Goal: Task Accomplishment & Management: Complete application form

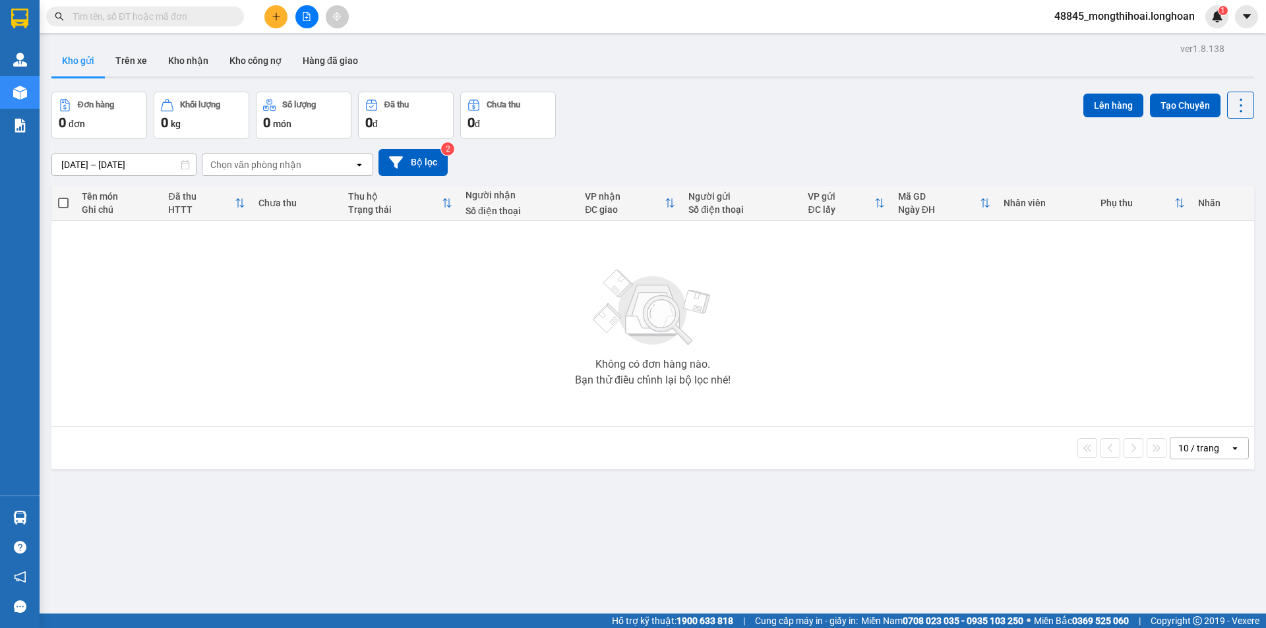
click at [211, 22] on input "text" at bounding box center [151, 16] width 156 height 15
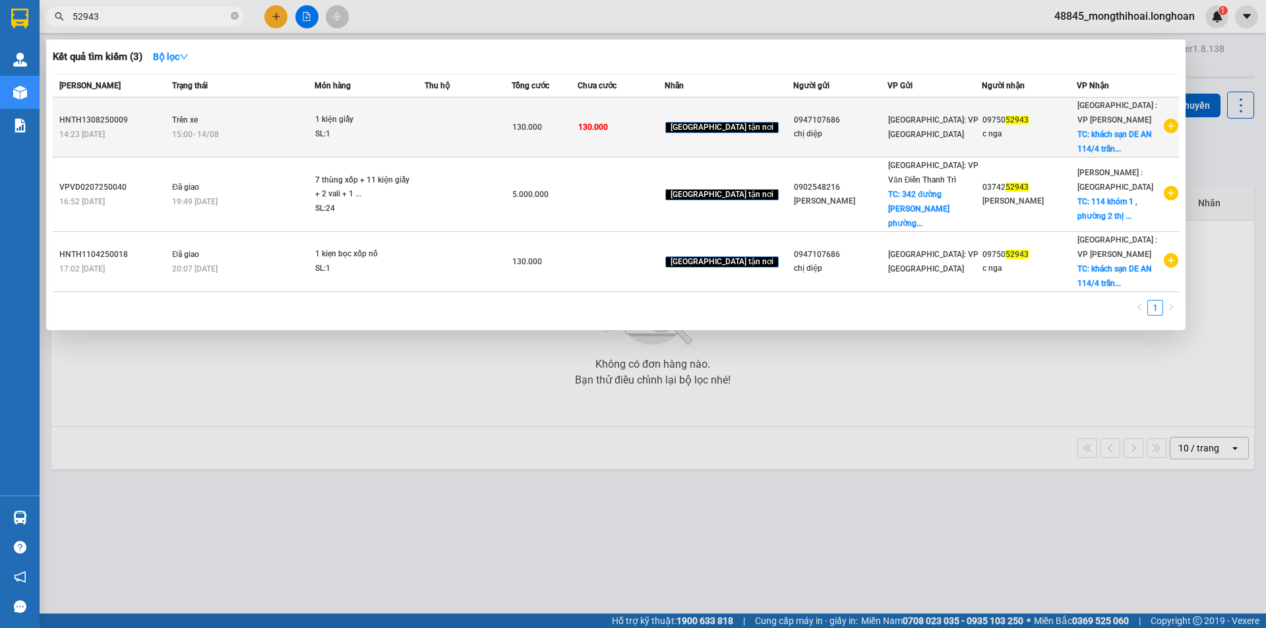
type input "52943"
click at [469, 125] on td at bounding box center [468, 128] width 87 height 60
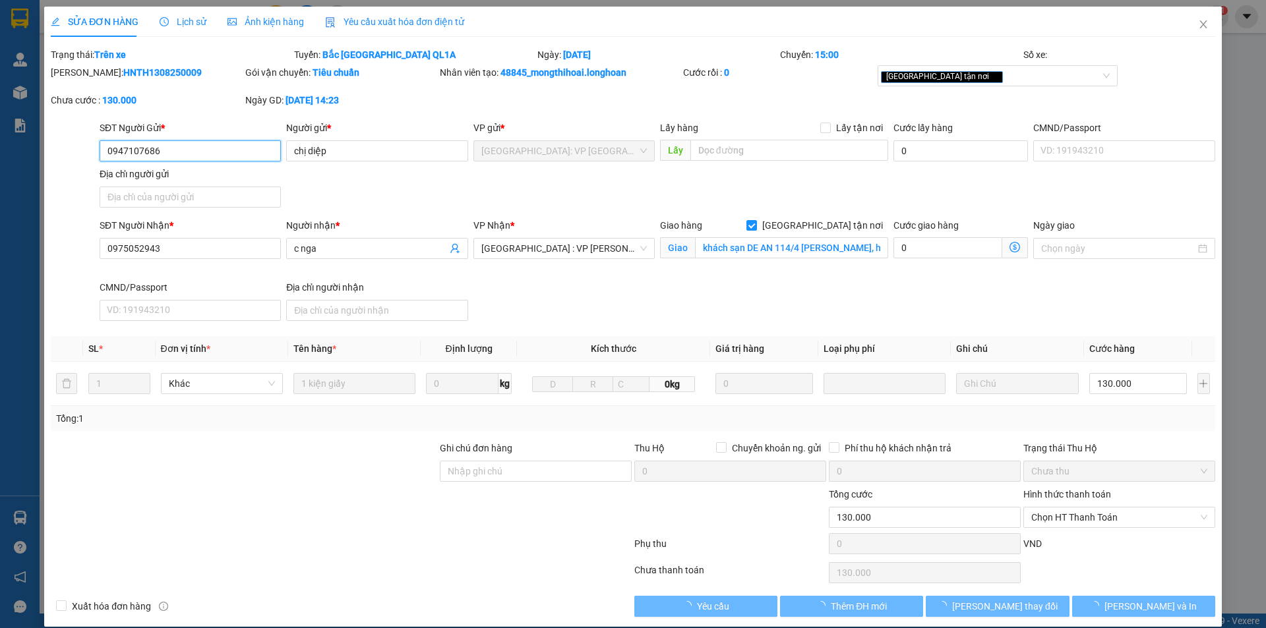
type input "0947107686"
type input "chị diệp"
type input "0975052943"
type input "c nga"
checkbox input "true"
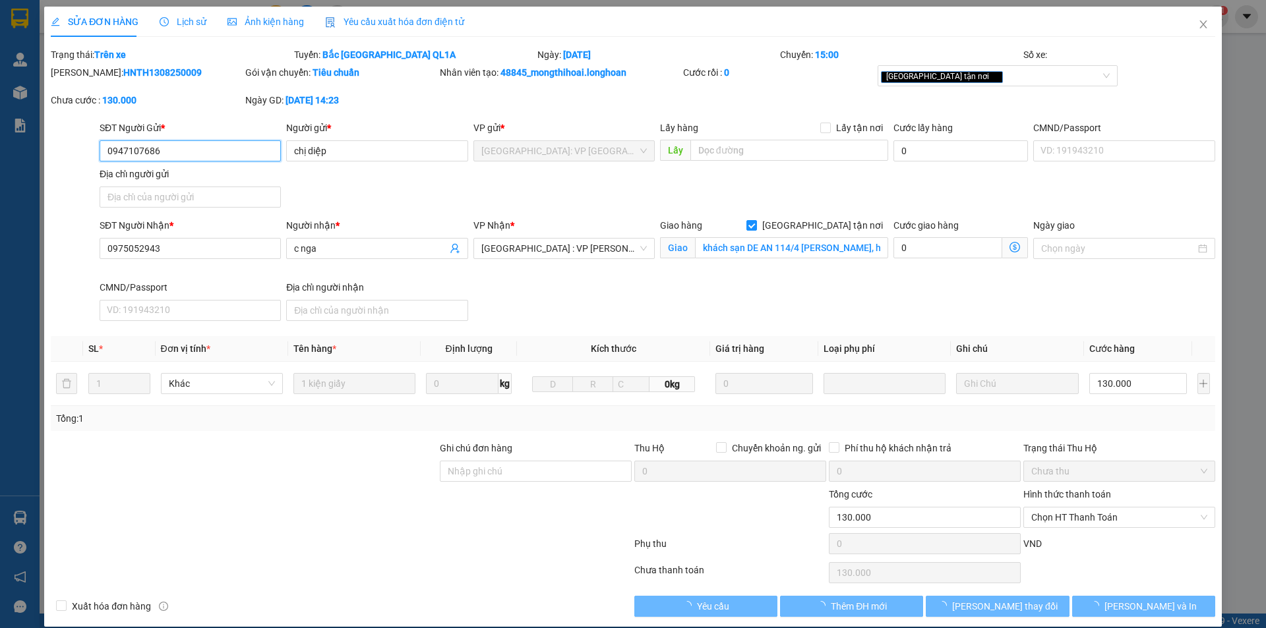
type input "khách sạn DE AN 114/4 trần nhân tông, hội an quảng nam"
type input "130.000"
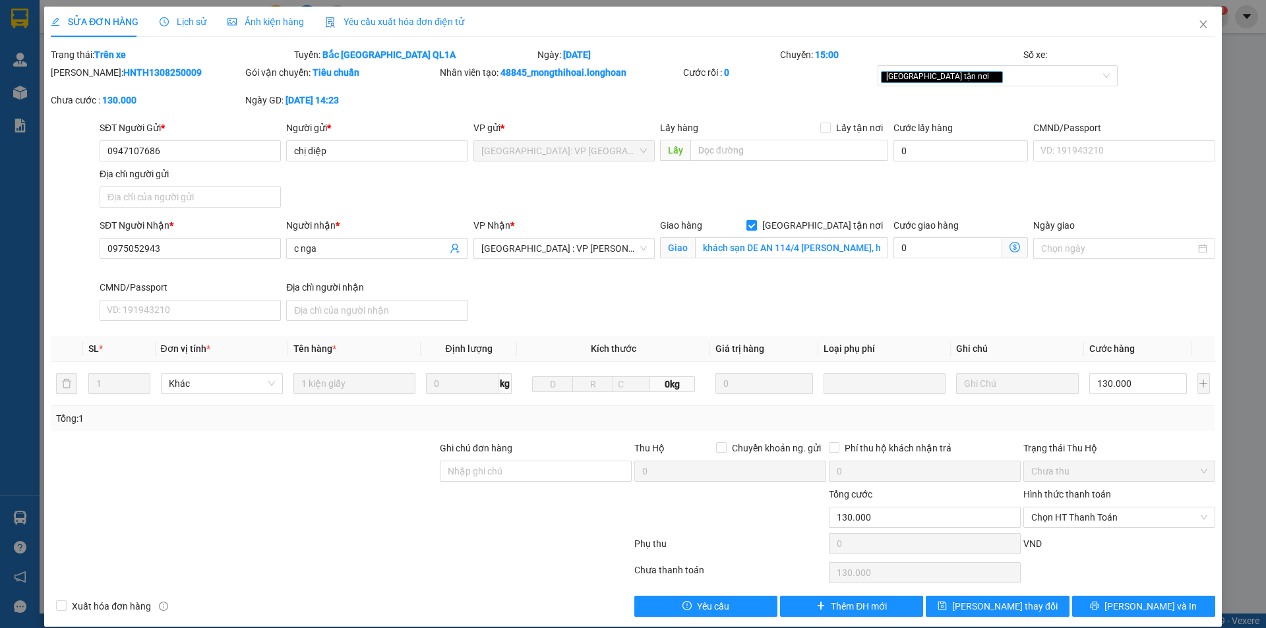
drag, startPoint x: 82, startPoint y: 67, endPoint x: 167, endPoint y: 82, distance: 86.3
click at [167, 82] on div "Mã ĐH: HNTH1308250009" at bounding box center [146, 79] width 194 height 28
copy b "HNTH1308250009"
click at [1200, 20] on span "Close" at bounding box center [1203, 25] width 37 height 37
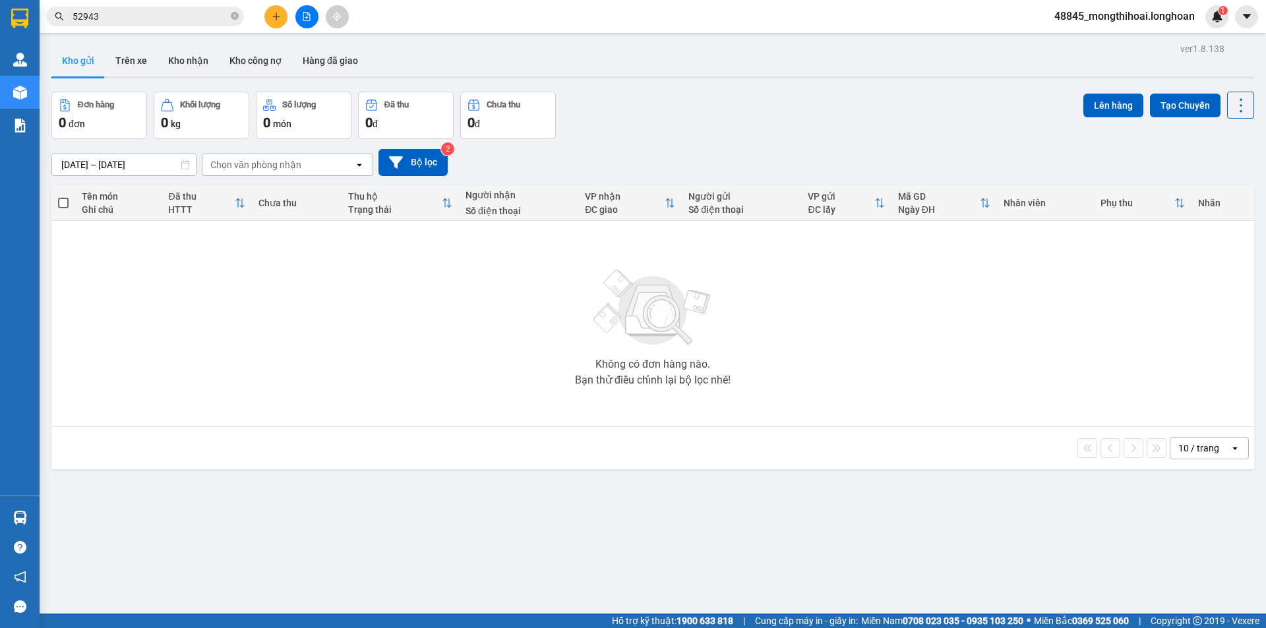
click at [212, 24] on span "52943" at bounding box center [145, 17] width 198 height 20
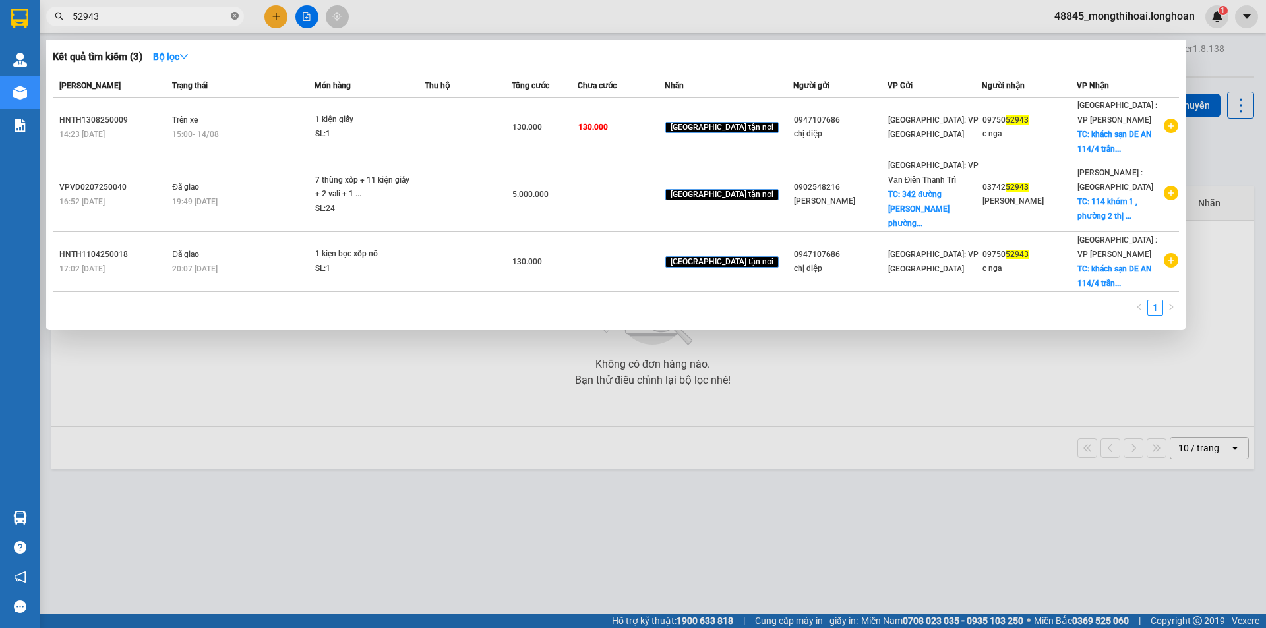
drag, startPoint x: 232, startPoint y: 17, endPoint x: 160, endPoint y: 8, distance: 73.1
click at [228, 17] on span "52943" at bounding box center [145, 17] width 198 height 20
click at [233, 13] on icon "close-circle" at bounding box center [235, 16] width 8 height 8
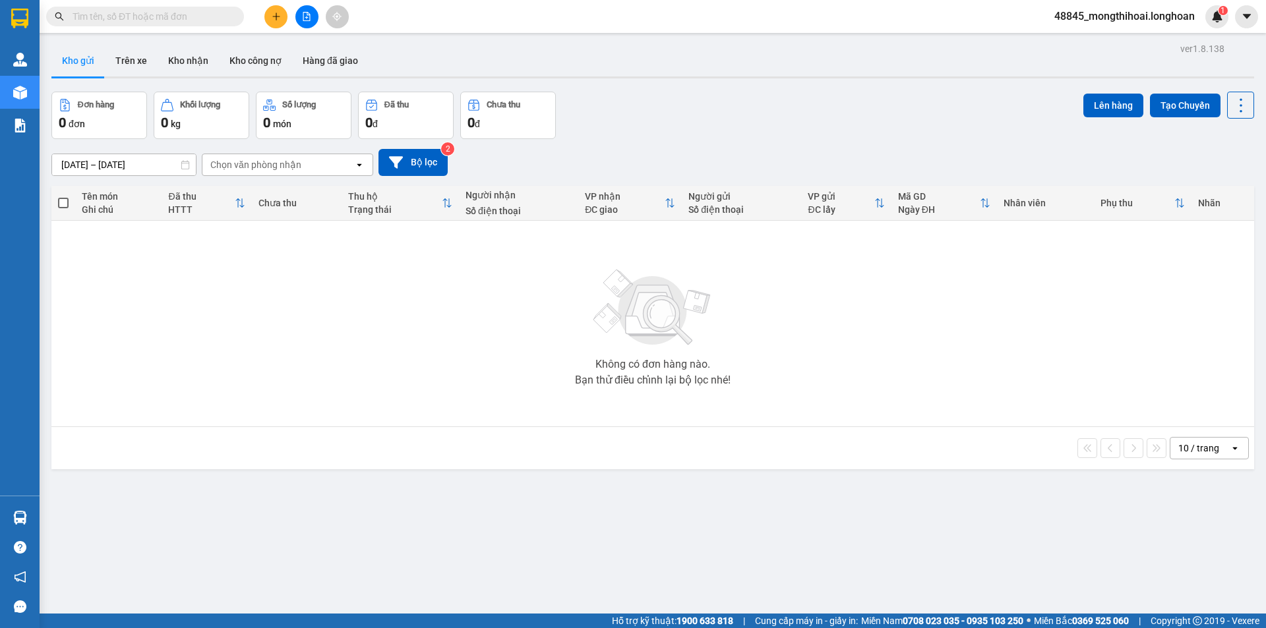
click at [178, 10] on input "text" at bounding box center [151, 16] width 156 height 15
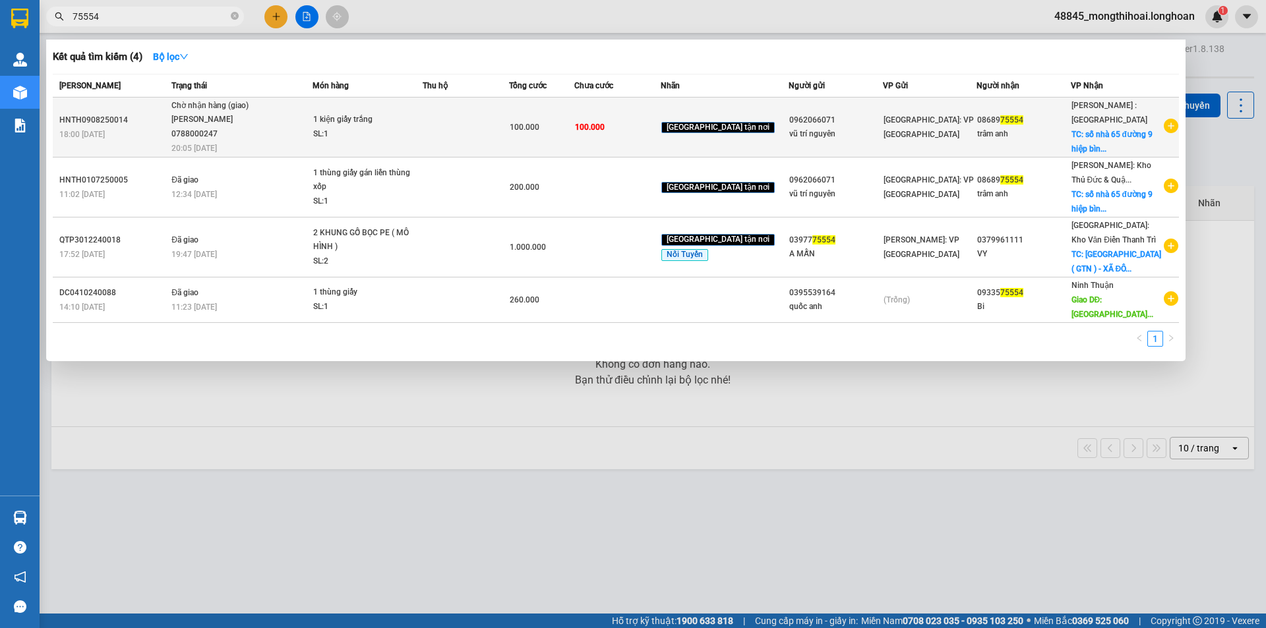
type input "75554"
click at [485, 119] on td at bounding box center [466, 128] width 86 height 60
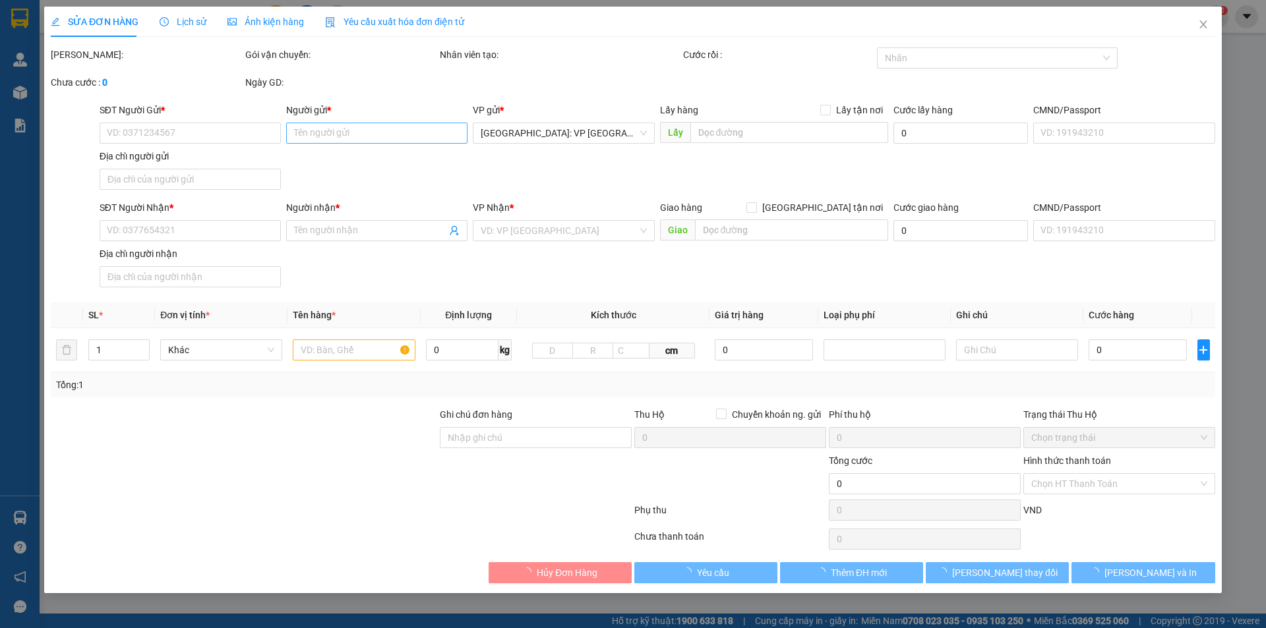
type input "0962066071"
type input "vũ trí nguyên"
type input "0868975554"
type input "trâm anh"
checkbox input "true"
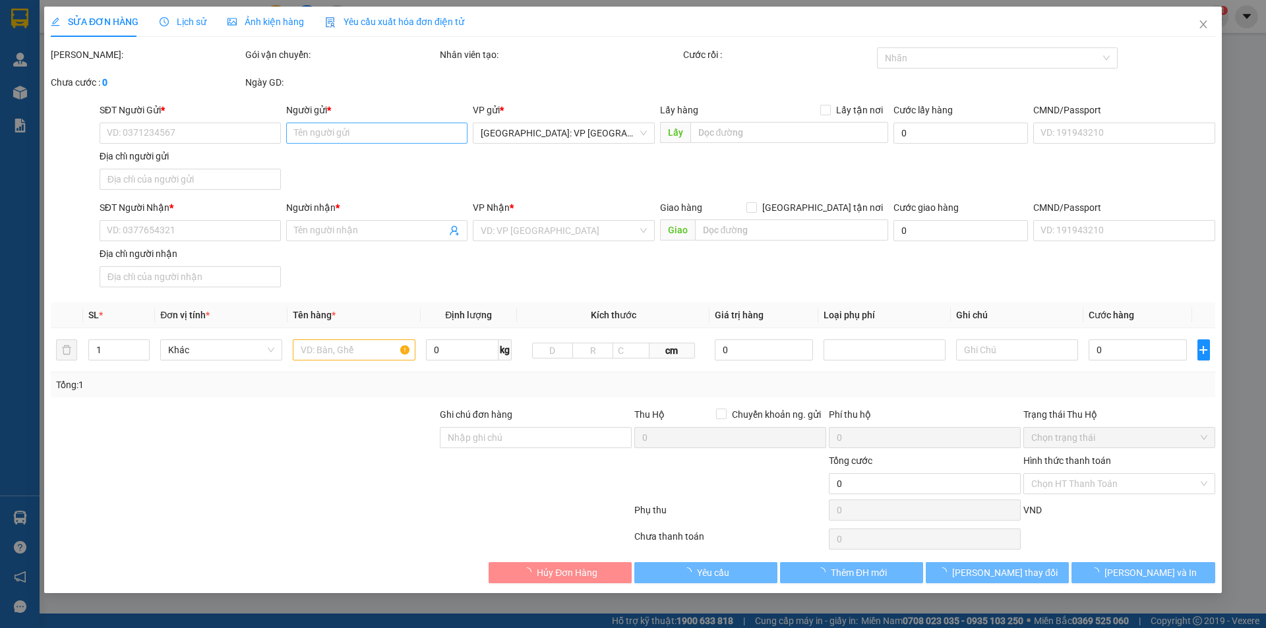
type input "số nhà 65 đường 9 hiệp bình phước kđt vạn phúc, thủ đức"
type input "100.000"
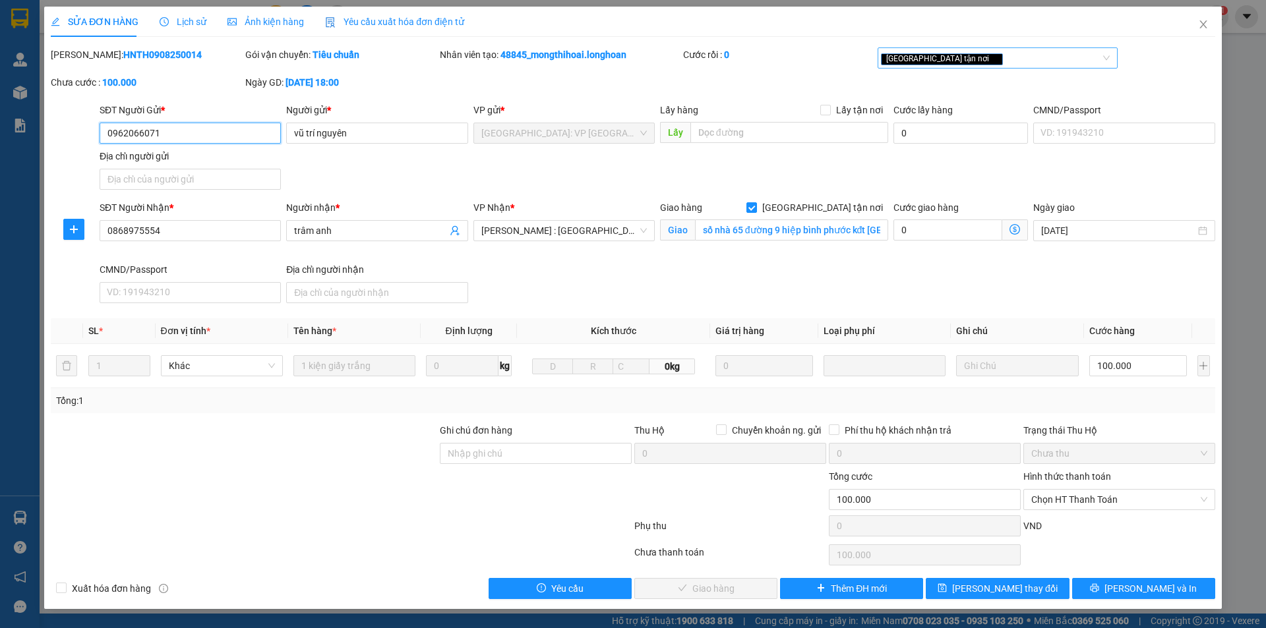
click at [954, 63] on div "[GEOGRAPHIC_DATA] tận nơi" at bounding box center [991, 58] width 221 height 16
type input "dọc"
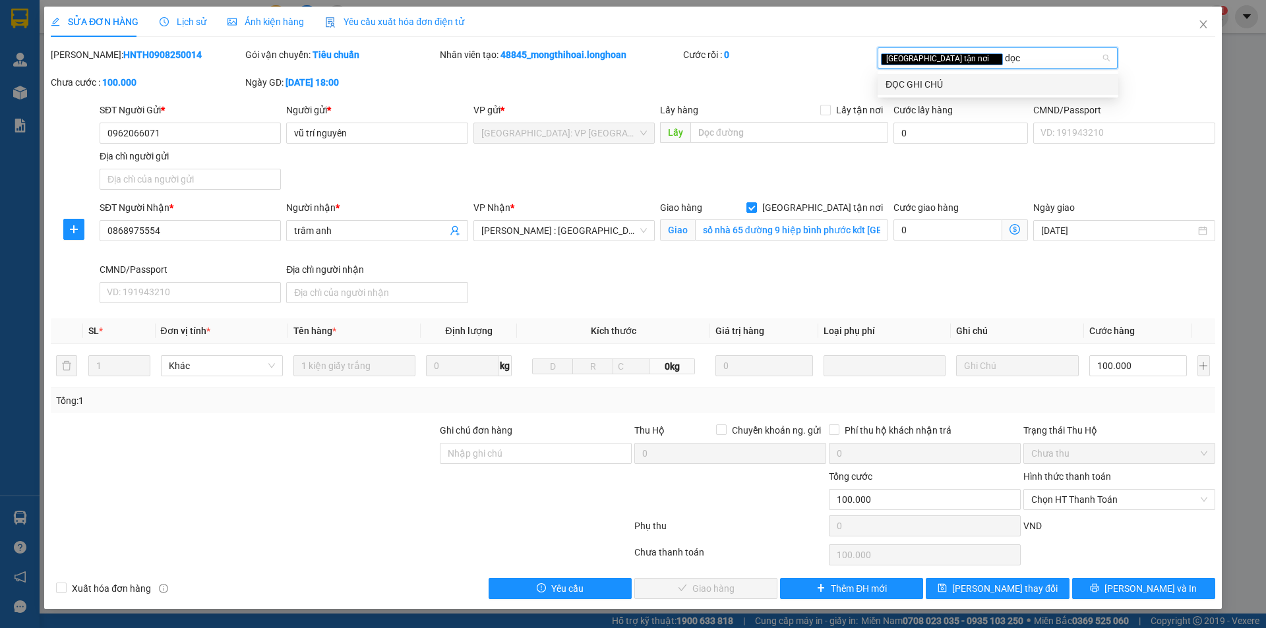
click at [932, 82] on div "ĐỌC GHI CHÚ" at bounding box center [997, 84] width 225 height 15
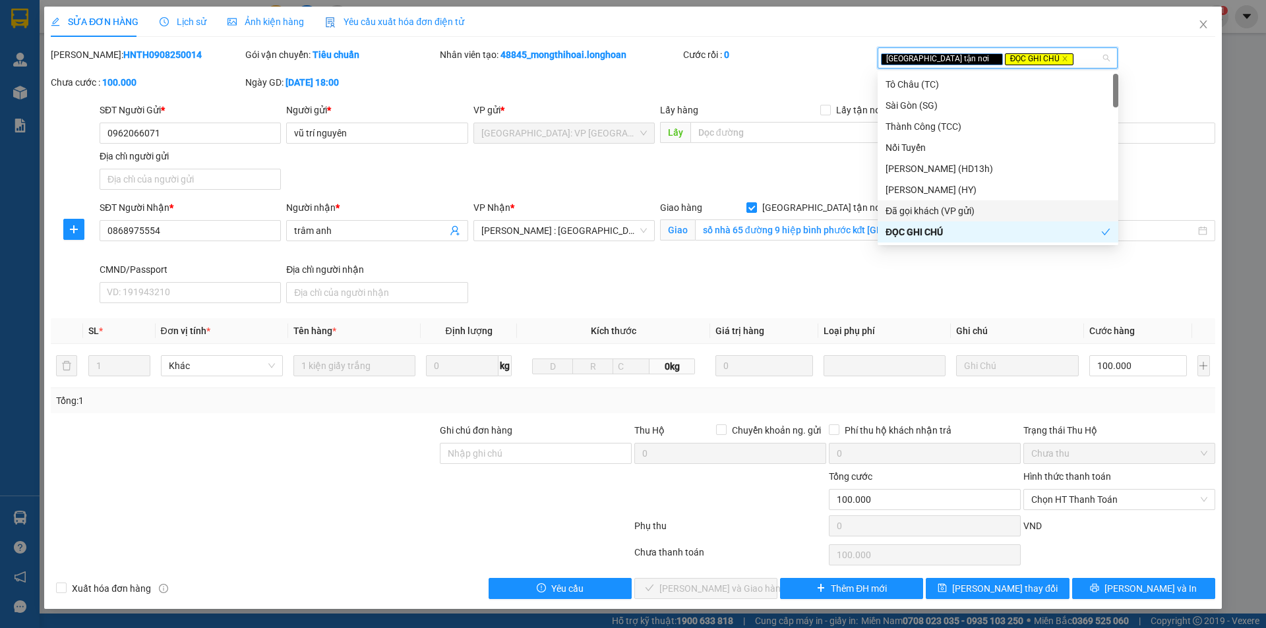
click at [535, 440] on div "Ghi chú đơn hàng" at bounding box center [536, 433] width 192 height 20
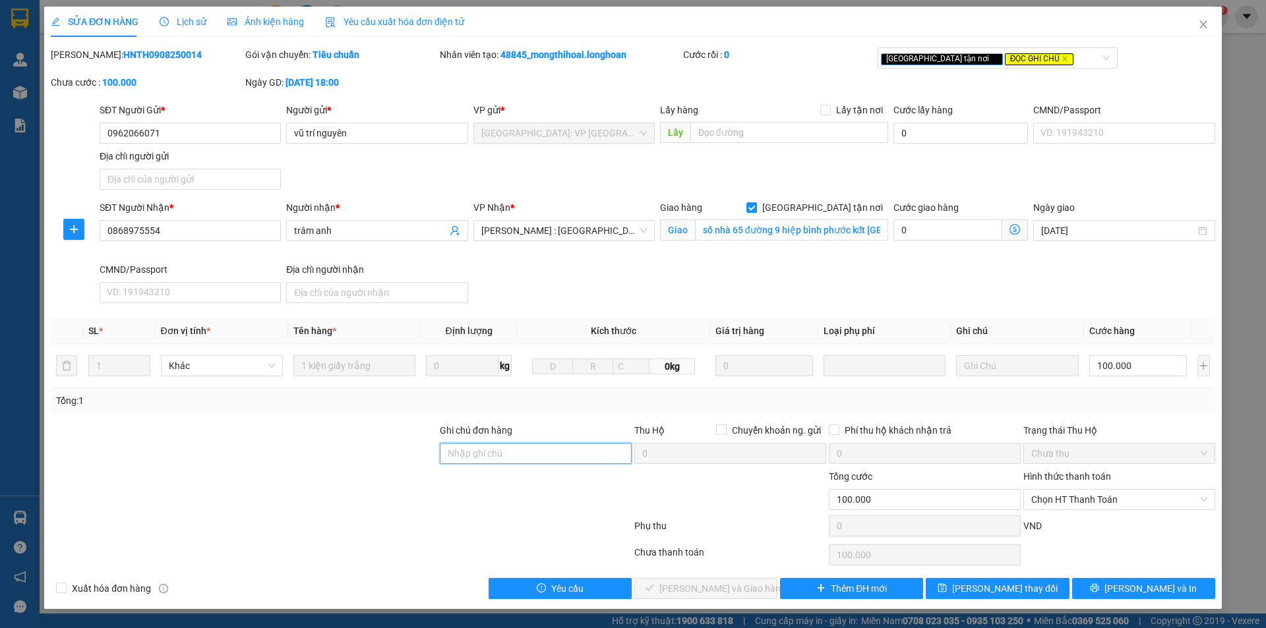
click at [541, 451] on input "Ghi chú đơn hàng" at bounding box center [536, 453] width 192 height 21
click at [505, 454] on input "Ghi chú đơn hàng" at bounding box center [536, 453] width 192 height 21
paste input "0868975564"
click at [505, 454] on input "0868975564" at bounding box center [536, 453] width 192 height 21
type input "0868975564 khách đọc sai sdt trên"
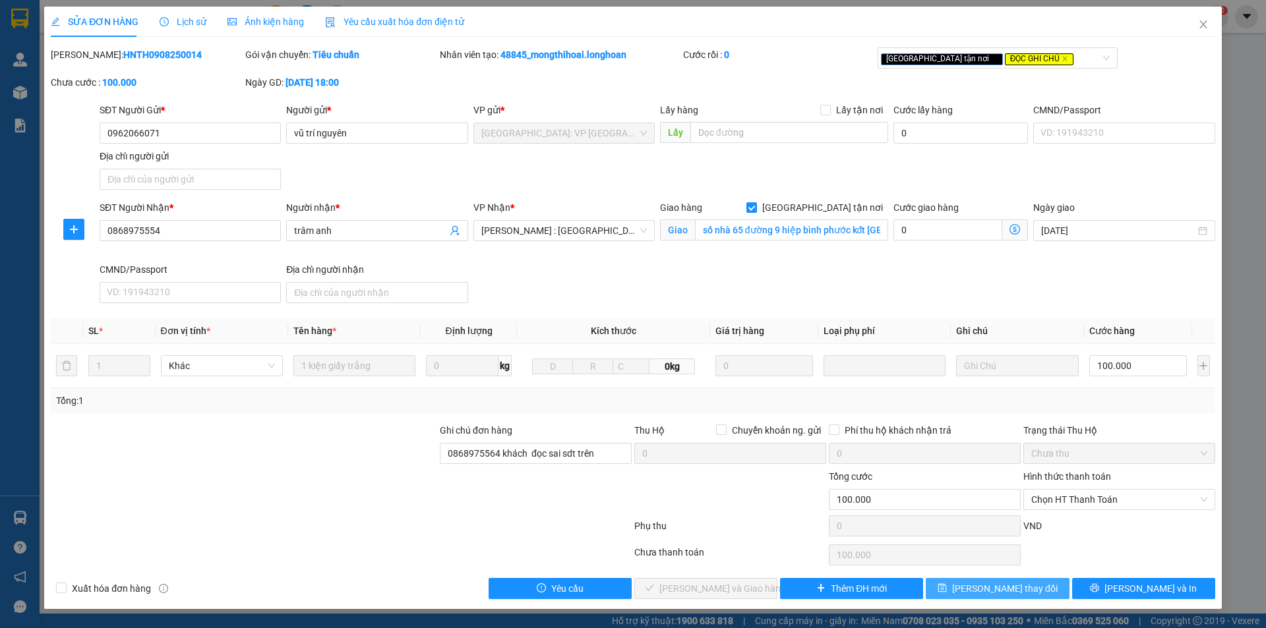
click at [1023, 587] on span "[PERSON_NAME] thay đổi" at bounding box center [1004, 588] width 105 height 15
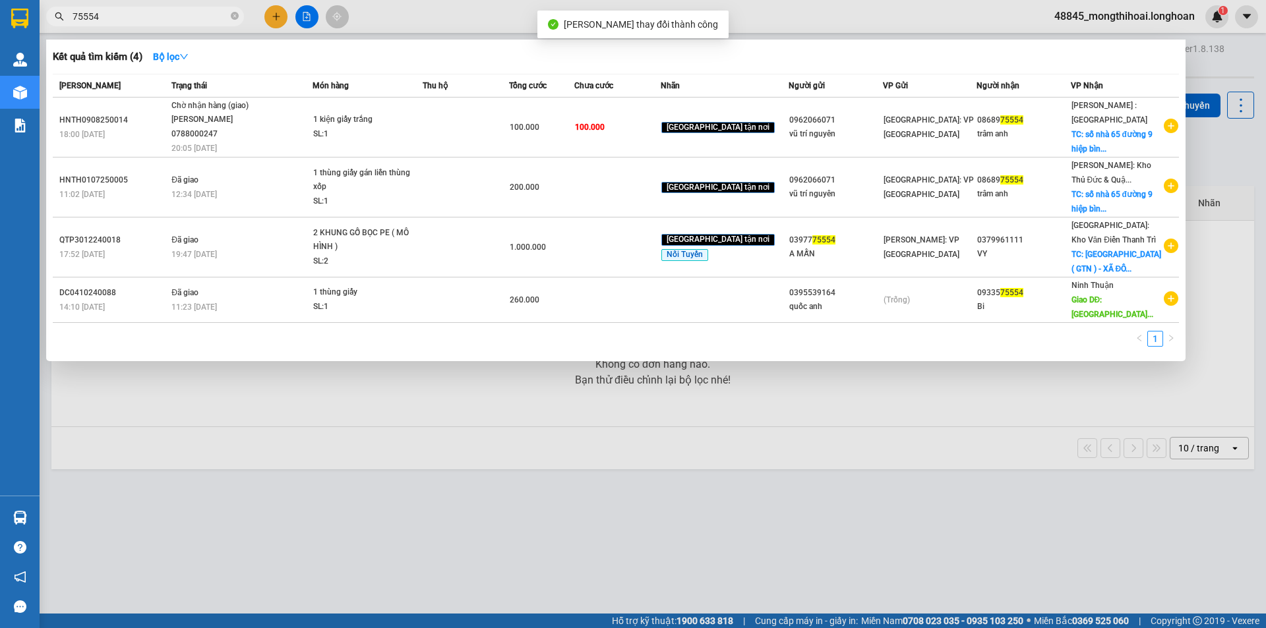
click at [156, 14] on input "75554" at bounding box center [151, 16] width 156 height 15
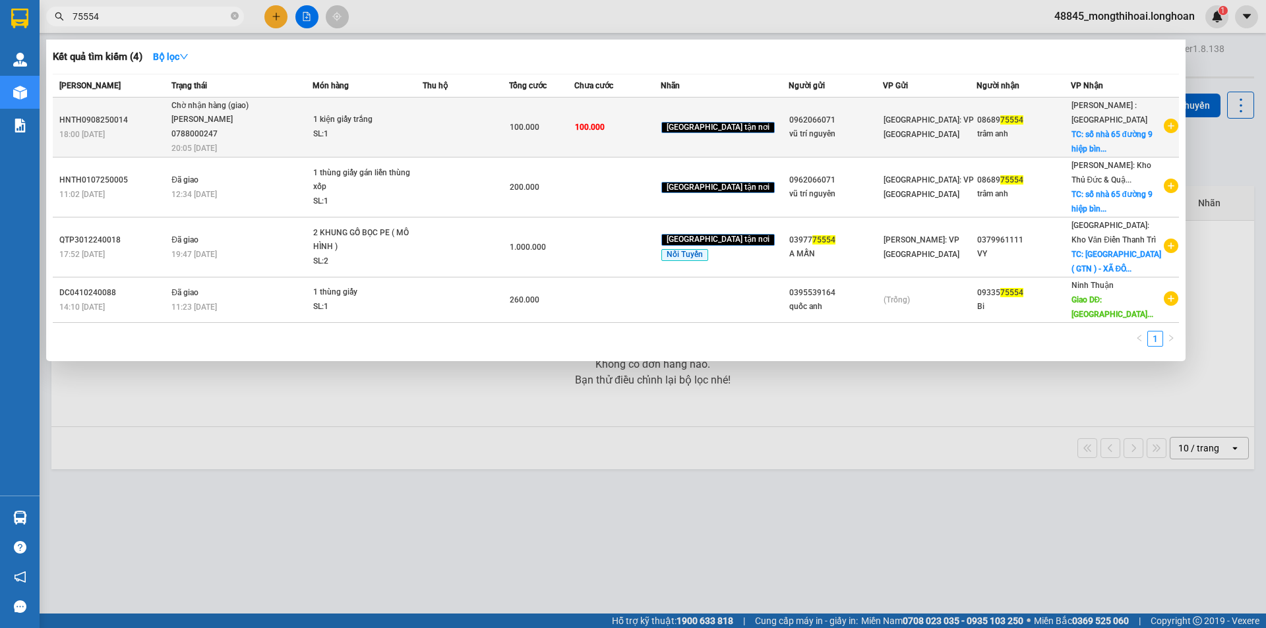
click at [506, 130] on td at bounding box center [466, 128] width 86 height 60
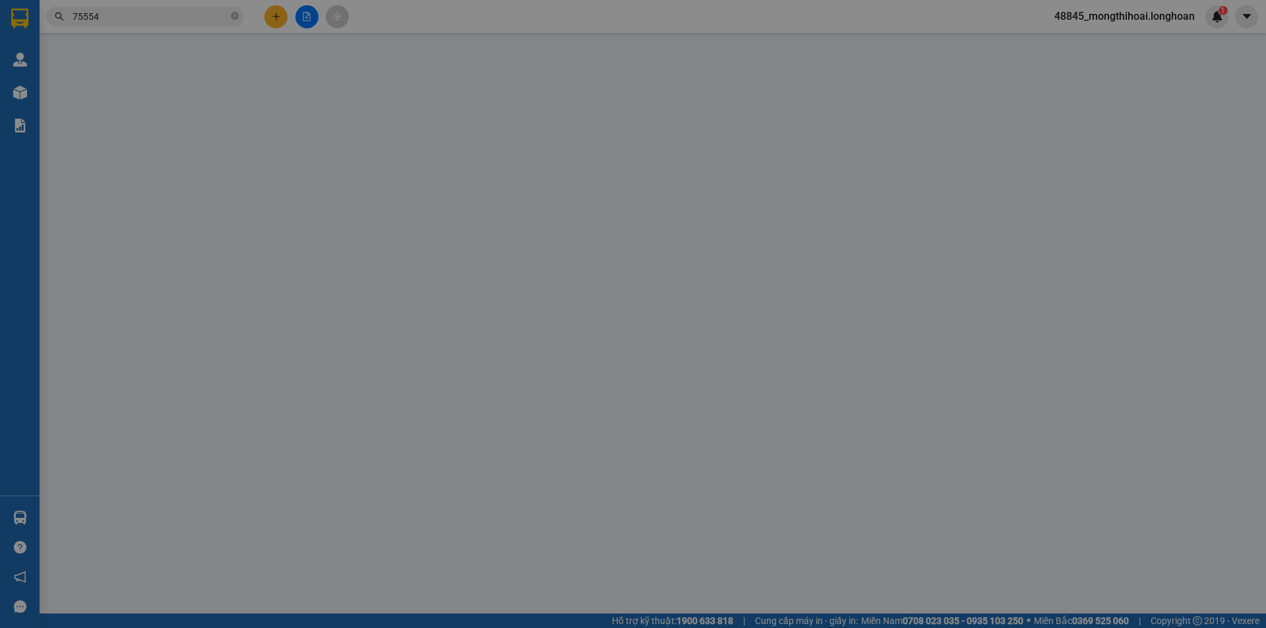
type input "0962066071"
type input "vũ trí nguyên"
type input "0868975554"
type input "trâm anh"
checkbox input "true"
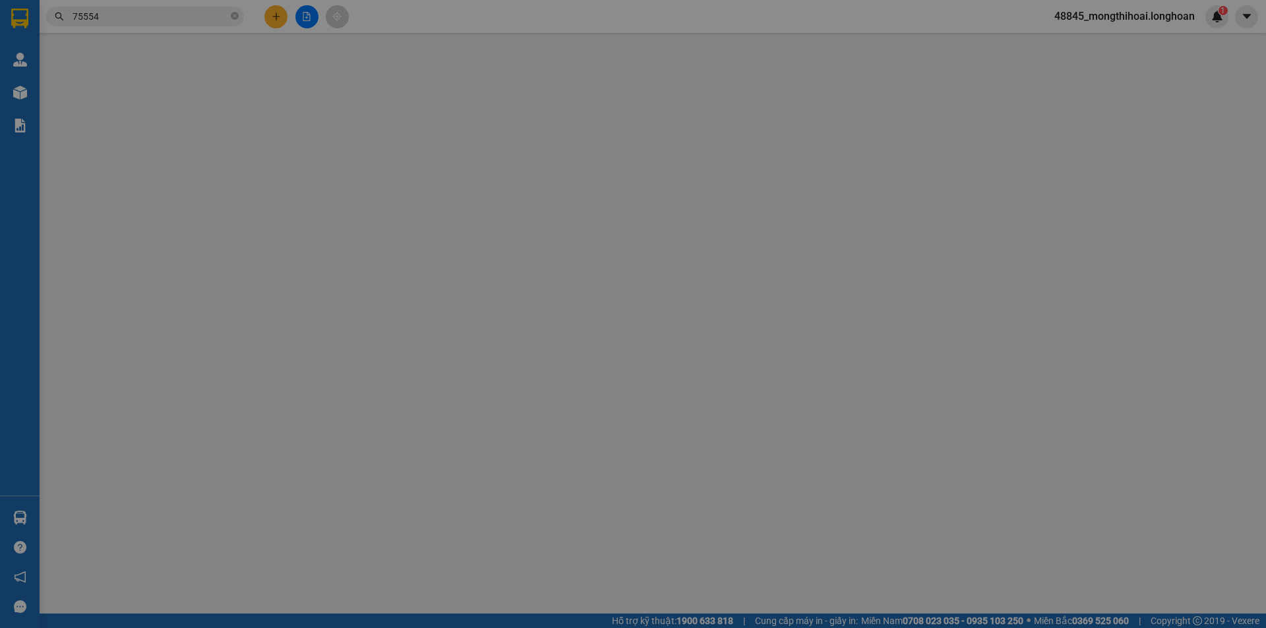
type input "số nhà 65 đường 9 hiệp bình phước kđt vạn phúc, thủ đức"
type input "0868975564 khách đọc sai sdt trên"
type input "100.000"
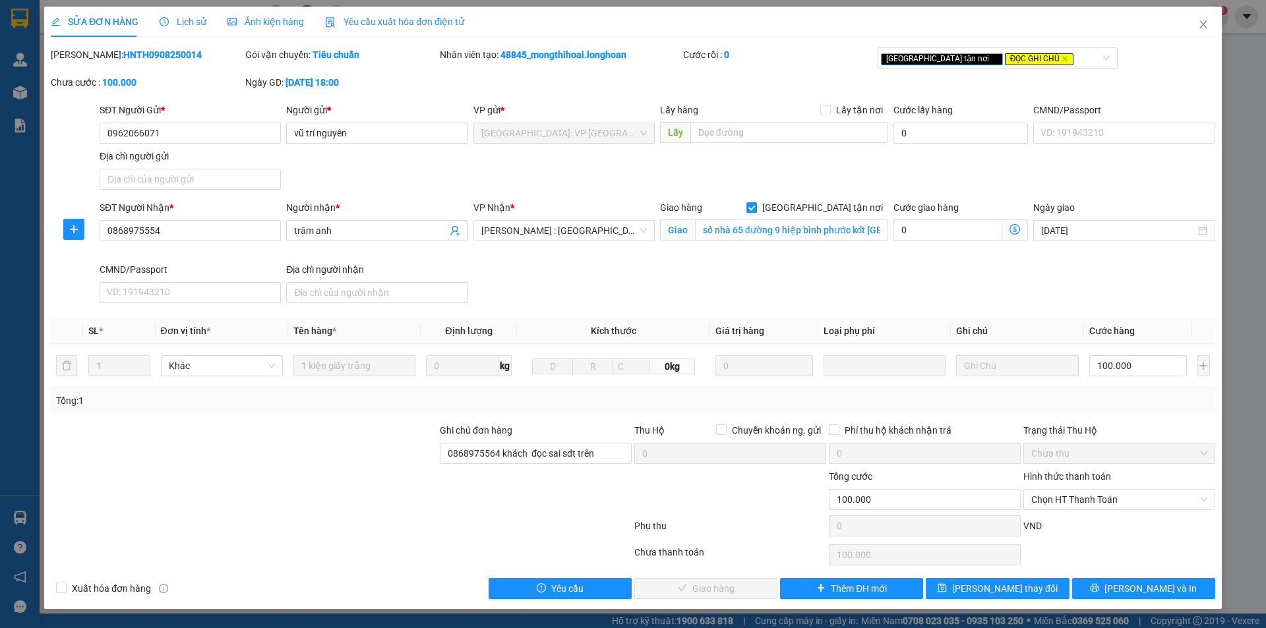
drag, startPoint x: 198, startPoint y: 17, endPoint x: 303, endPoint y: 14, distance: 104.9
click at [197, 17] on span "Lịch sử" at bounding box center [183, 21] width 47 height 11
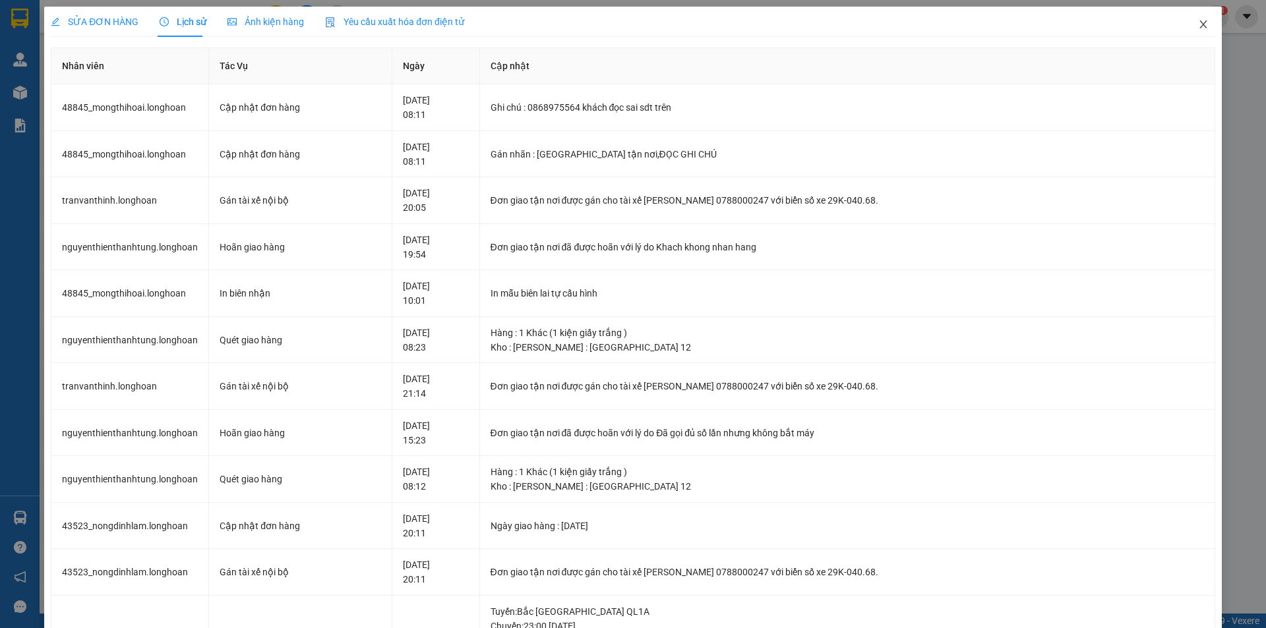
click at [1199, 27] on icon "close" at bounding box center [1202, 24] width 7 height 8
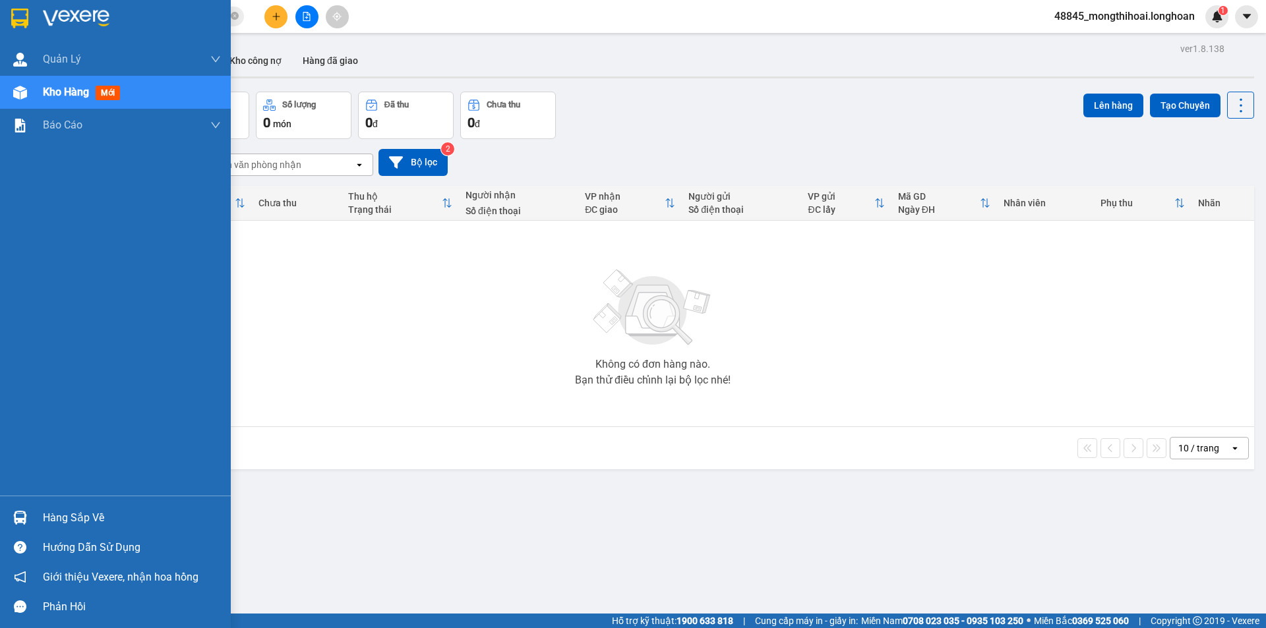
click at [0, 16] on div at bounding box center [115, 21] width 231 height 43
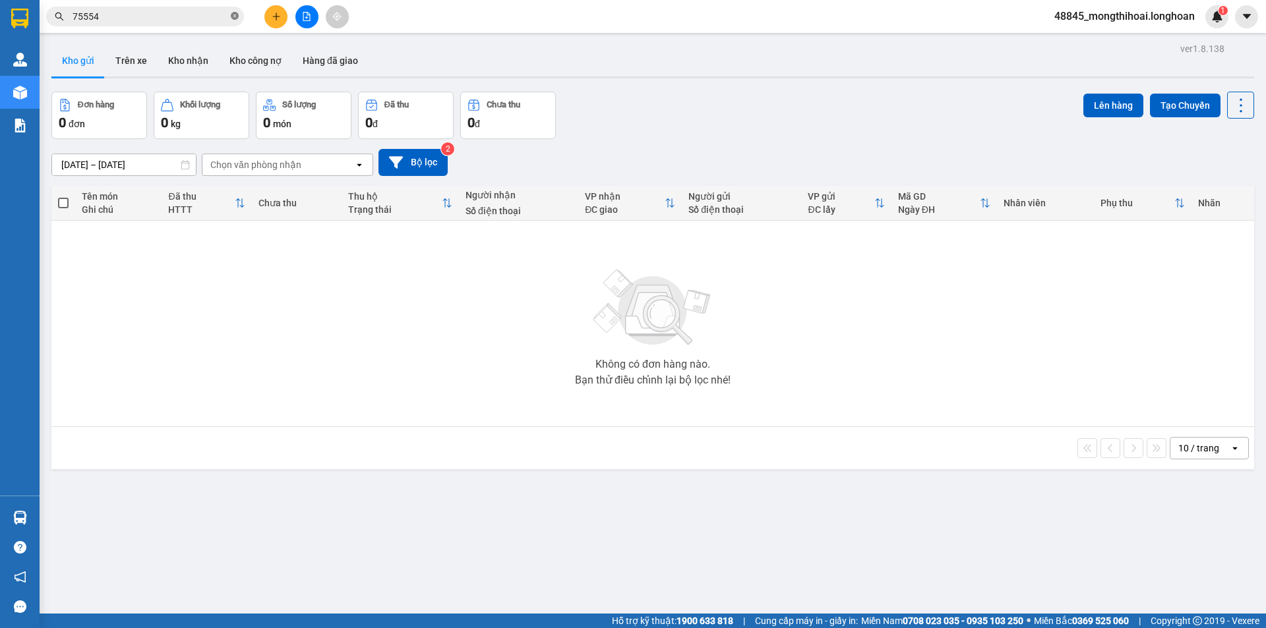
click at [234, 17] on icon "close-circle" at bounding box center [235, 16] width 8 height 8
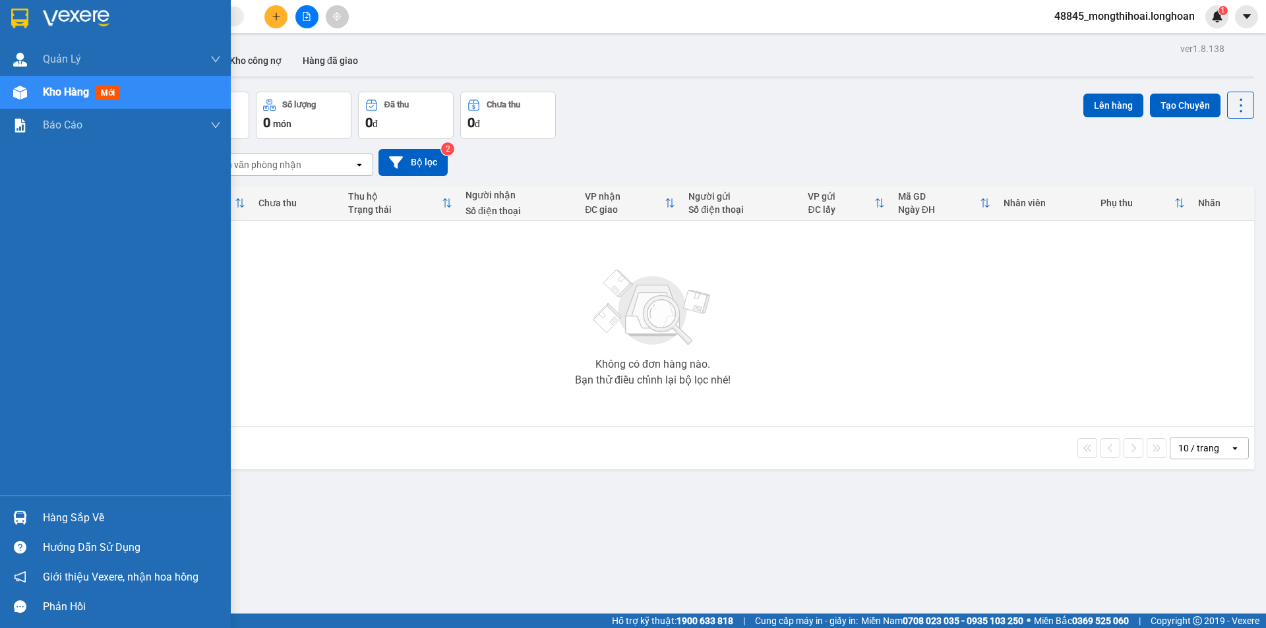
click at [5, 30] on div at bounding box center [115, 21] width 231 height 43
click at [14, 16] on img at bounding box center [19, 19] width 17 height 20
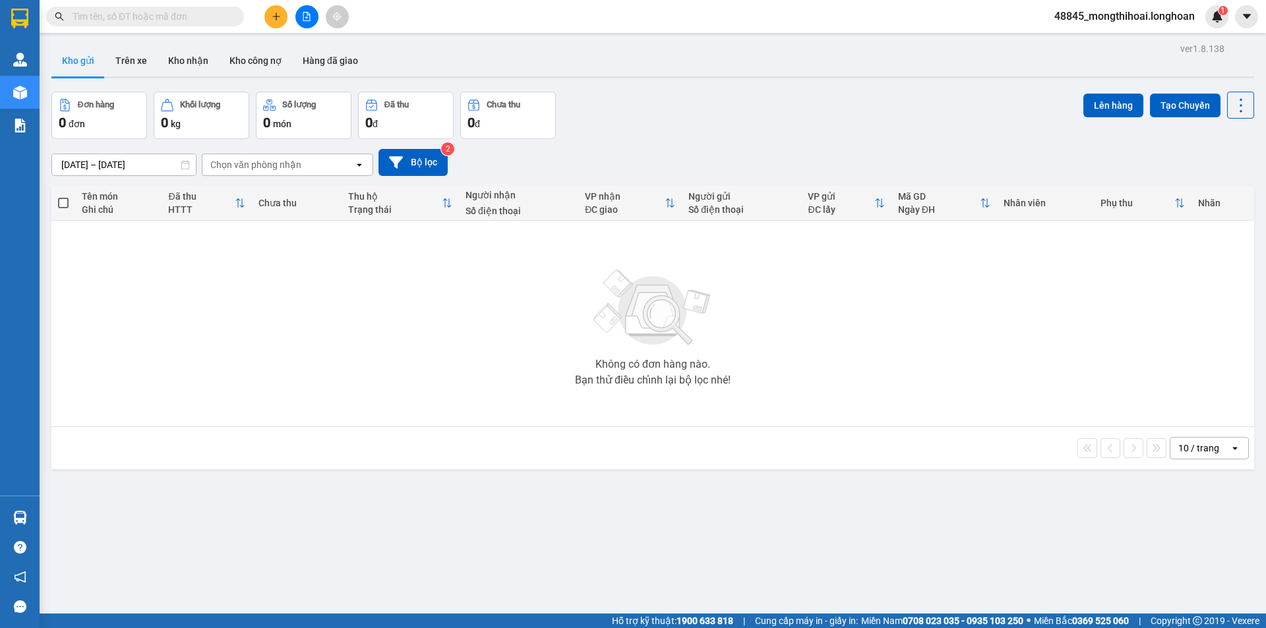
click at [283, 18] on button at bounding box center [275, 16] width 23 height 23
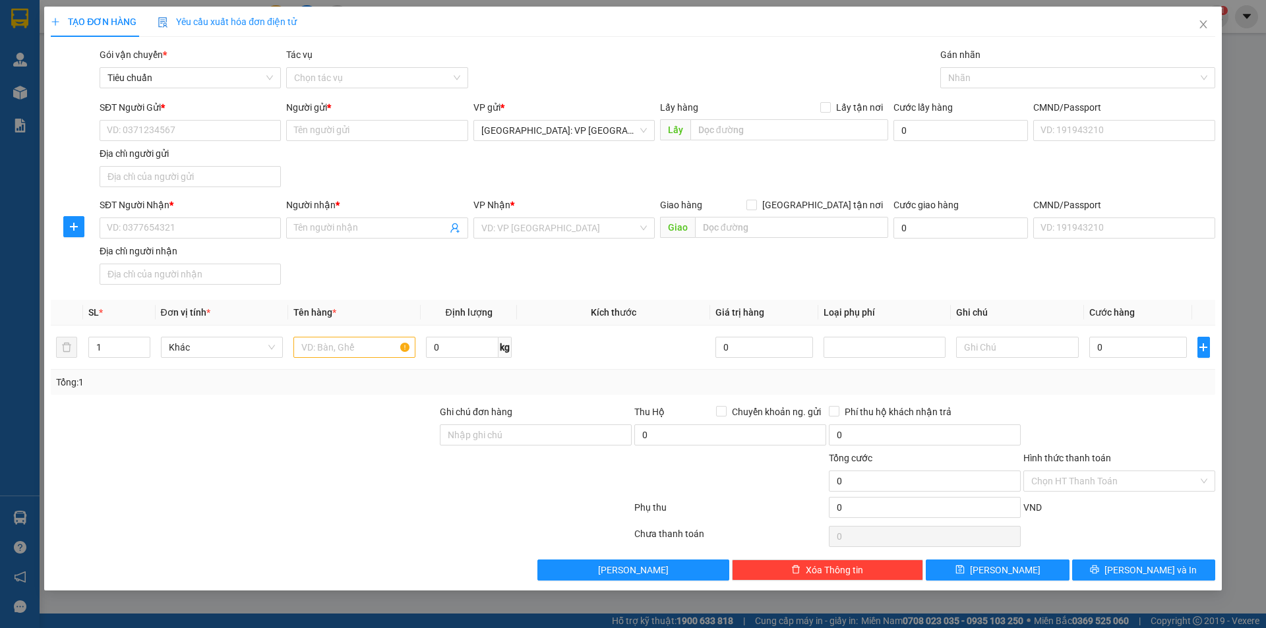
click at [214, 146] on div "Địa chỉ người gửi" at bounding box center [190, 153] width 181 height 15
click at [214, 166] on input "Địa chỉ người gửi" at bounding box center [190, 176] width 181 height 21
type input "0355995207"
click at [200, 181] on input "0355995207" at bounding box center [190, 176] width 181 height 21
click at [202, 181] on input "0355995207" at bounding box center [190, 176] width 181 height 21
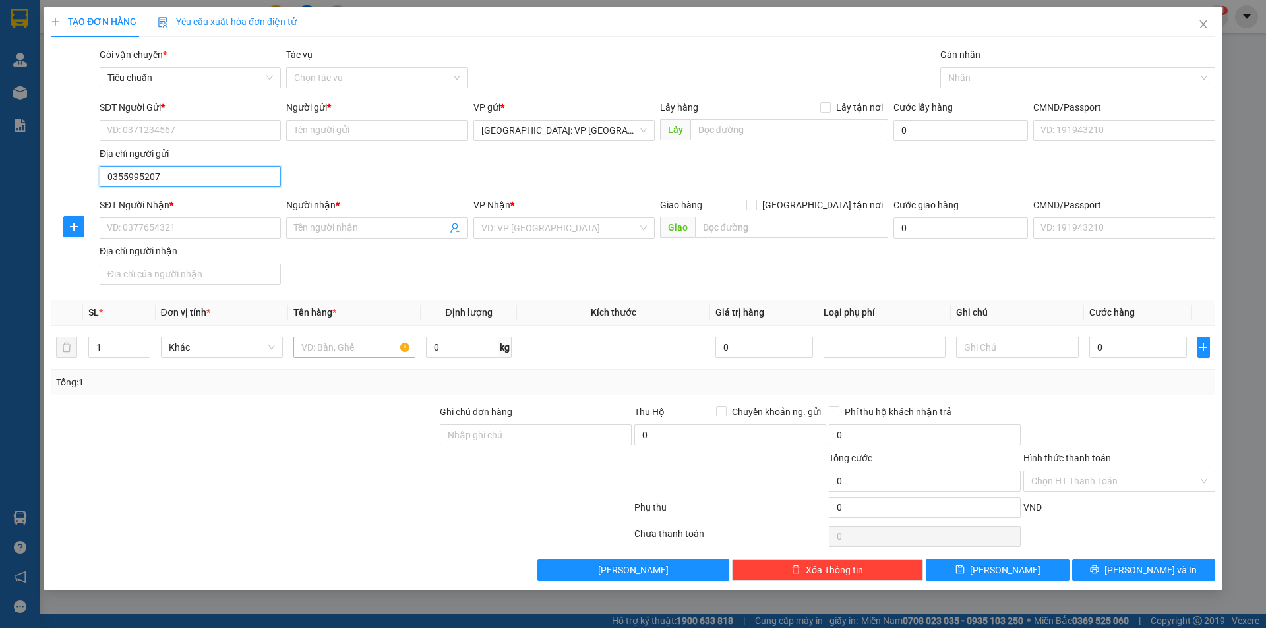
click at [202, 181] on input "0355995207" at bounding box center [190, 176] width 181 height 21
click at [219, 130] on input "SĐT Người Gửi *" at bounding box center [190, 130] width 181 height 21
type input "0355995207"
click at [195, 157] on div "0355995207 - Chất" at bounding box center [189, 157] width 165 height 15
type input "Chất"
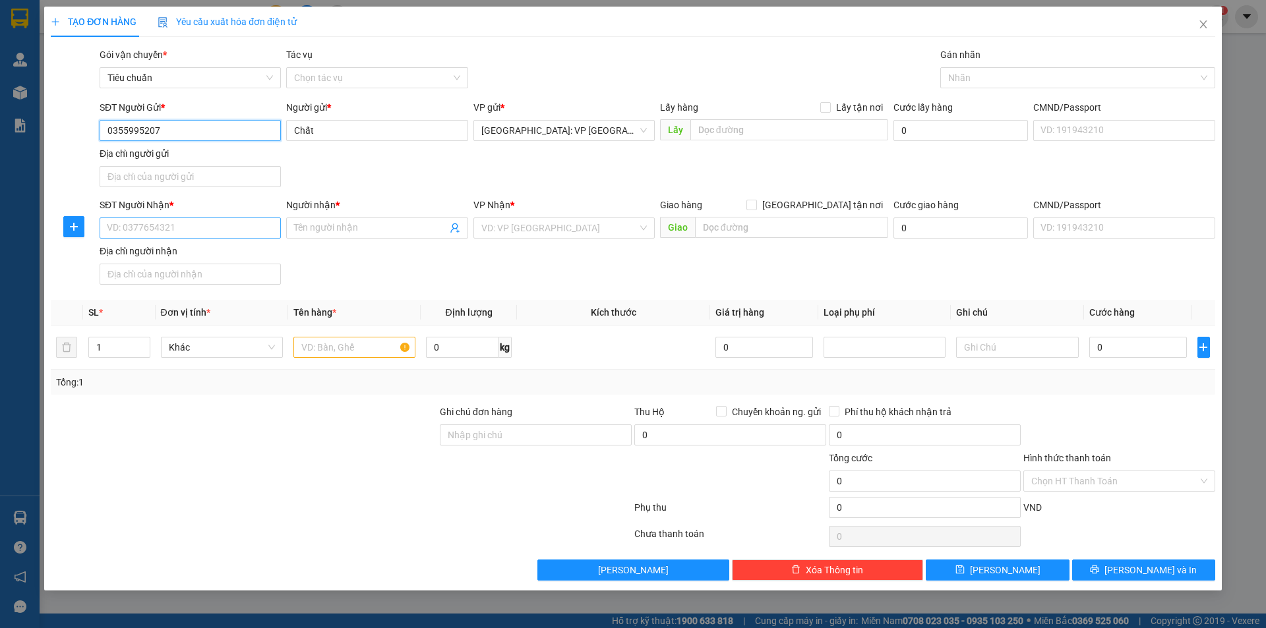
type input "0355995207"
click at [243, 227] on input "SĐT Người Nhận *" at bounding box center [190, 228] width 181 height 21
type input "0989339456"
click at [188, 255] on div "0989339456 - chị bích" at bounding box center [189, 254] width 165 height 15
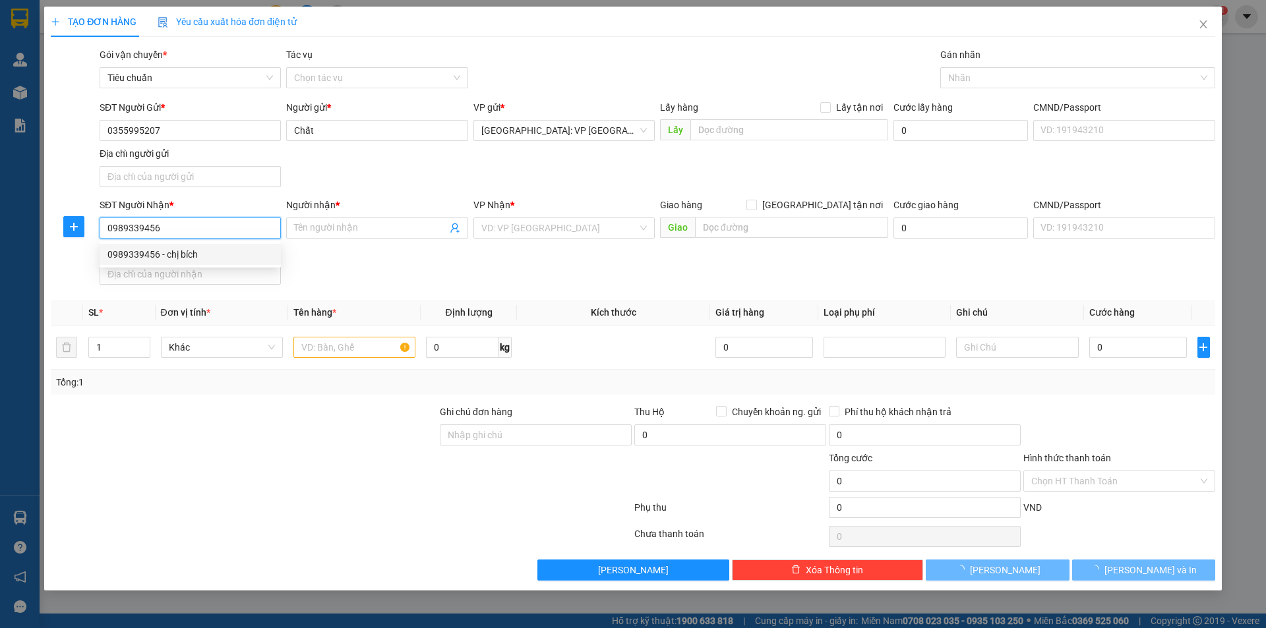
type input "chị bích"
checkbox input "true"
type input "đường trần hưng đạo khu nhân cầu 1 TT hưng hà tp thái bình"
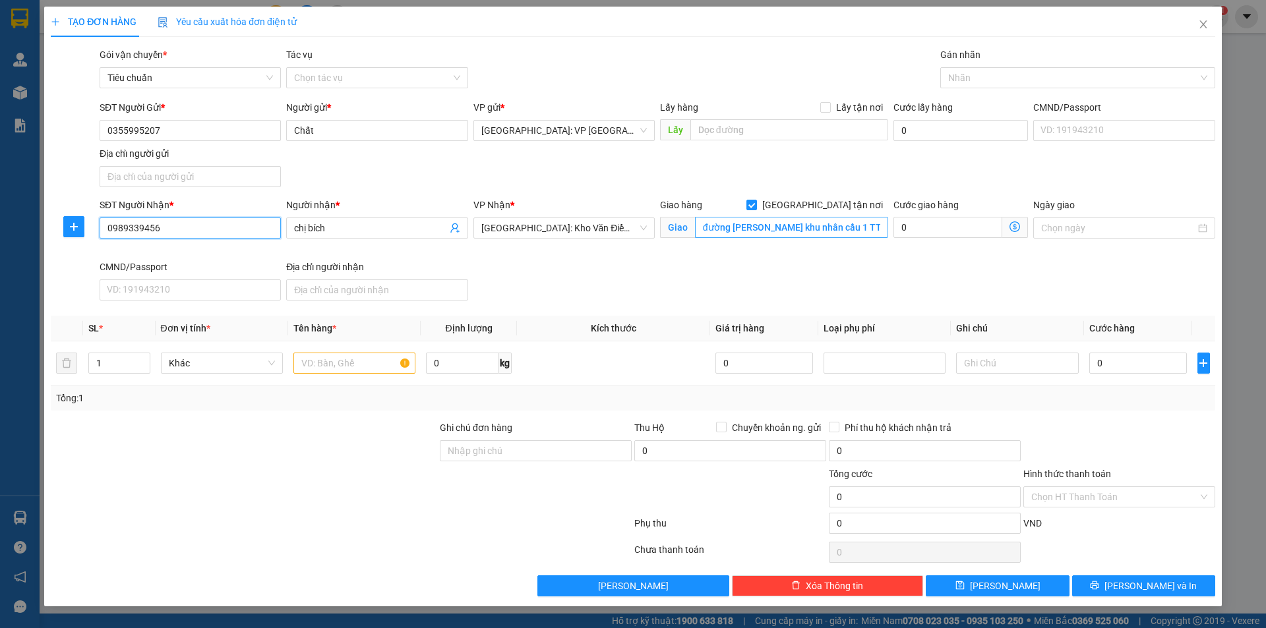
type input "0989339456"
click at [814, 233] on input "đường trần hưng đạo khu nhân cầu 1 TT hưng hà tp thái bình" at bounding box center [791, 227] width 193 height 21
click at [818, 230] on input "đường trần hưng đạo khu nhân cầu 1 TT hưng hà tp thái bình" at bounding box center [791, 227] width 193 height 21
click at [974, 74] on div at bounding box center [1070, 78] width 255 height 16
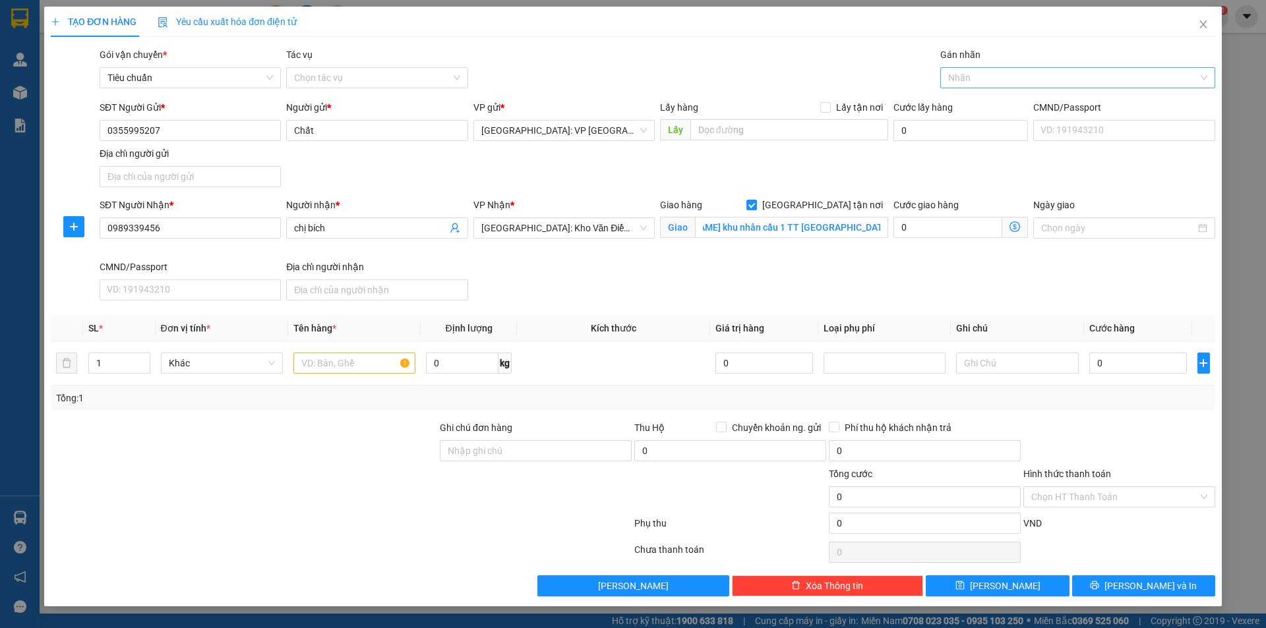
scroll to position [0, 0]
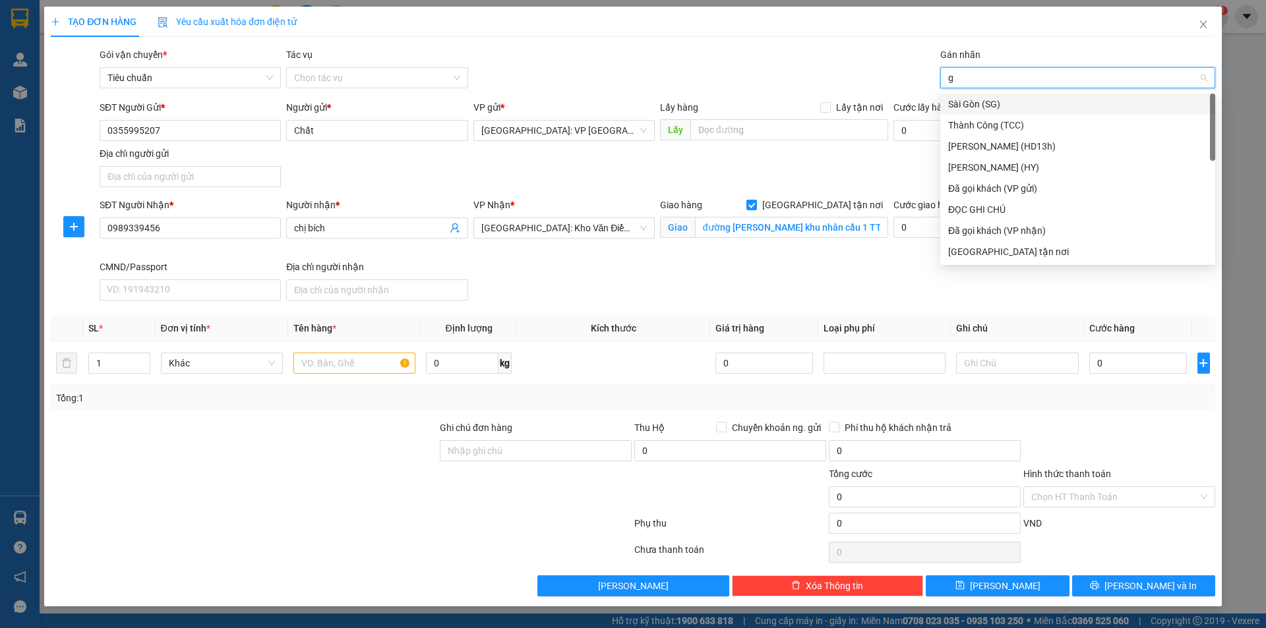
type input "gi"
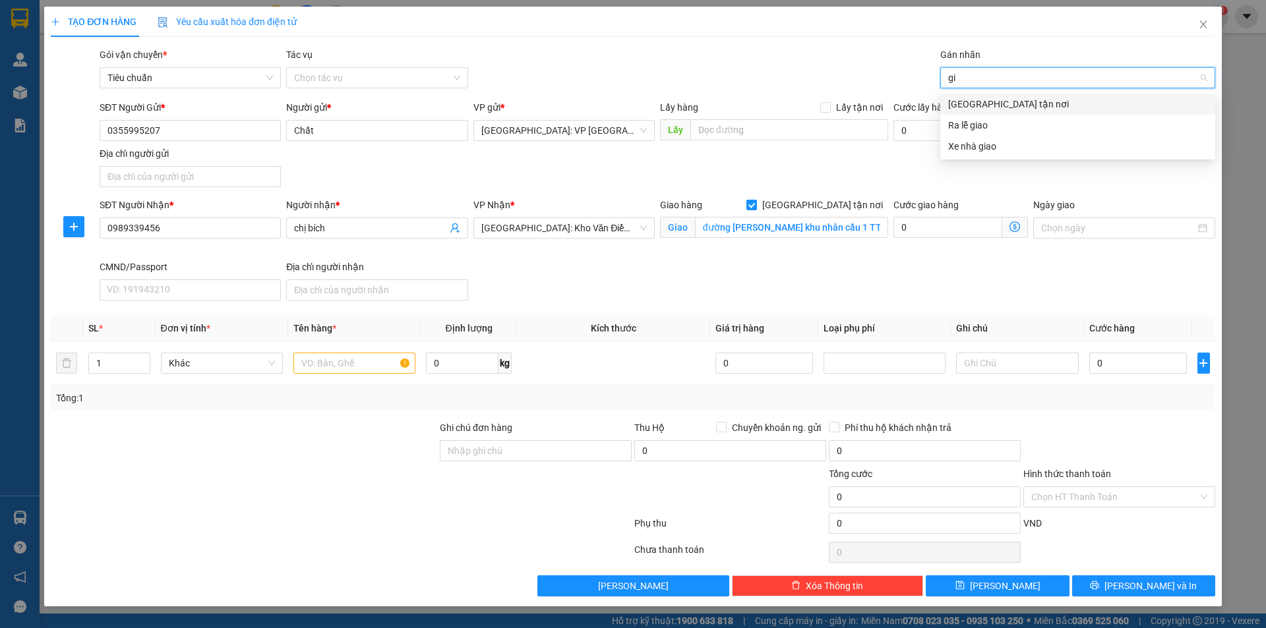
click at [1000, 111] on div "[GEOGRAPHIC_DATA] tận nơi" at bounding box center [1077, 104] width 275 height 21
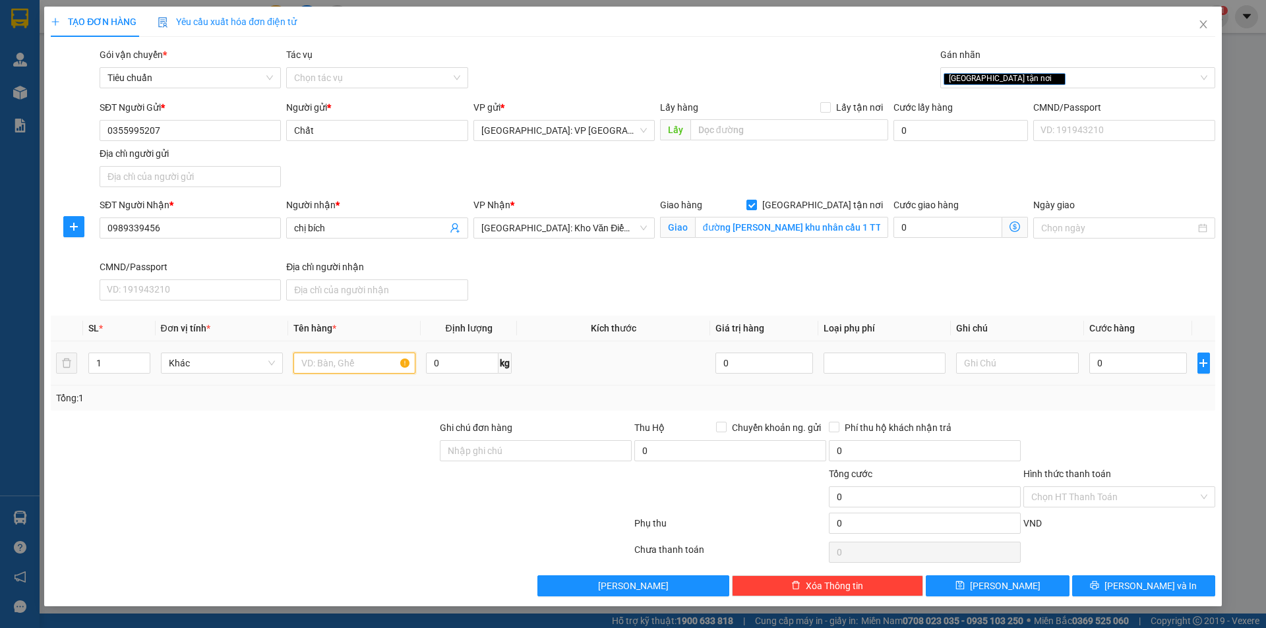
click at [365, 359] on input "text" at bounding box center [354, 363] width 122 height 21
type input "1 kiện giấy"
type input "7"
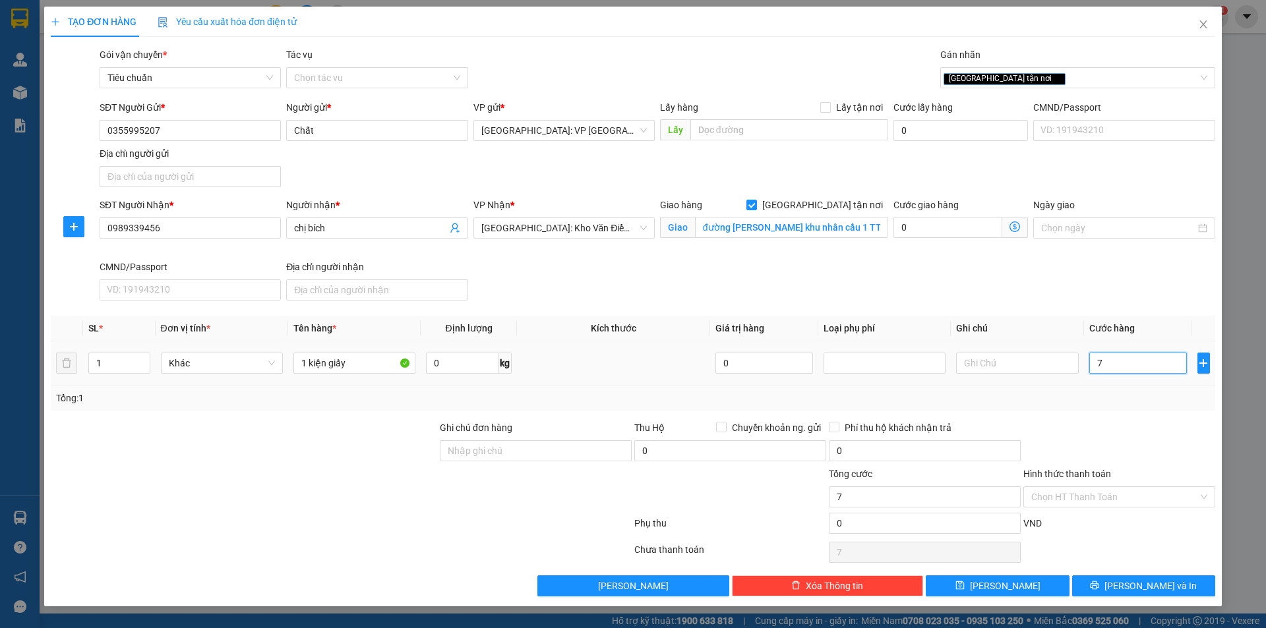
type input "70"
type input "700"
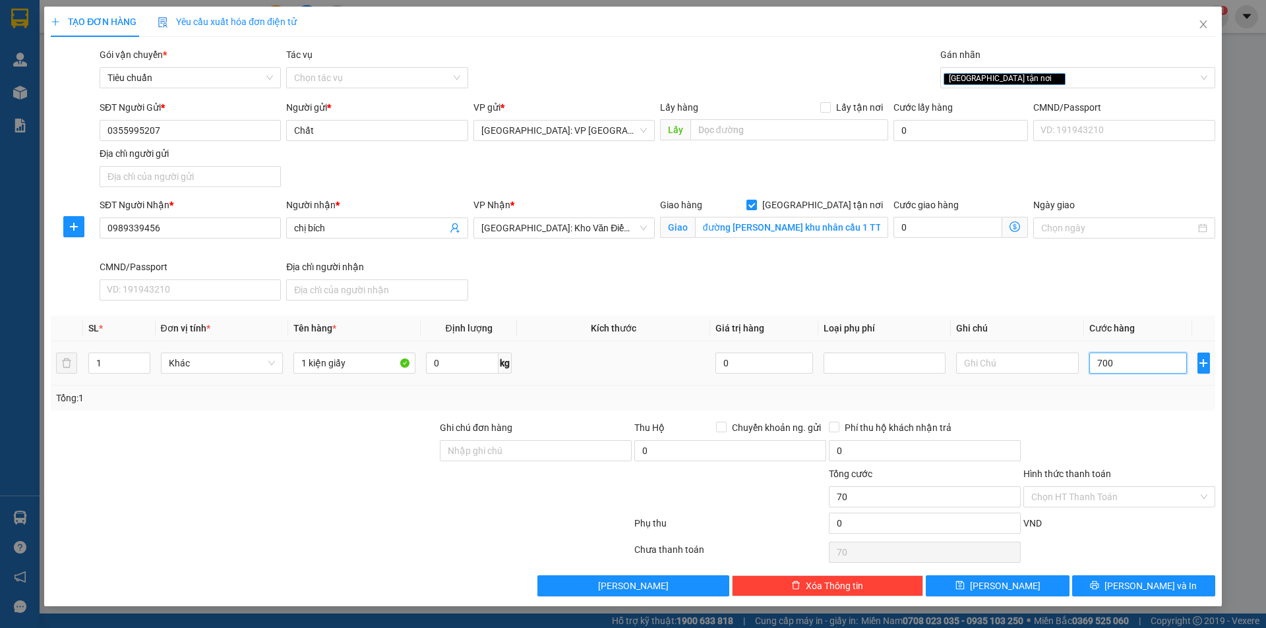
type input "700"
type input "7.000"
type input "70.000"
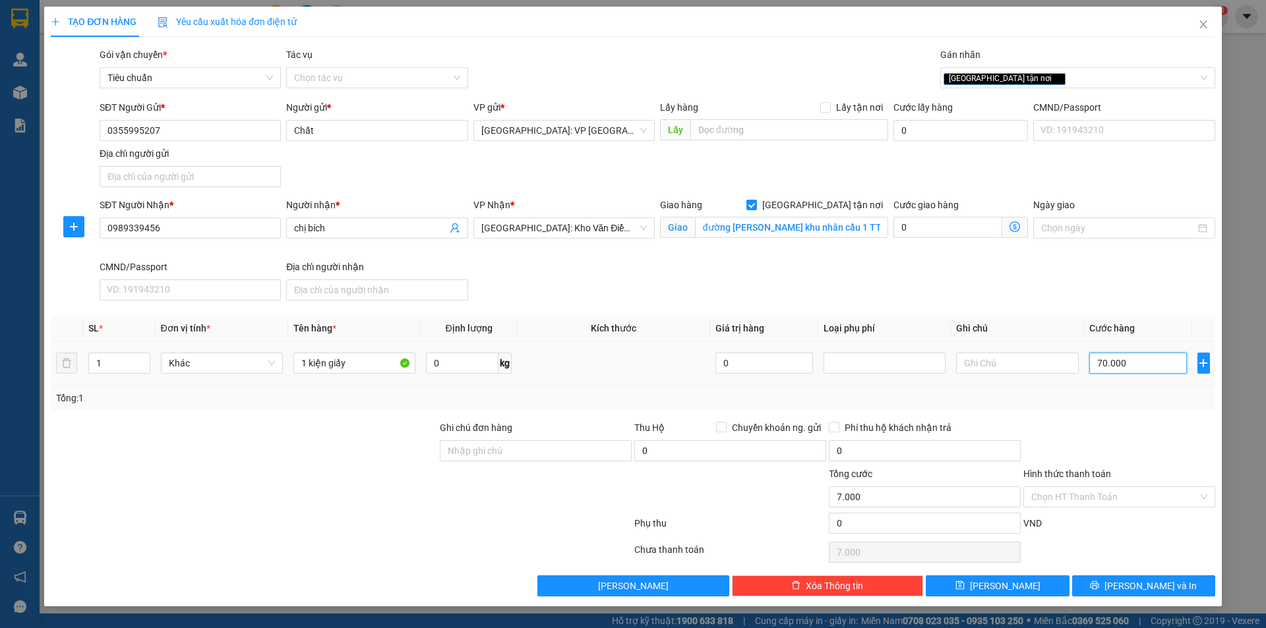
type input "70.000"
click at [1105, 496] on input "Hình thức thanh toán" at bounding box center [1114, 497] width 167 height 20
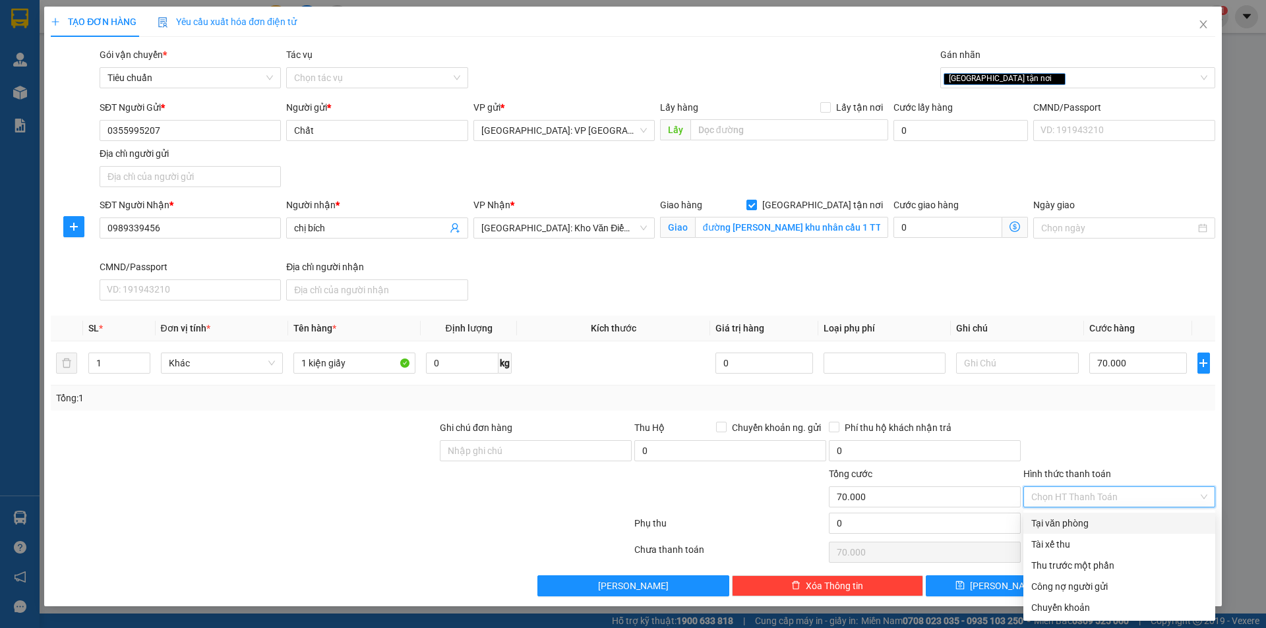
click at [1075, 524] on div "Tại văn phòng" at bounding box center [1119, 523] width 176 height 15
type input "0"
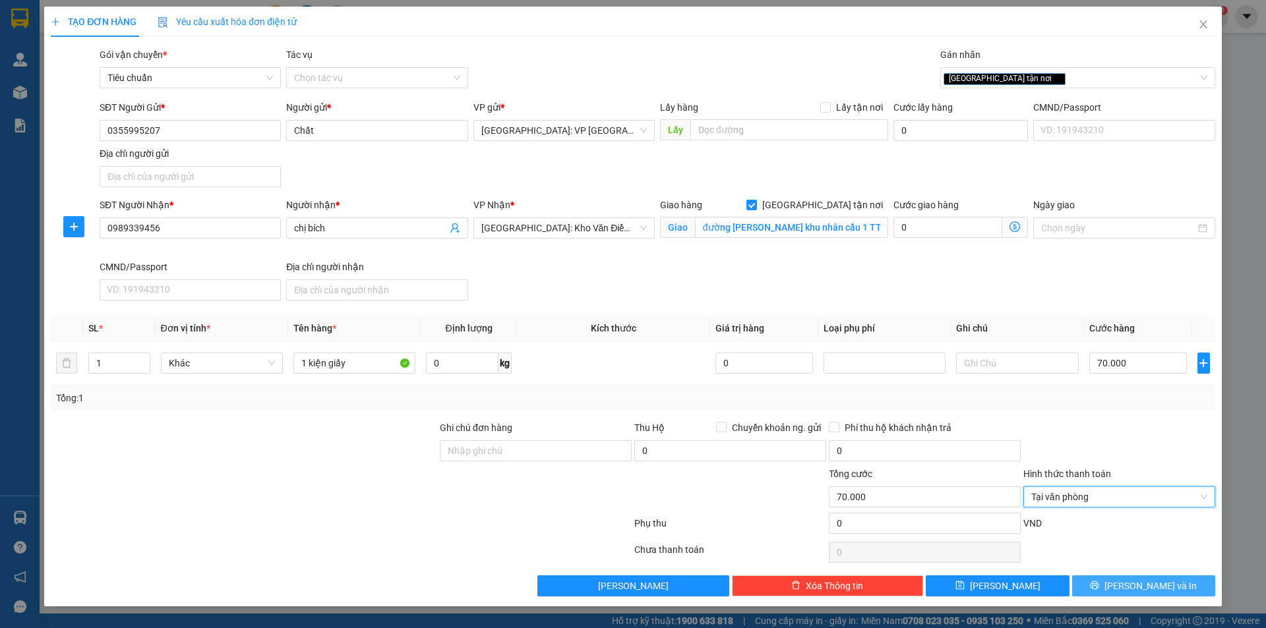
click at [1149, 591] on span "[PERSON_NAME] và In" at bounding box center [1150, 586] width 92 height 15
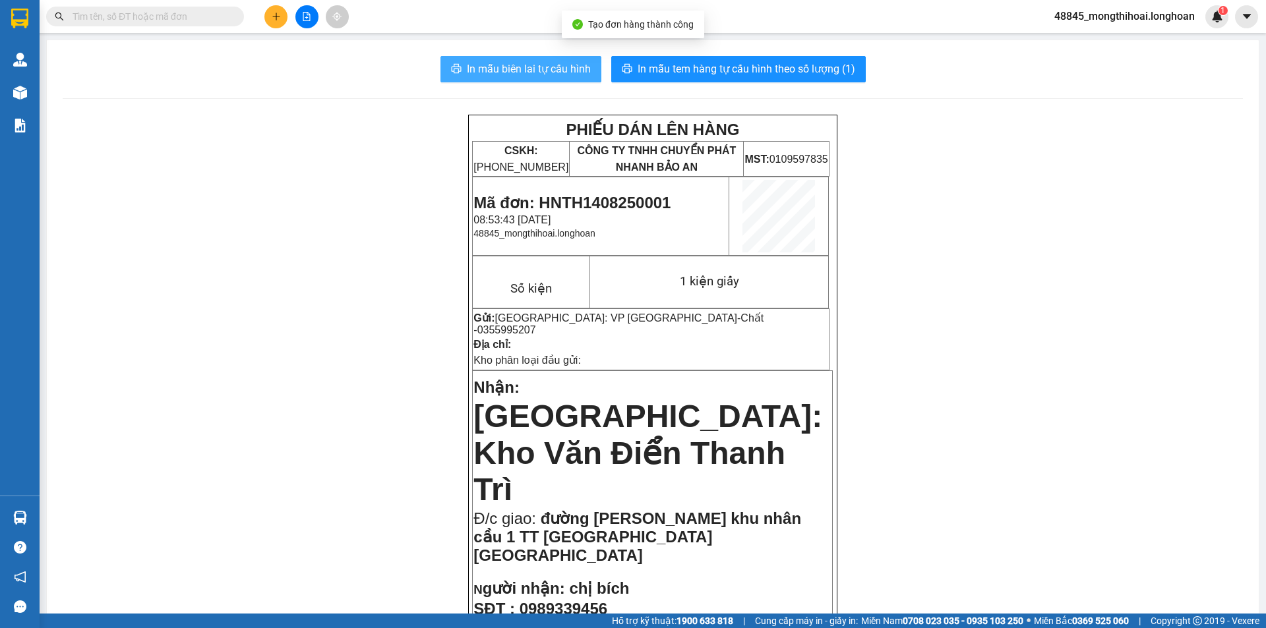
click at [572, 69] on span "In mẫu biên lai tự cấu hình" at bounding box center [529, 69] width 124 height 16
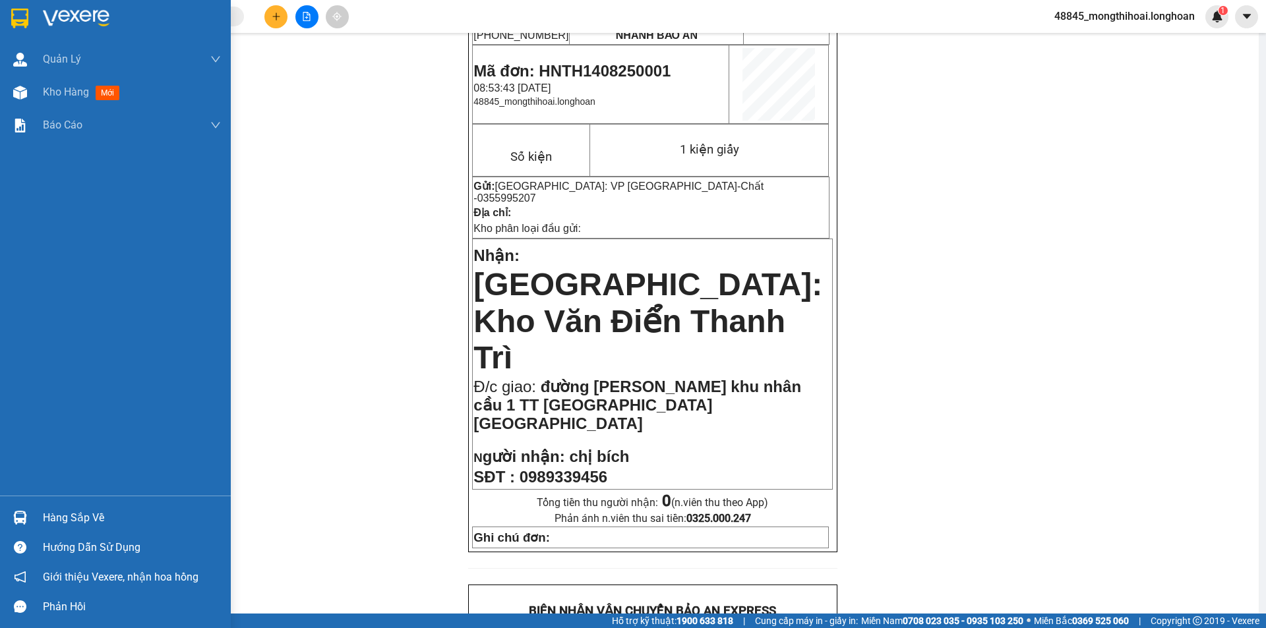
click at [16, 24] on img at bounding box center [19, 19] width 17 height 20
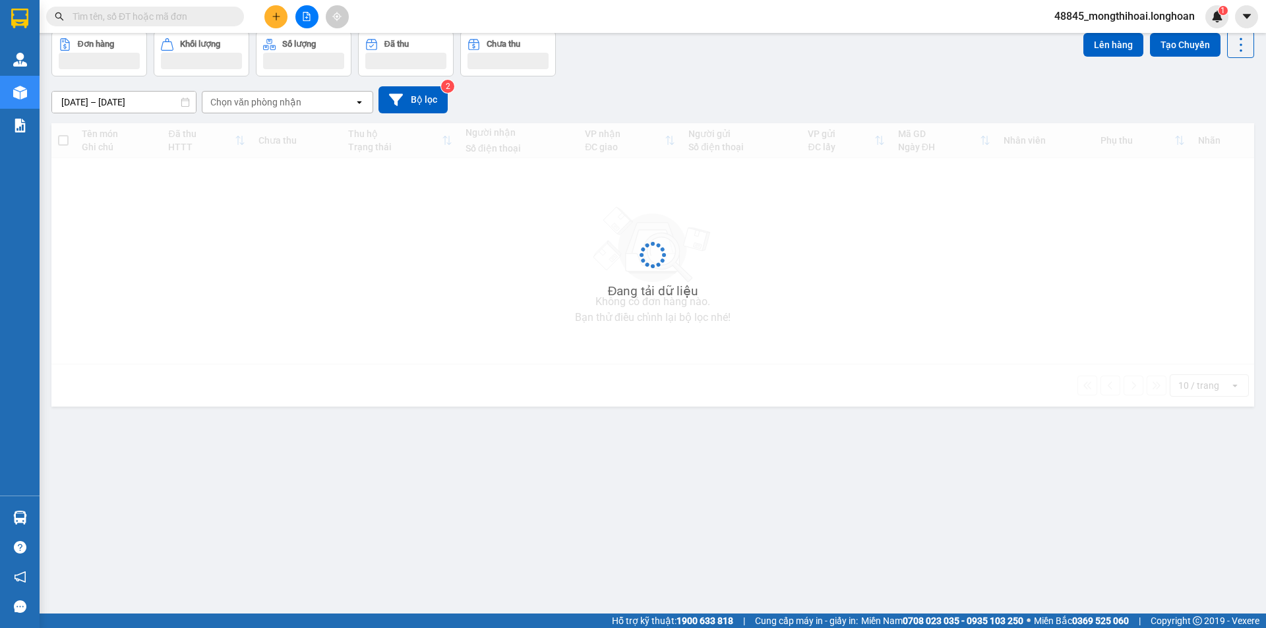
scroll to position [61, 0]
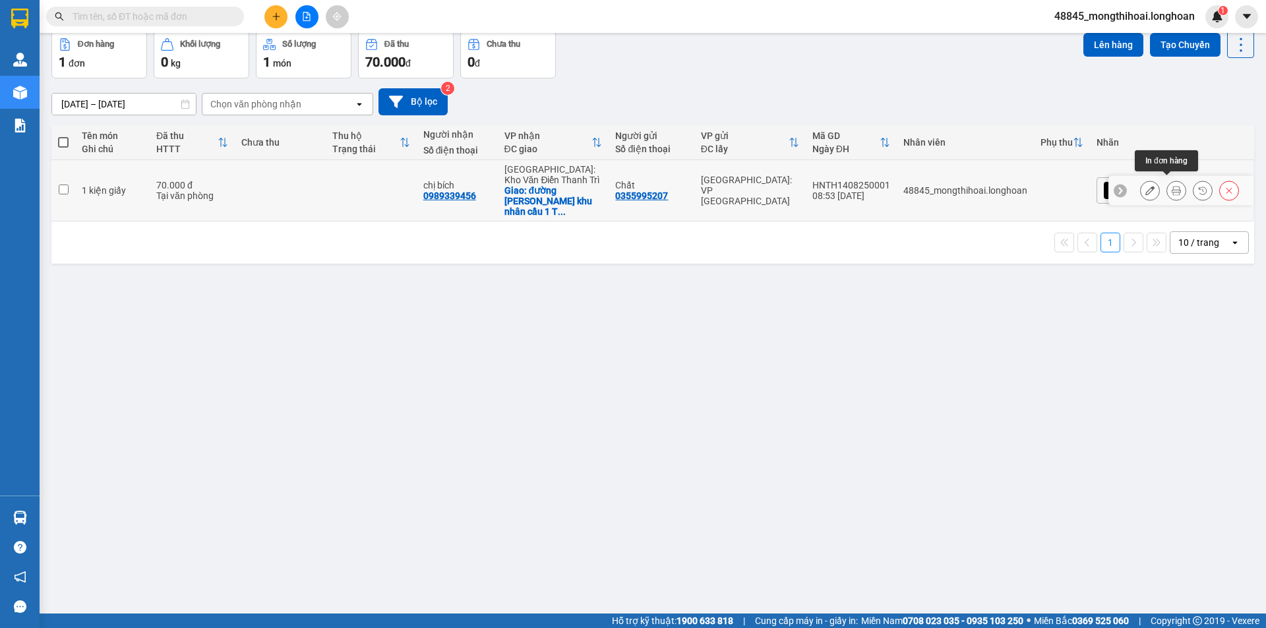
click at [1172, 186] on icon at bounding box center [1176, 190] width 9 height 9
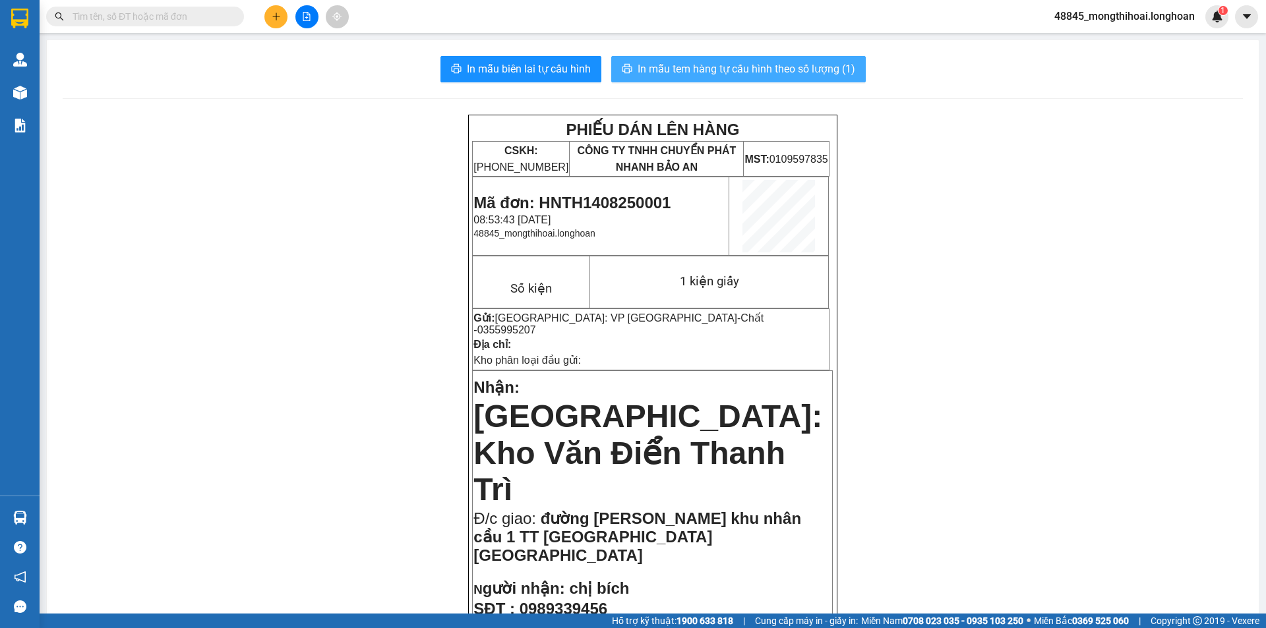
click at [721, 71] on span "In mẫu tem hàng tự cấu hình theo số lượng (1)" at bounding box center [747, 69] width 218 height 16
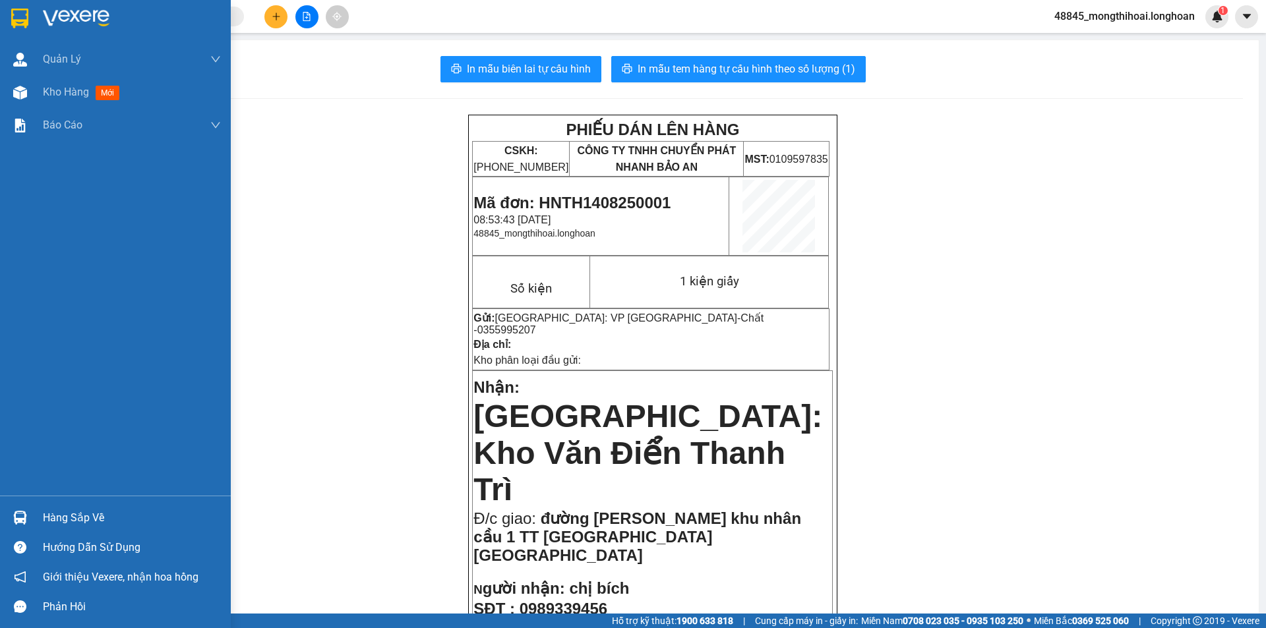
click at [5, 11] on div at bounding box center [115, 21] width 231 height 43
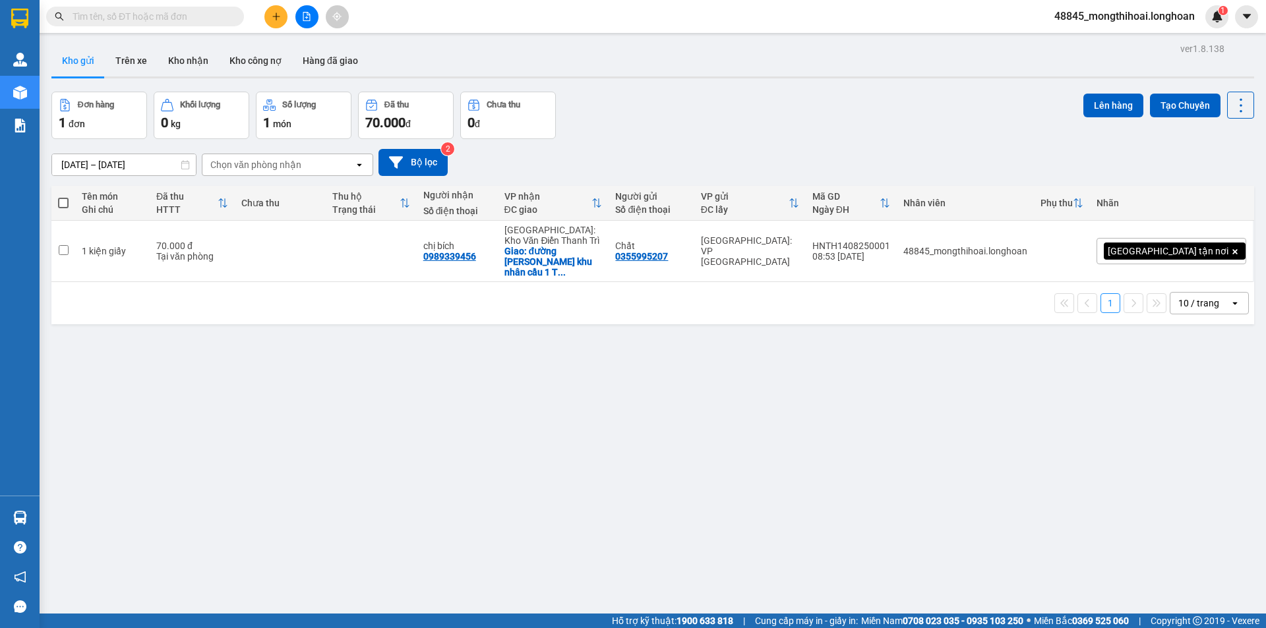
click at [276, 8] on button at bounding box center [275, 16] width 23 height 23
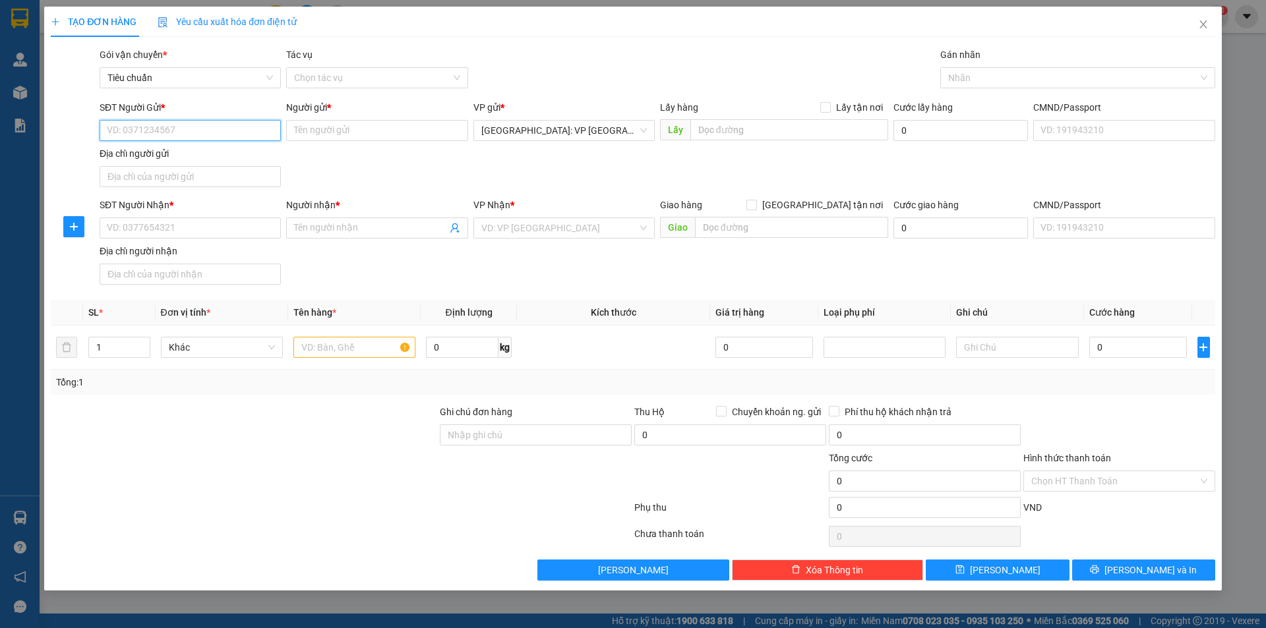
click at [259, 128] on input "SĐT Người Gửi *" at bounding box center [190, 130] width 181 height 21
type input "0855748556"
click at [332, 128] on input "Người gửi *" at bounding box center [376, 130] width 181 height 21
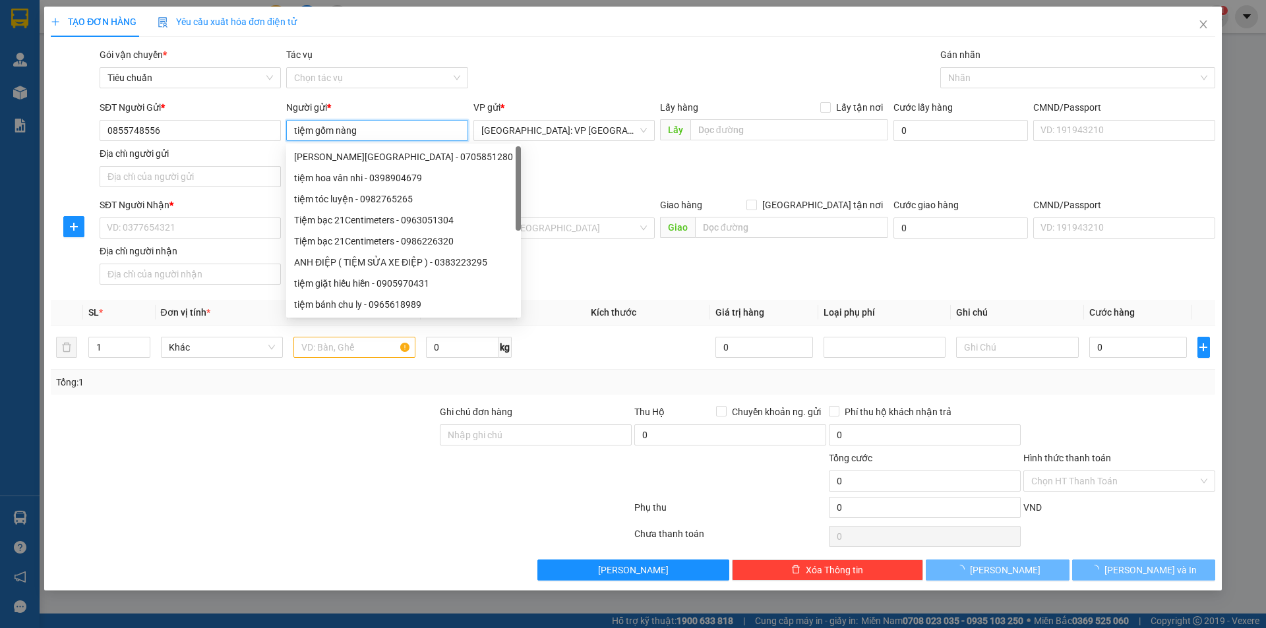
type input "tiệm gốm nàng"
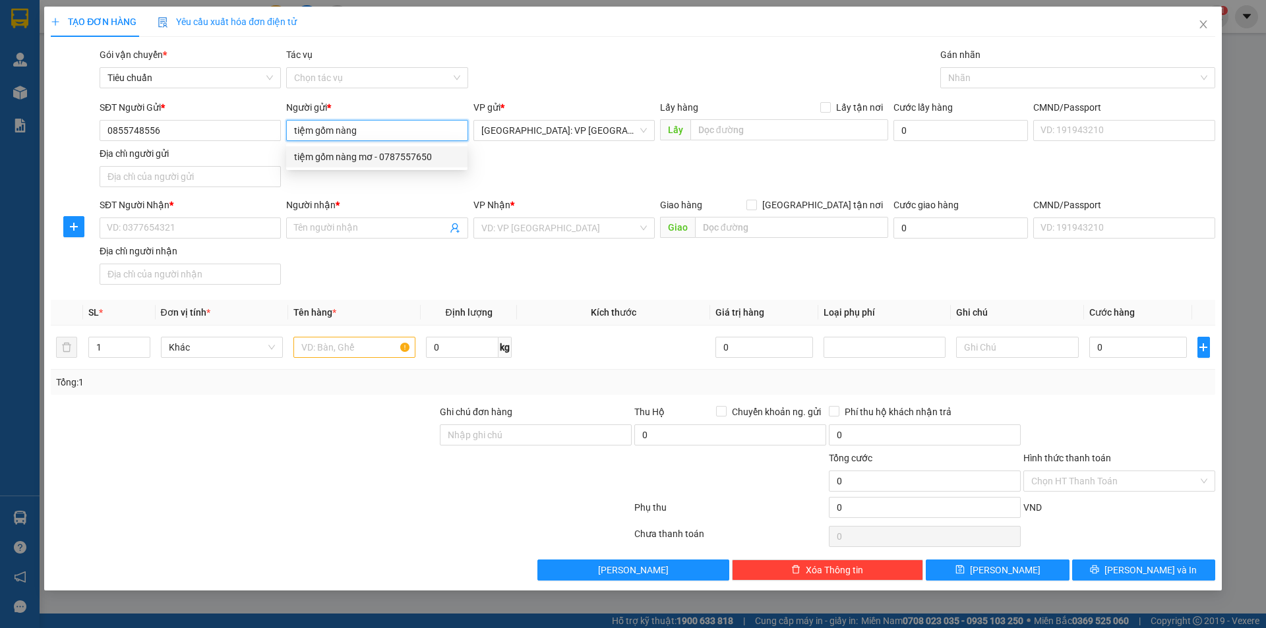
click at [376, 161] on div "tiệm gốm nàng mơ - 0787557650" at bounding box center [376, 157] width 165 height 15
type input "0787557650"
type input "tiệm gốm nàng mơ"
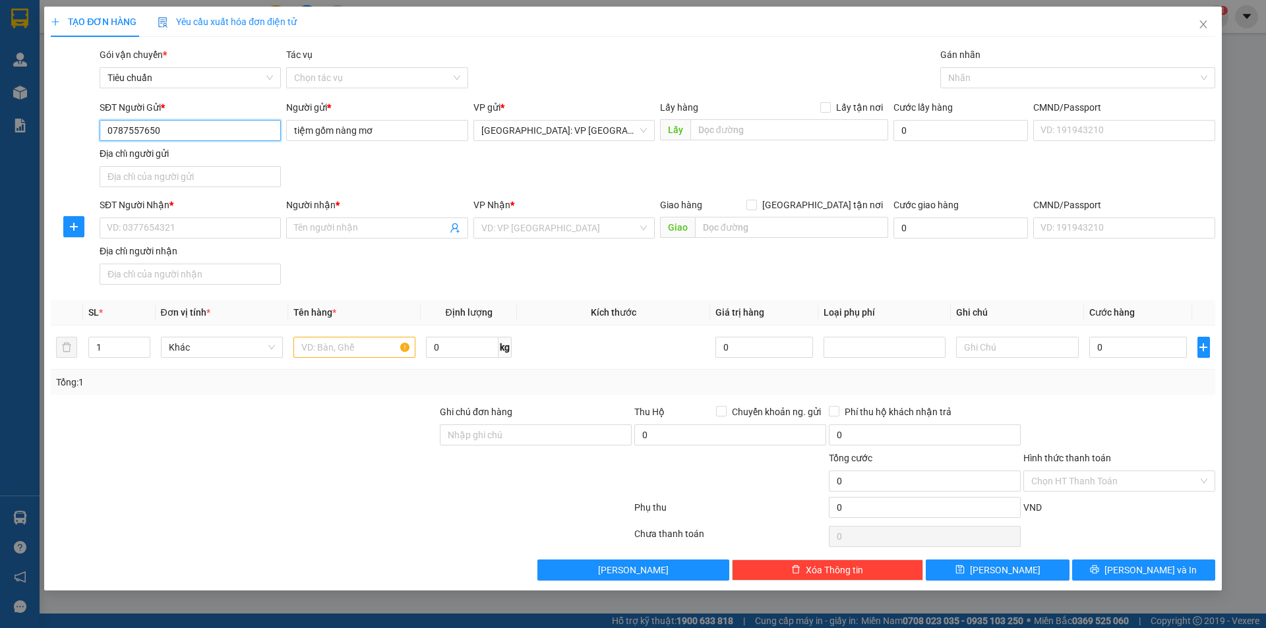
click at [222, 136] on input "0787557650" at bounding box center [190, 130] width 181 height 21
click at [209, 122] on input "0787557650" at bounding box center [190, 130] width 181 height 21
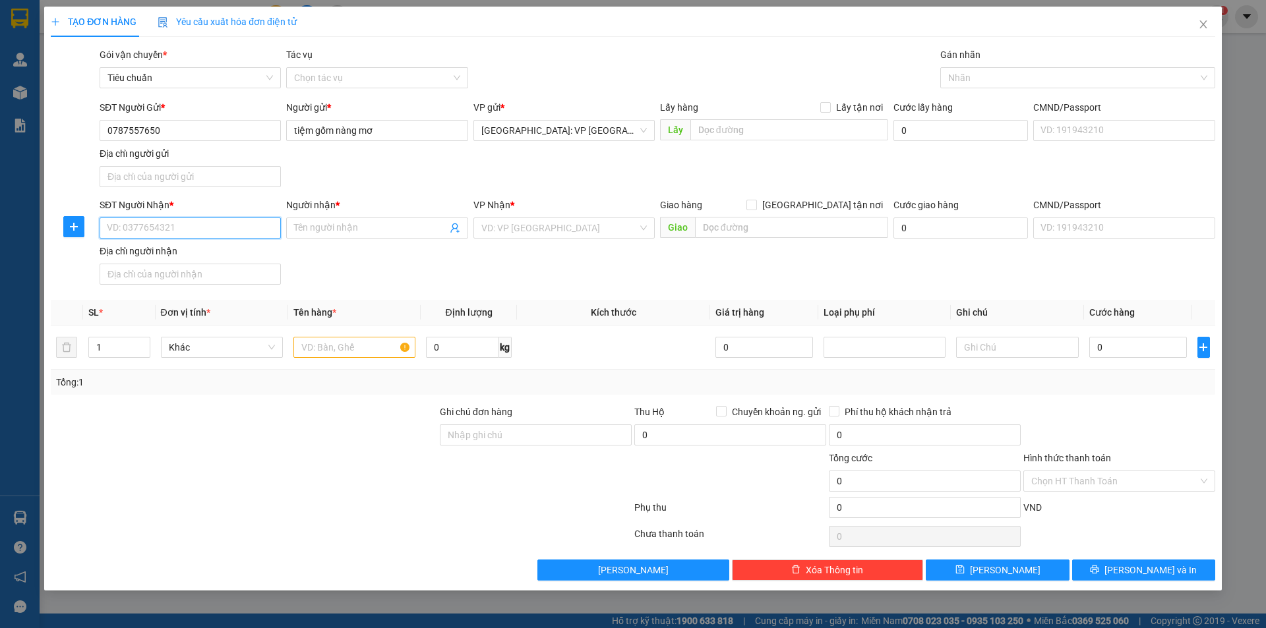
click at [225, 231] on input "SĐT Người Nhận *" at bounding box center [190, 228] width 181 height 21
click at [212, 131] on input "0787557650" at bounding box center [190, 130] width 181 height 21
click at [212, 130] on input "0787557650" at bounding box center [190, 130] width 181 height 21
type input "0855748556"
drag, startPoint x: 277, startPoint y: 225, endPoint x: 266, endPoint y: 236, distance: 15.9
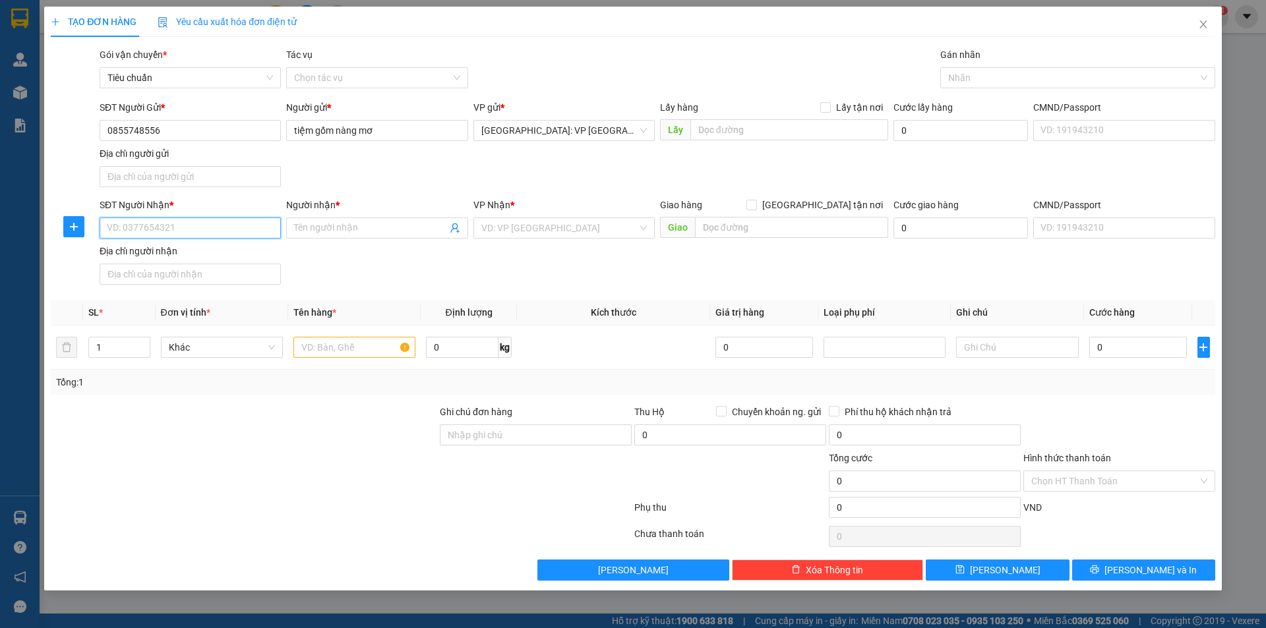
click at [276, 225] on input "SĐT Người Nhận *" at bounding box center [190, 228] width 181 height 21
click at [263, 236] on input "SĐT Người Nhận *" at bounding box center [190, 228] width 181 height 21
type input "0936581368"
click at [180, 253] on div "0936581368 - hồng" at bounding box center [189, 254] width 165 height 15
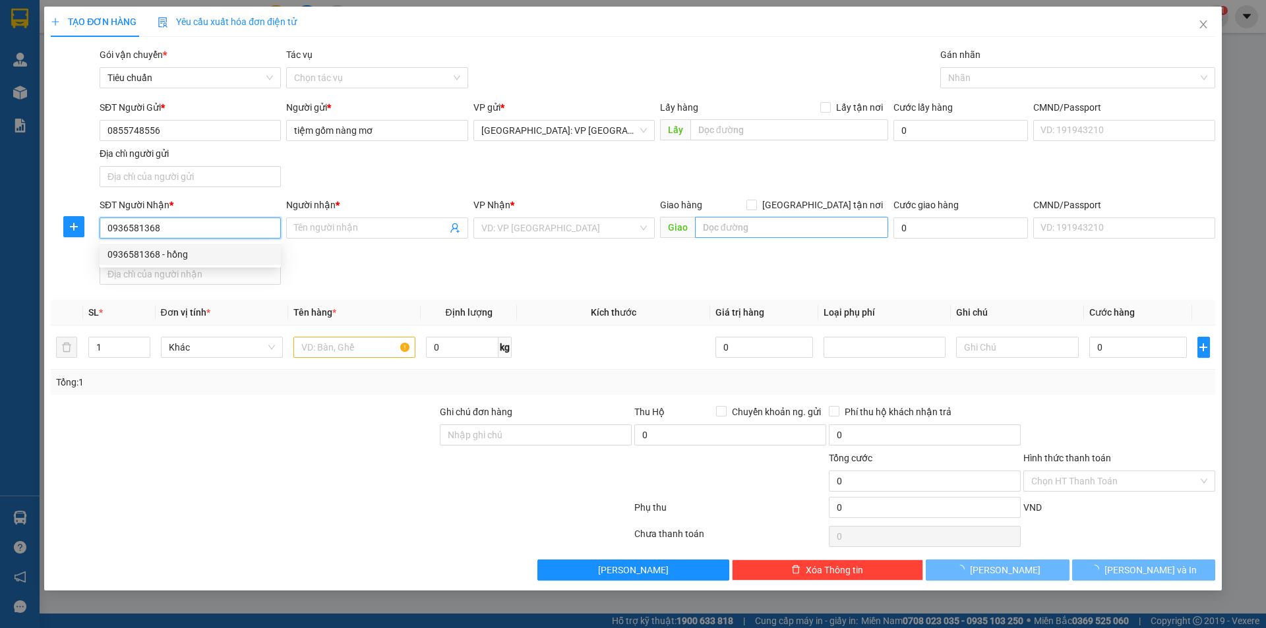
type input "hồng"
type input "13 lê anh xuân.tt liên nghĩa,đức trọng,lâm đồng"
type input "50.000"
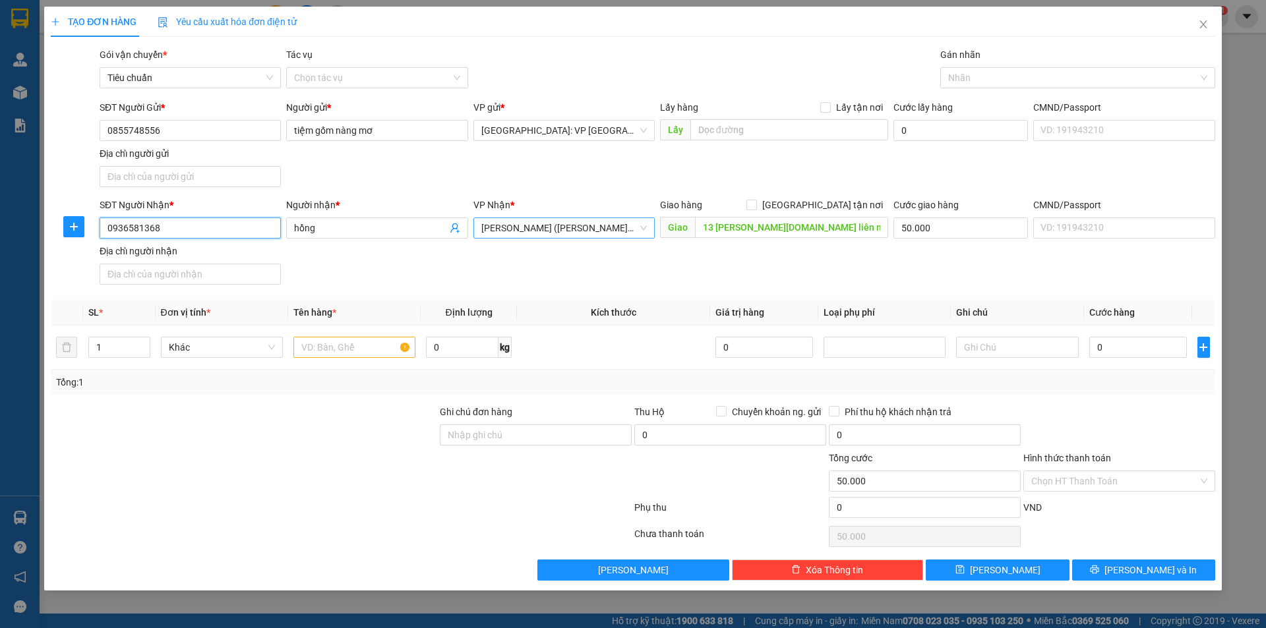
click at [637, 225] on span "Lâm Đồng (Bảo Lạc, Đà Lạt)" at bounding box center [563, 228] width 165 height 20
type input "0936581368"
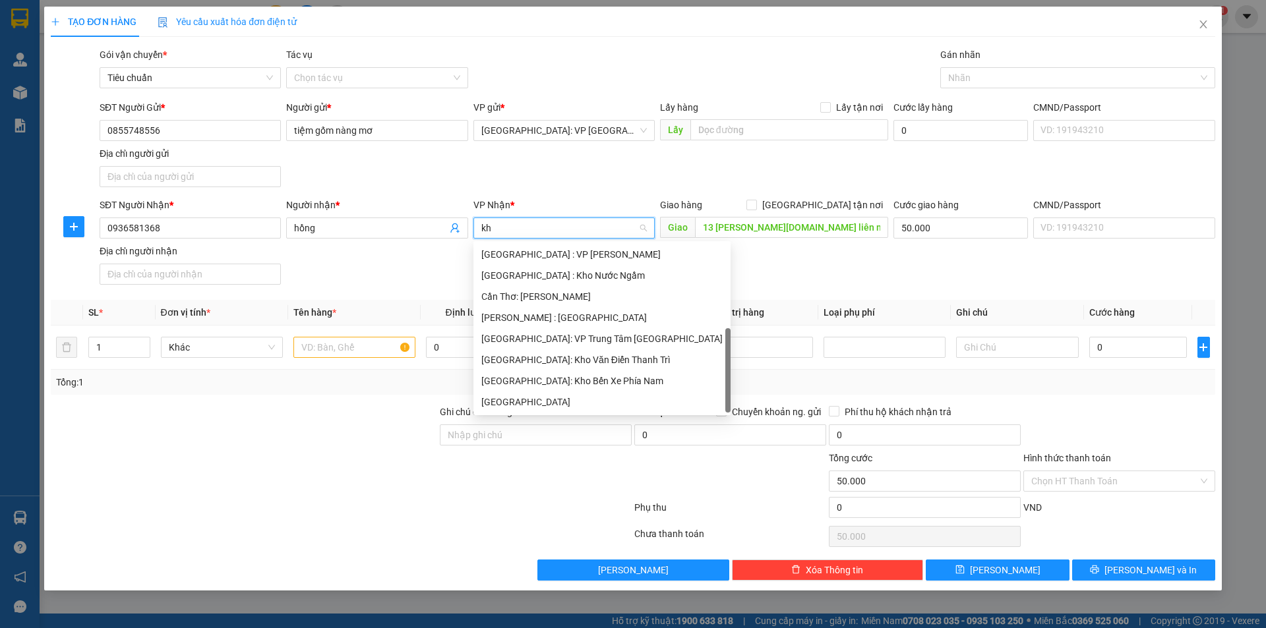
scroll to position [21, 0]
type input "kho"
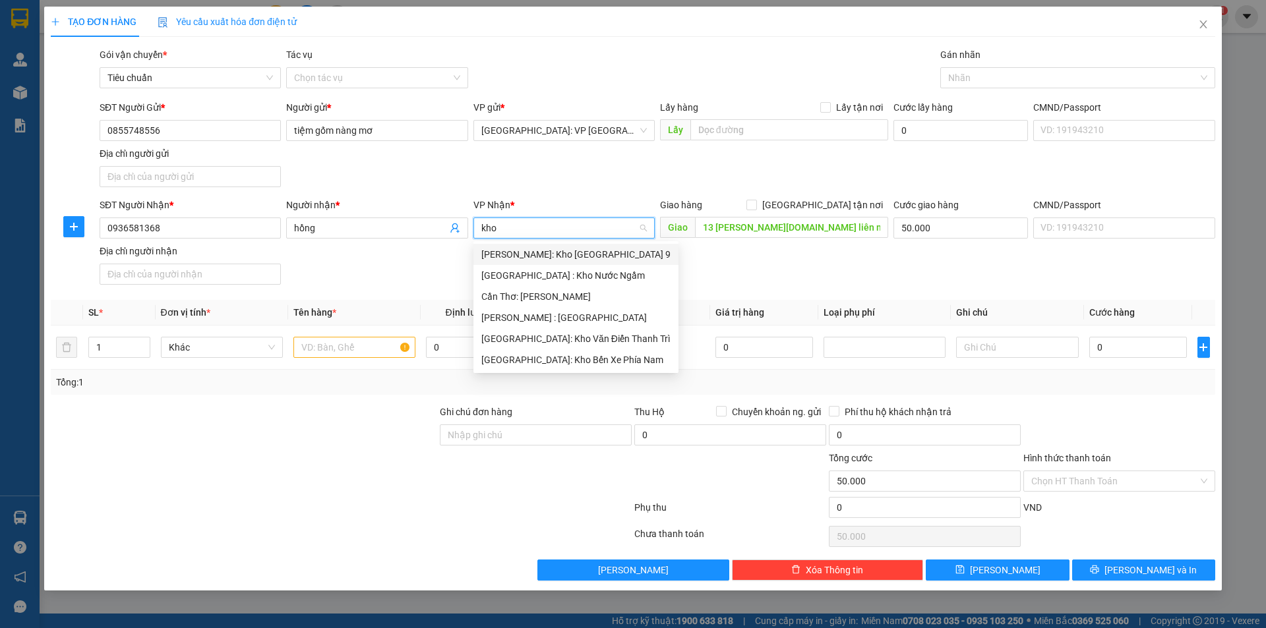
scroll to position [0, 0]
click at [552, 361] on div "[GEOGRAPHIC_DATA]: Kho Bến Xe Phía Nam" at bounding box center [575, 360] width 189 height 15
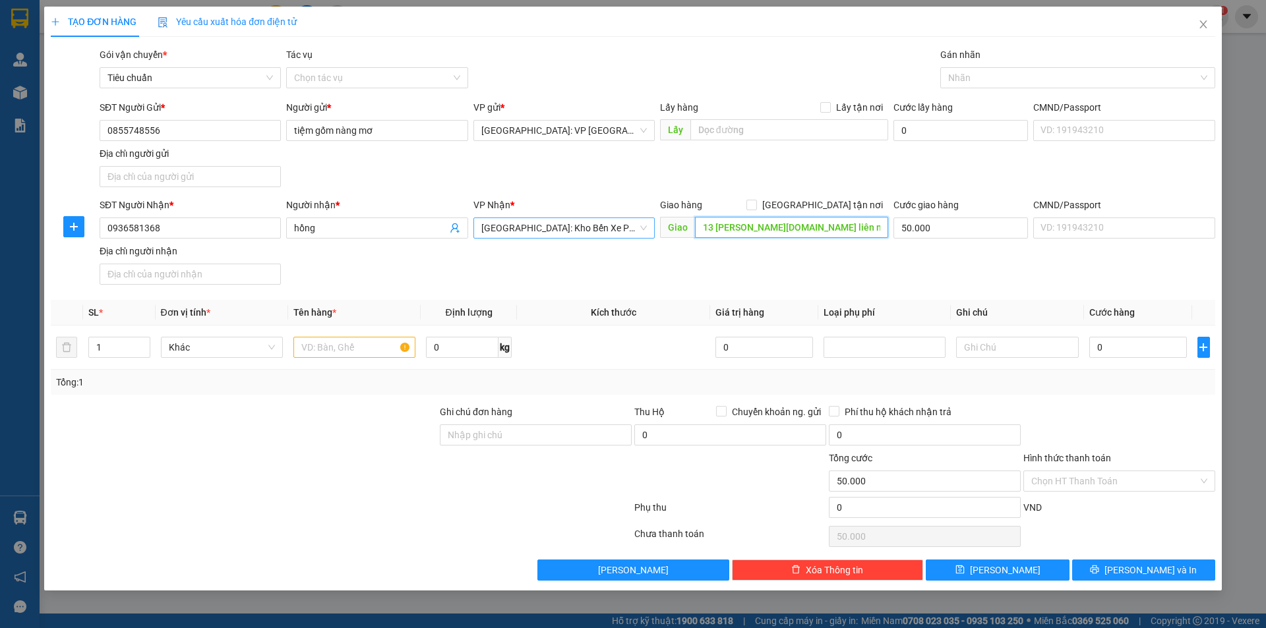
click at [812, 234] on input "13 lê anh xuân.tt liên nghĩa,đức trọng,lâm đồng" at bounding box center [791, 227] width 193 height 21
click at [811, 232] on input "13 lê anh xuân.tt liên nghĩa,đức trọng,lâm đồng" at bounding box center [791, 227] width 193 height 21
click at [821, 229] on input "13 lê anh xuân.tt liên nghĩa,đức trọng,lâm đồng" at bounding box center [791, 227] width 193 height 21
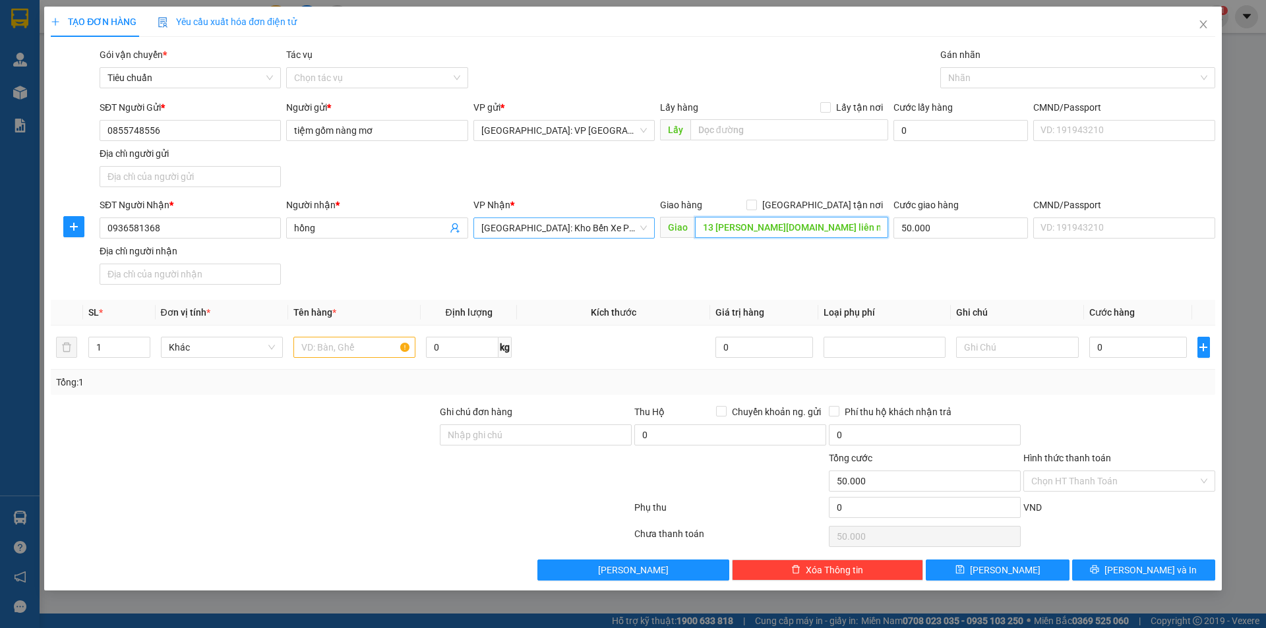
click at [821, 229] on input "13 lê anh xuân.tt liên nghĩa,đức trọng,lâm đồng" at bounding box center [791, 227] width 193 height 21
type input "01 nguyễn trung trực xã đức trong lâm đồng"
click at [322, 354] on input "text" at bounding box center [354, 347] width 122 height 21
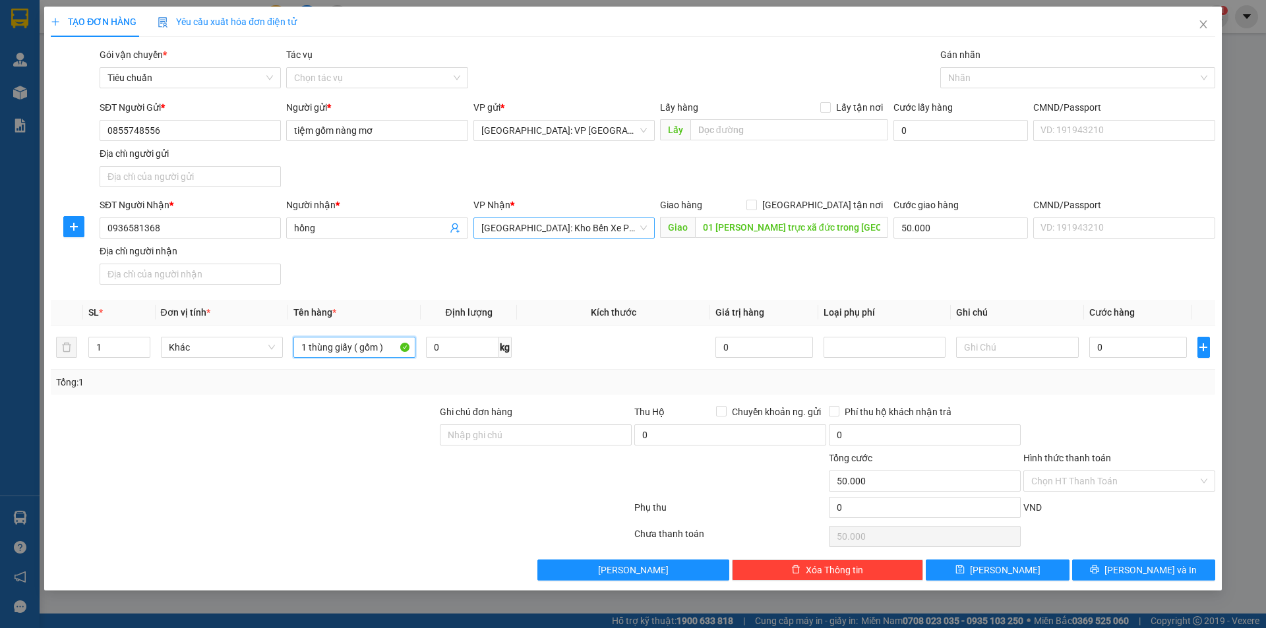
type input "1 thùng giấy ( gốm )"
click at [808, 225] on input "01 nguyễn trung trực xã đức trong lâm đồng" at bounding box center [791, 227] width 193 height 21
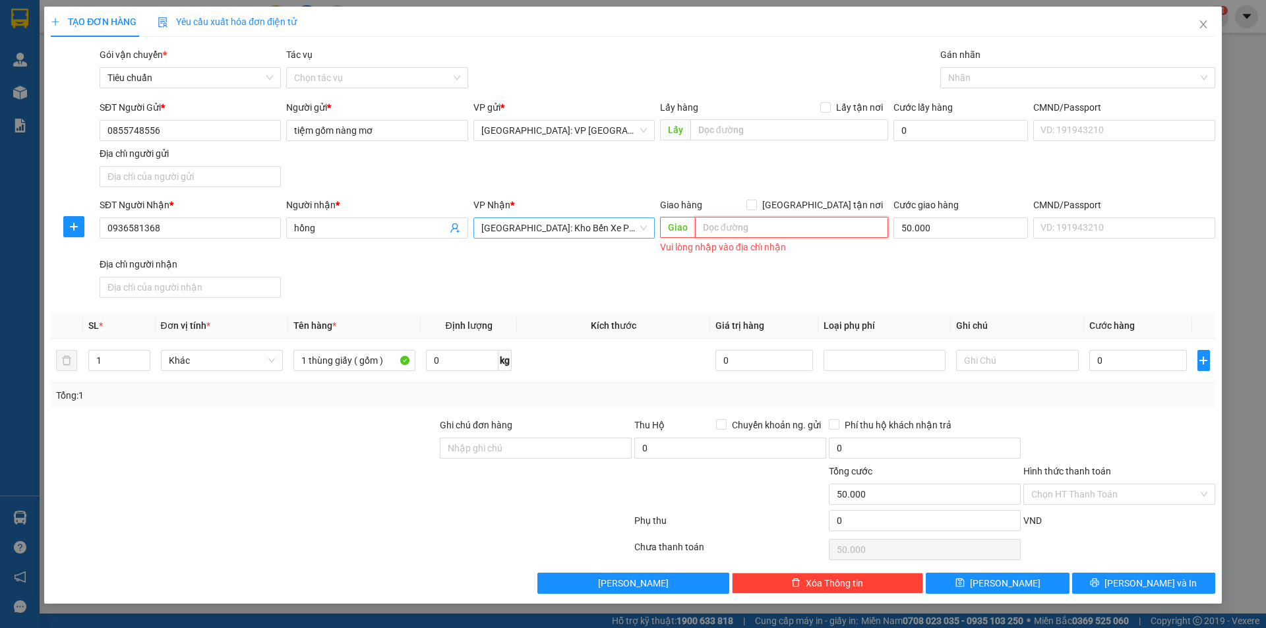
paste input "Đc: 01 nguyễn trung trực, TT Liên Nghĩa, xã đức trọng, lâm đồng"
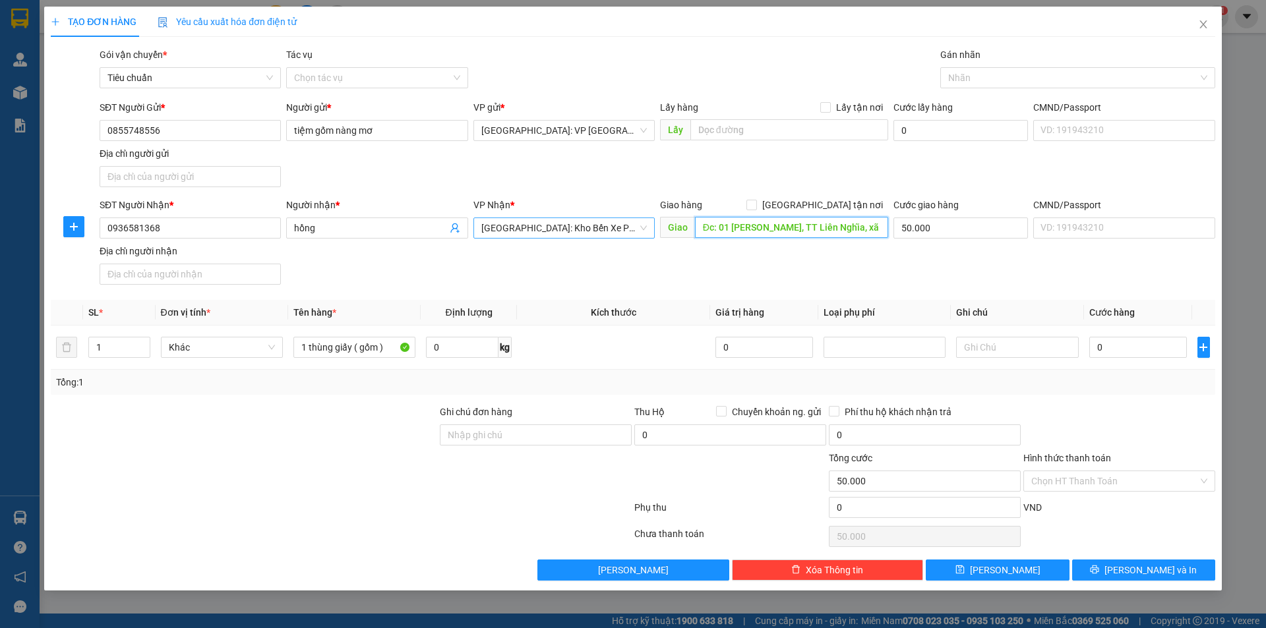
click at [714, 224] on input "Đc: 01 nguyễn trung trực, TT Liên Nghĩa, xã đức trọng, lâm đồng" at bounding box center [791, 227] width 193 height 21
click at [715, 224] on input "Đc: 01 nguyễn trung trực, TT Liên Nghĩa, xã đức trọng, lâm đồng" at bounding box center [791, 227] width 193 height 21
type input "01 nguyễn trung trực, TT Liên Nghĩa, xã đức trọng, lâm đồng"
drag, startPoint x: 821, startPoint y: 202, endPoint x: 887, endPoint y: 154, distance: 82.0
click at [756, 200] on input "[GEOGRAPHIC_DATA] tận nơi" at bounding box center [750, 204] width 9 height 9
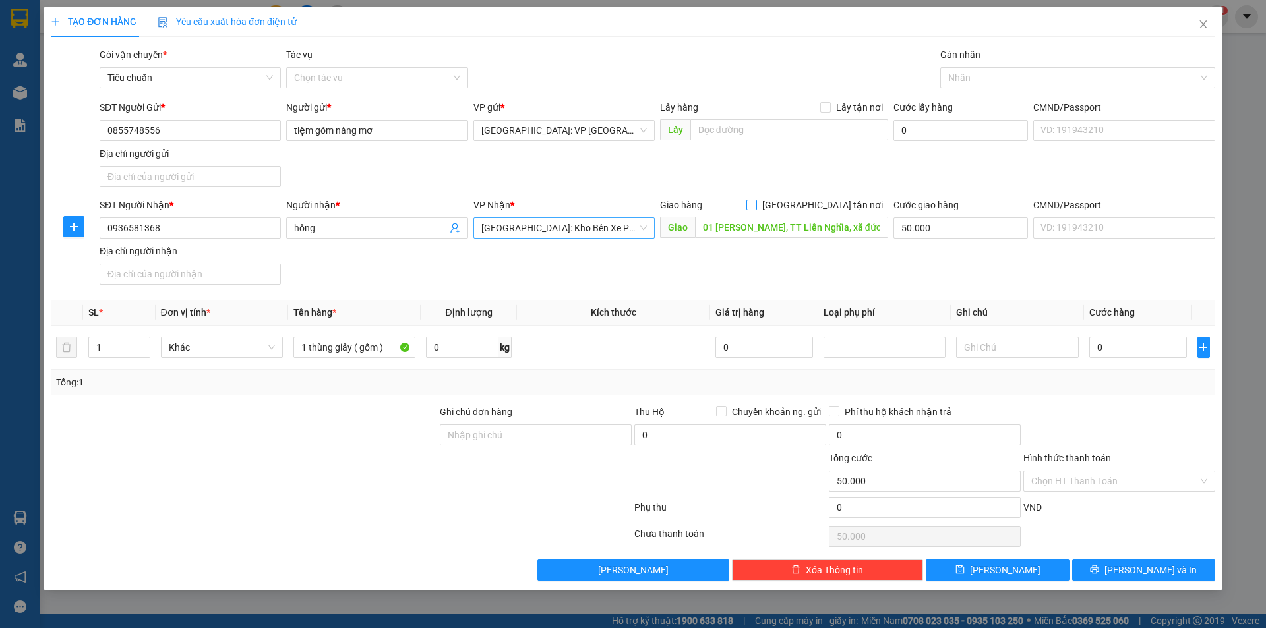
checkbox input "true"
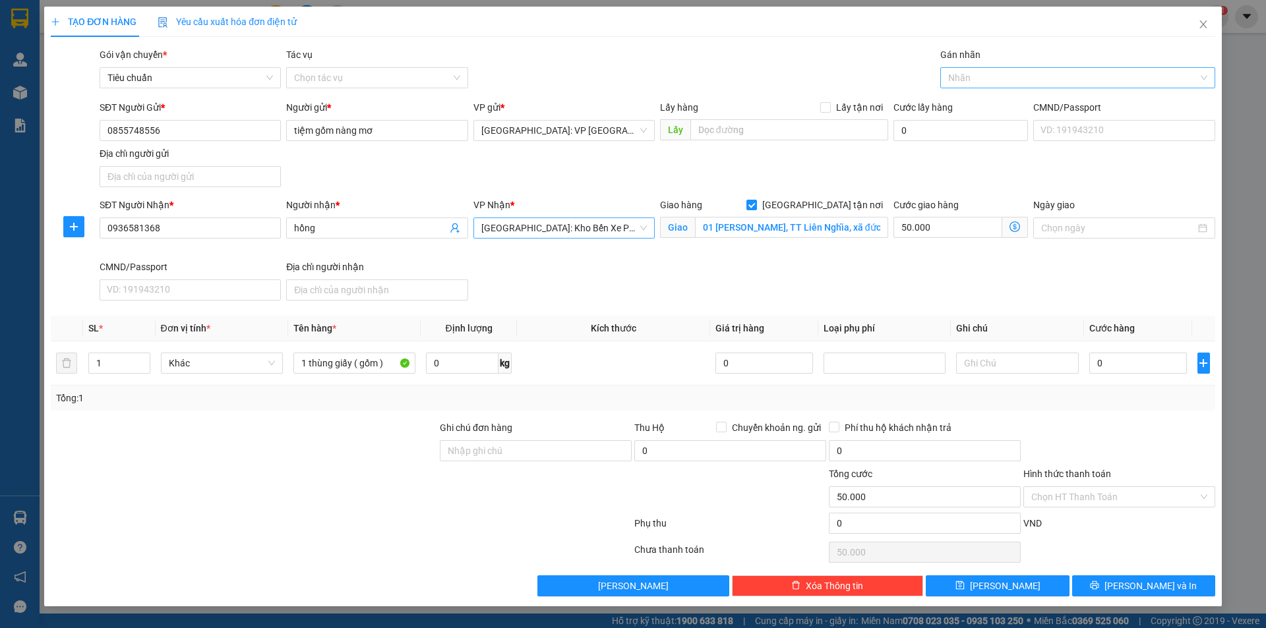
click at [975, 71] on div at bounding box center [1070, 78] width 255 height 16
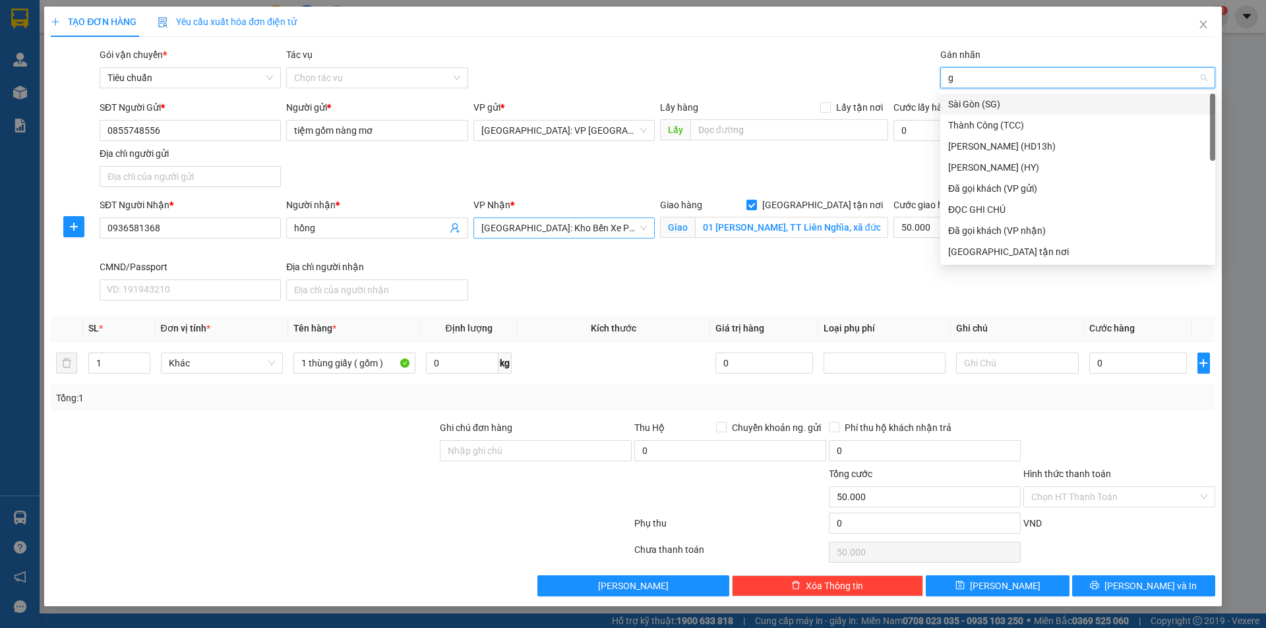
type input "gi"
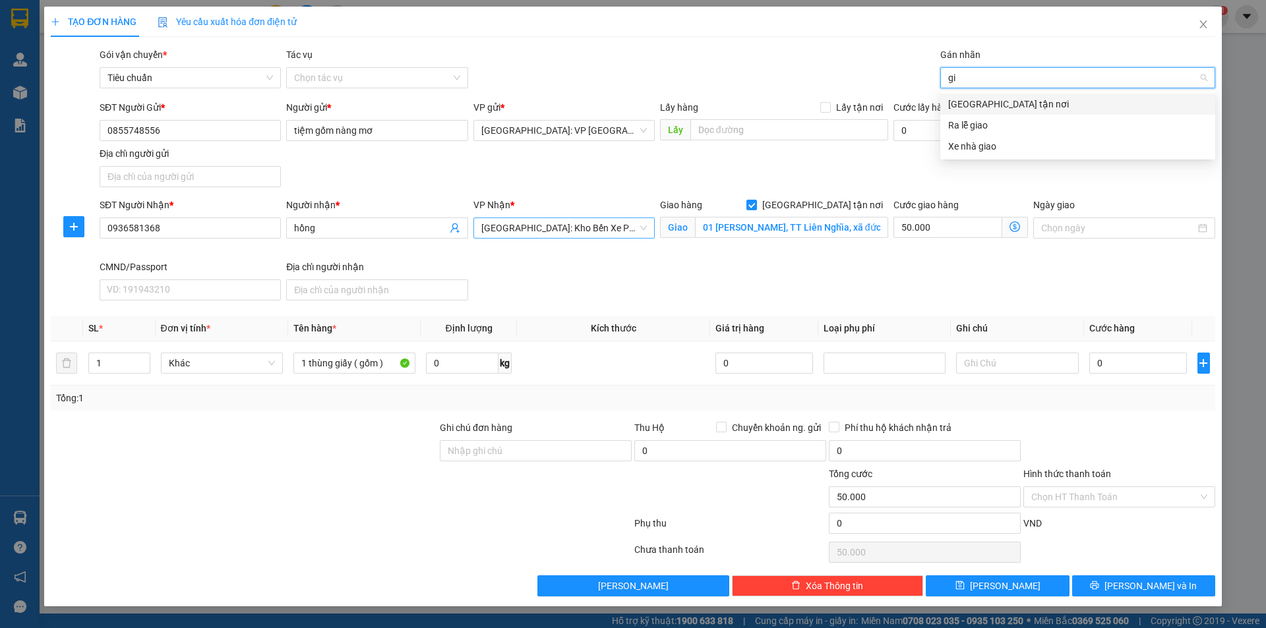
click at [974, 101] on div "[GEOGRAPHIC_DATA] tận nơi" at bounding box center [1077, 104] width 259 height 15
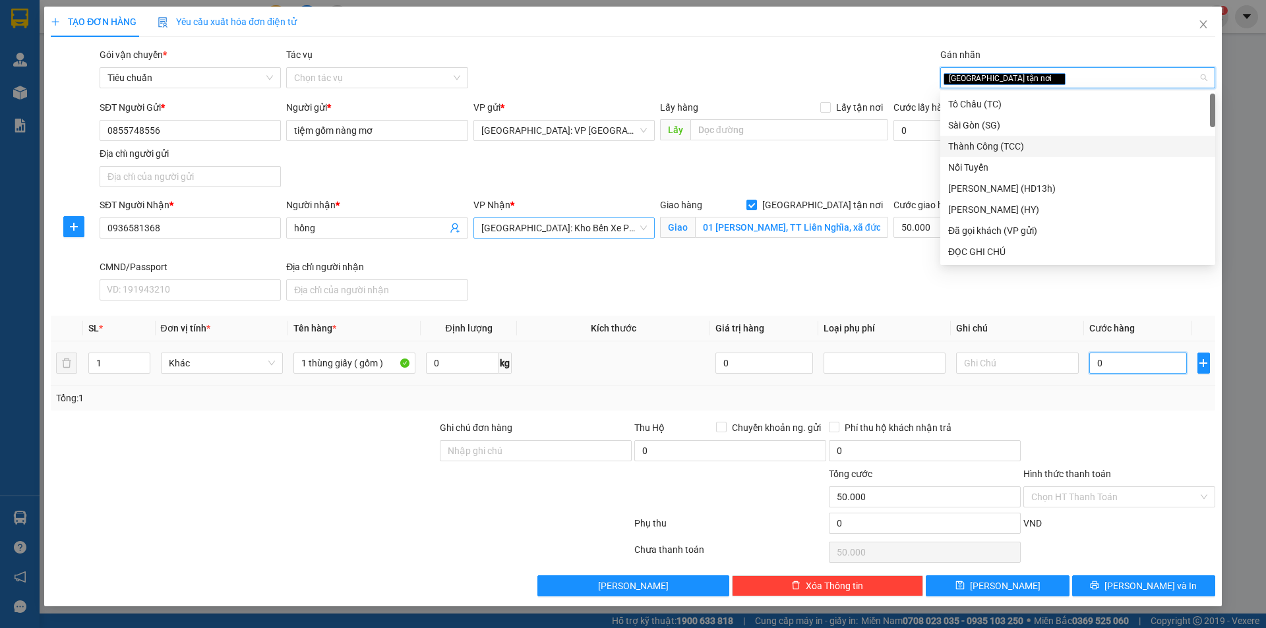
click at [1112, 361] on input "0" at bounding box center [1138, 363] width 98 height 21
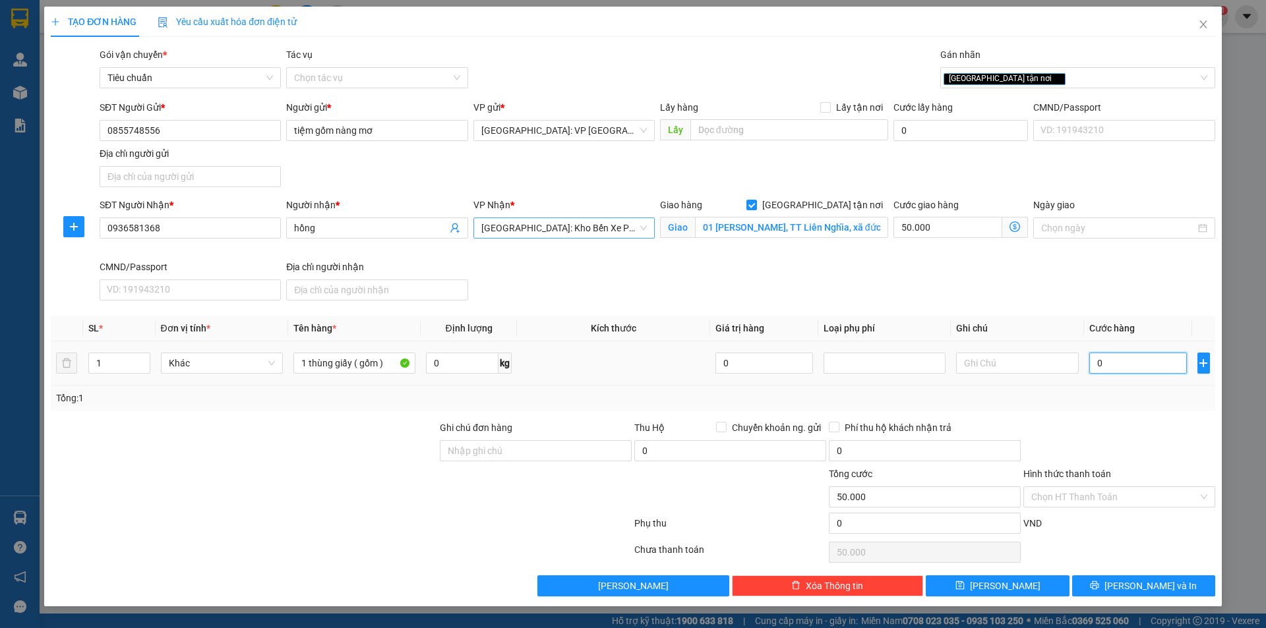
click at [1101, 361] on input "0" at bounding box center [1138, 363] width 98 height 21
type input "3"
type input "50.003"
type input "38"
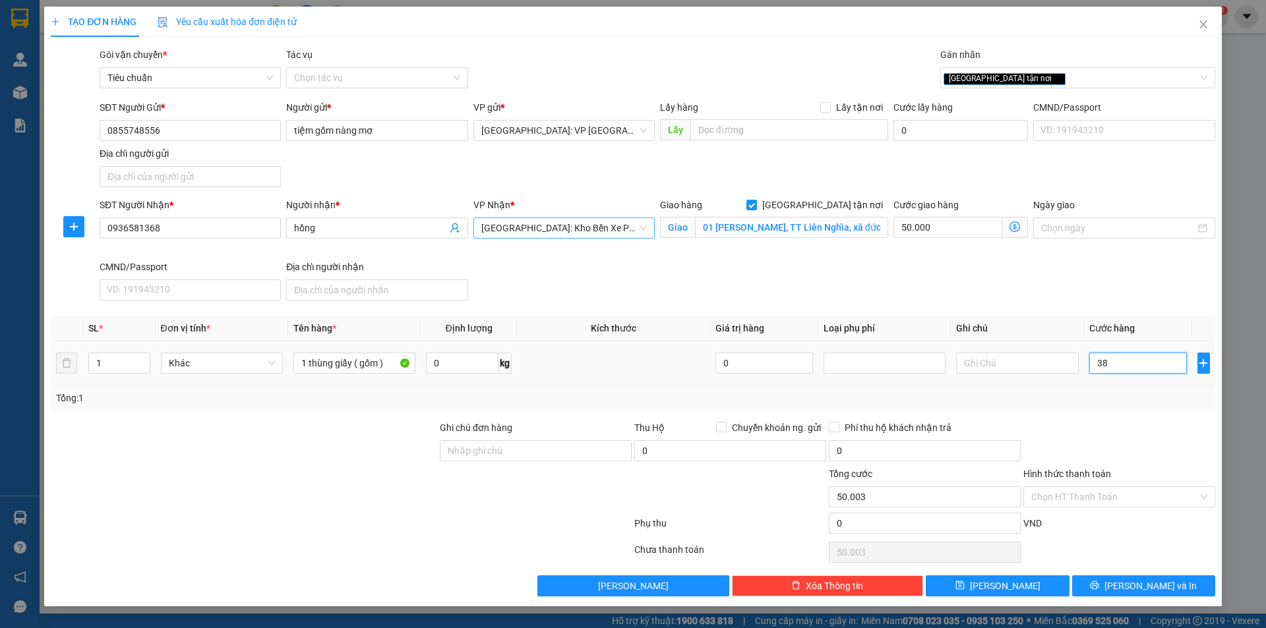
type input "50.038"
type input "380"
type input "50.380"
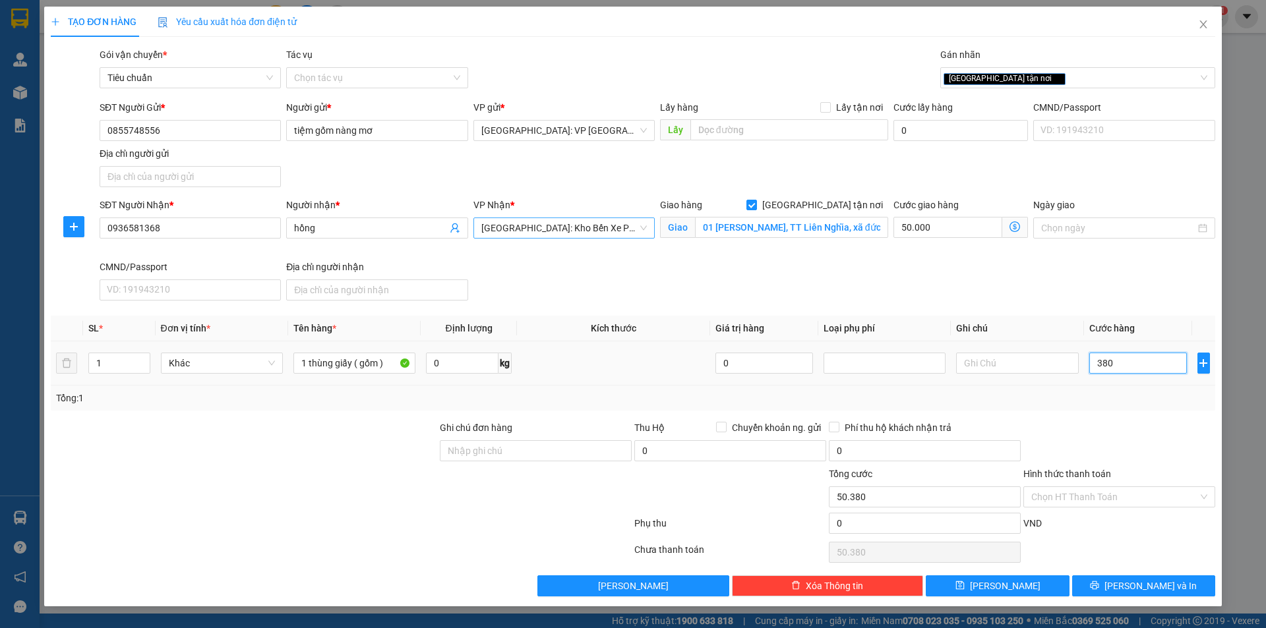
type input "3.800"
type input "53.800"
type input "38.000"
type input "88.000"
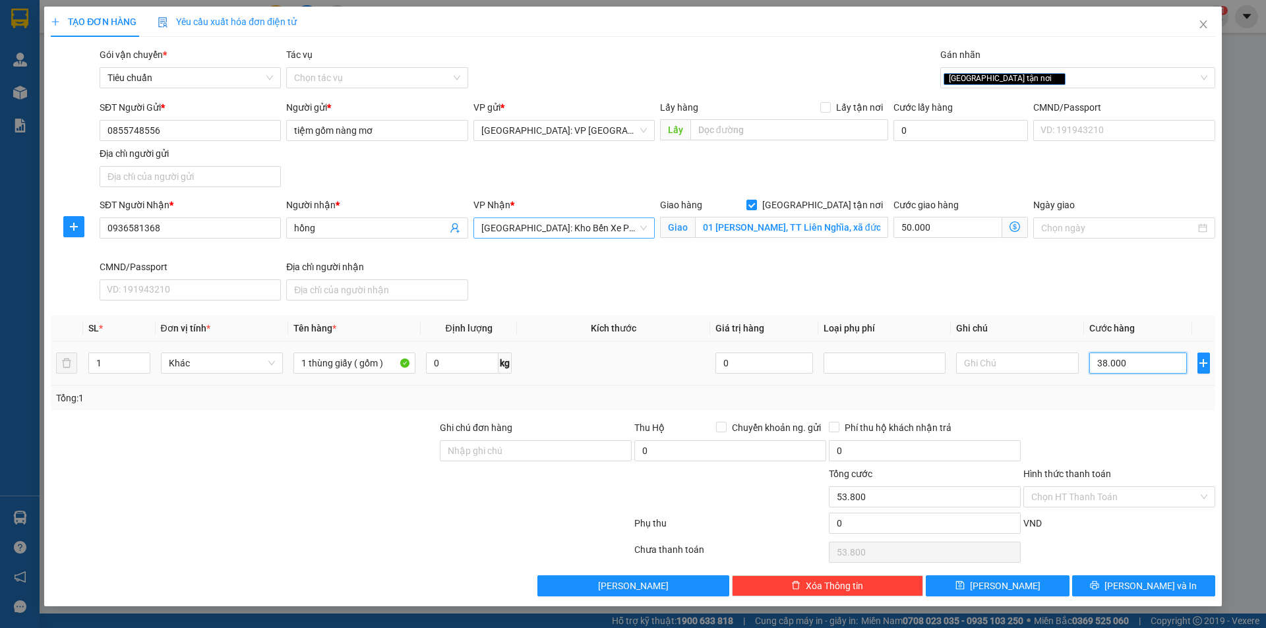
type input "88.000"
type input "380.000"
type input "430.000"
type input "380.000"
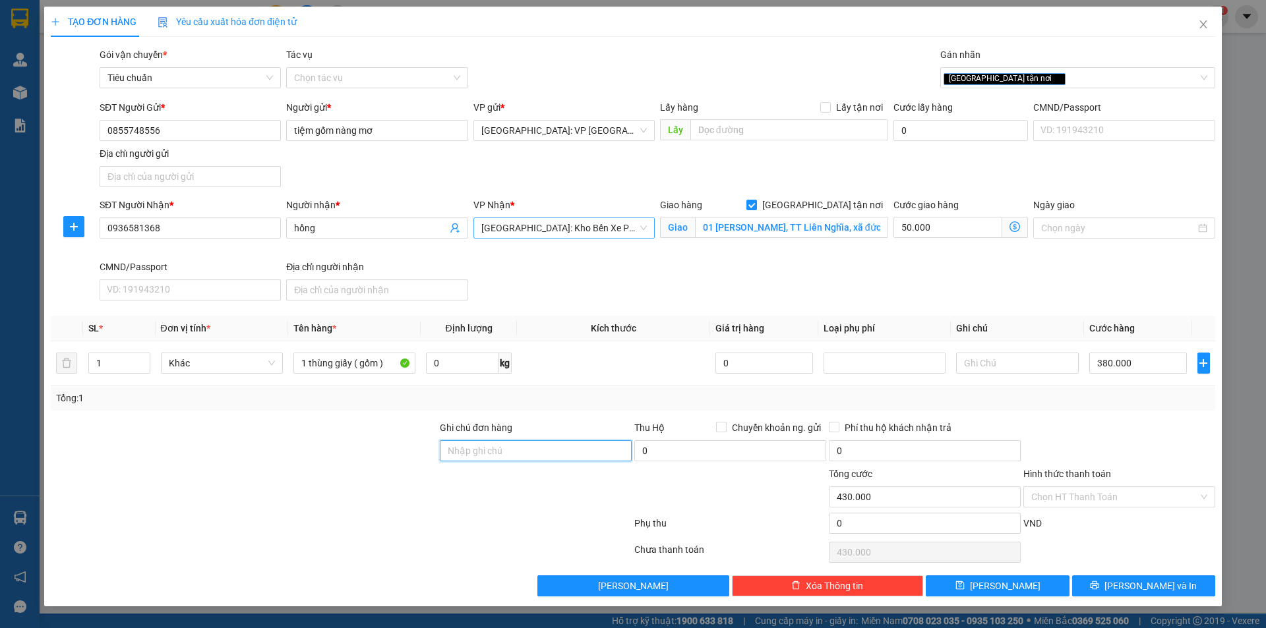
click at [563, 445] on input "Ghi chú đơn hàng" at bounding box center [536, 450] width 192 height 21
type input "hàn gốm dễ"
click at [544, 451] on input "hàn gốm dễ" at bounding box center [536, 450] width 192 height 21
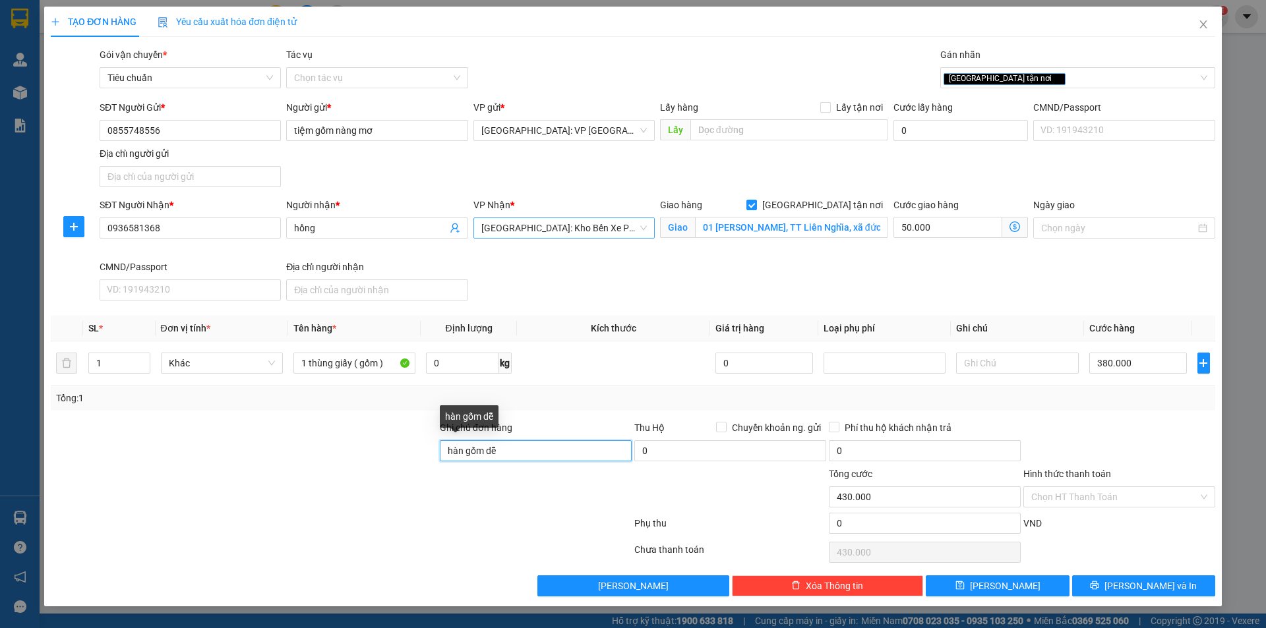
click at [544, 451] on input "hàn gốm dễ" at bounding box center [536, 450] width 192 height 21
type input "hàng dễ vỡ xin nhẹ tay"
click at [1142, 588] on span "[PERSON_NAME] và In" at bounding box center [1150, 586] width 92 height 15
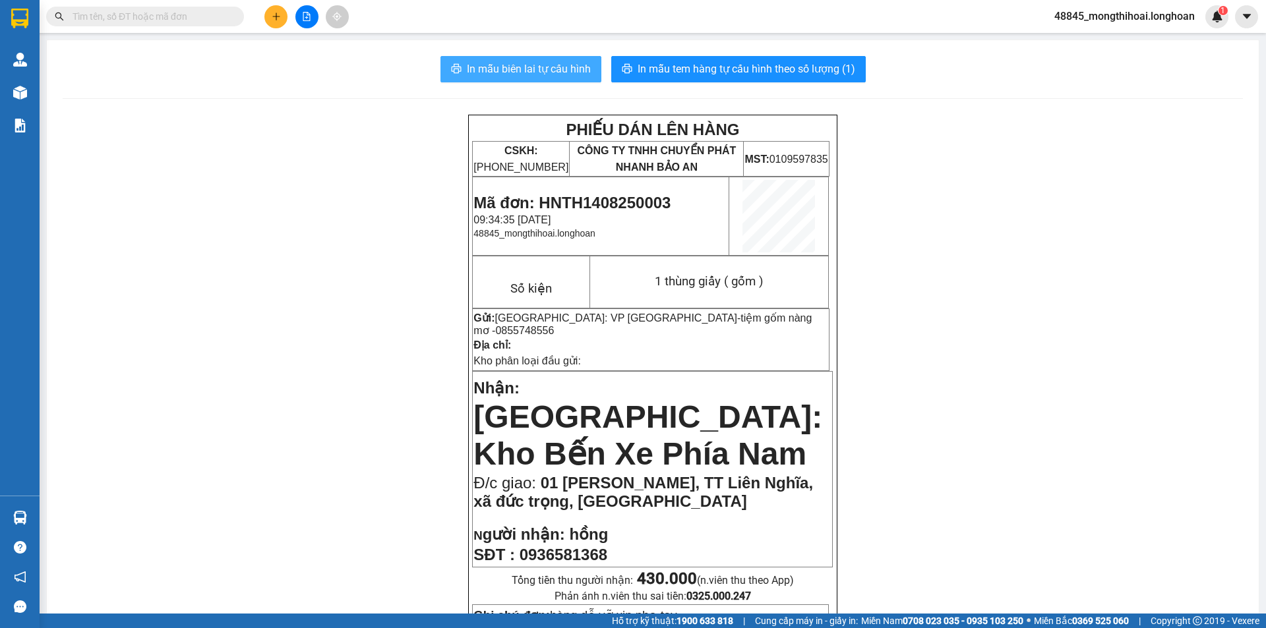
click at [554, 69] on span "In mẫu biên lai tự cấu hình" at bounding box center [529, 69] width 124 height 16
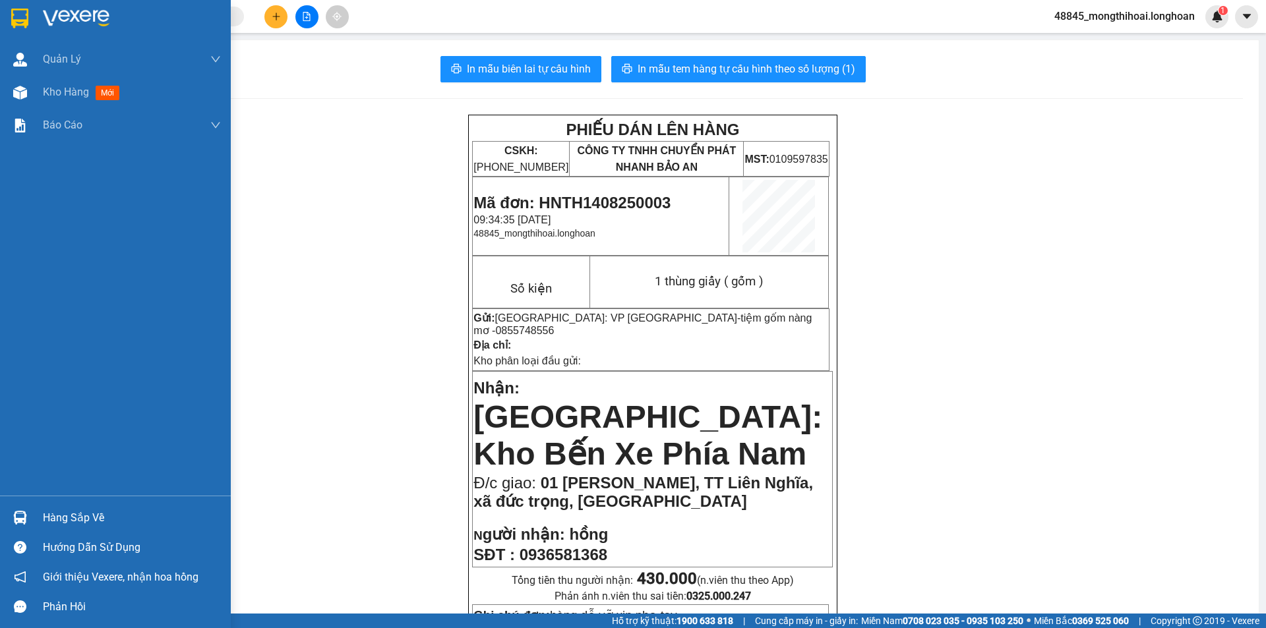
click at [9, 15] on div at bounding box center [20, 18] width 23 height 23
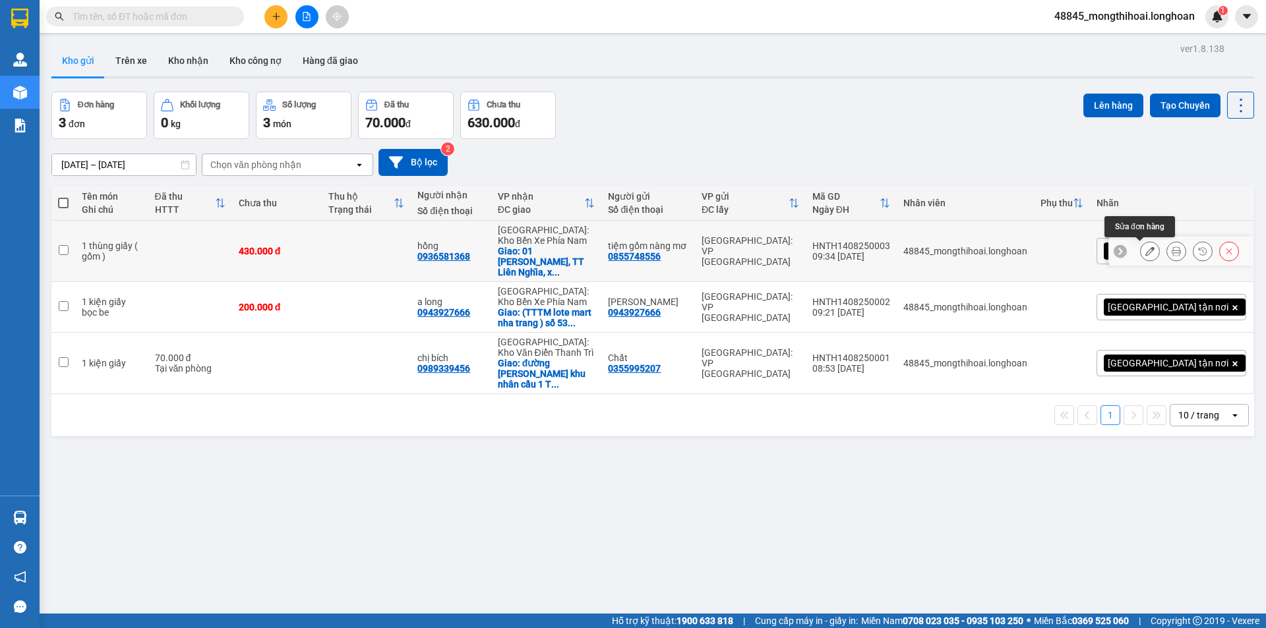
click at [1145, 252] on icon at bounding box center [1149, 251] width 9 height 9
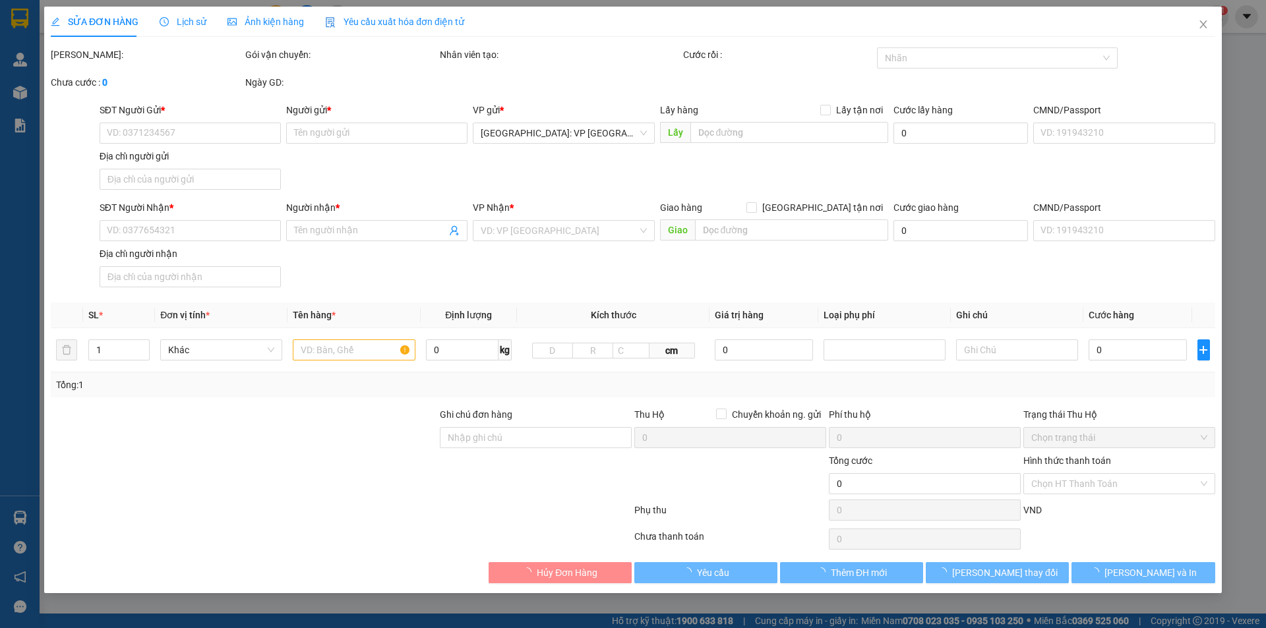
type input "0855748556"
type input "tiệm gốm nàng mơ"
type input "0936581368"
type input "hồng"
checkbox input "true"
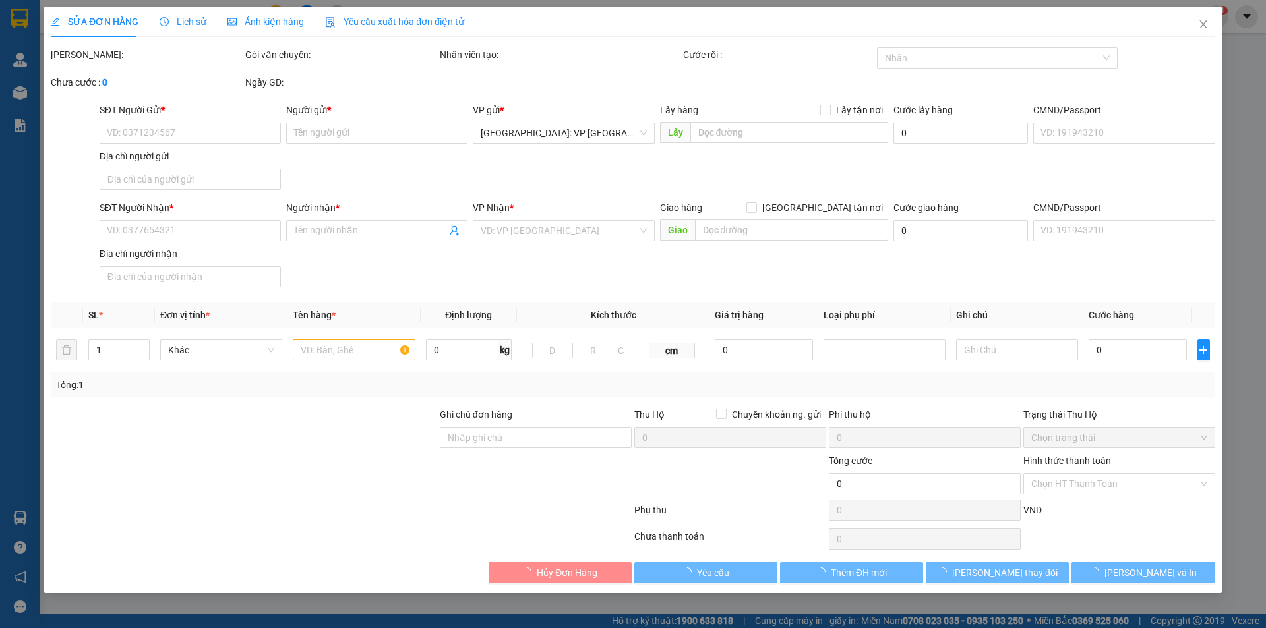
type input "01 nguyễn trung trực, TT Liên Nghĩa, xã đức trọng, lâm đồng"
type input "hàng dễ vỡ xin nhẹ tay"
type input "430.000"
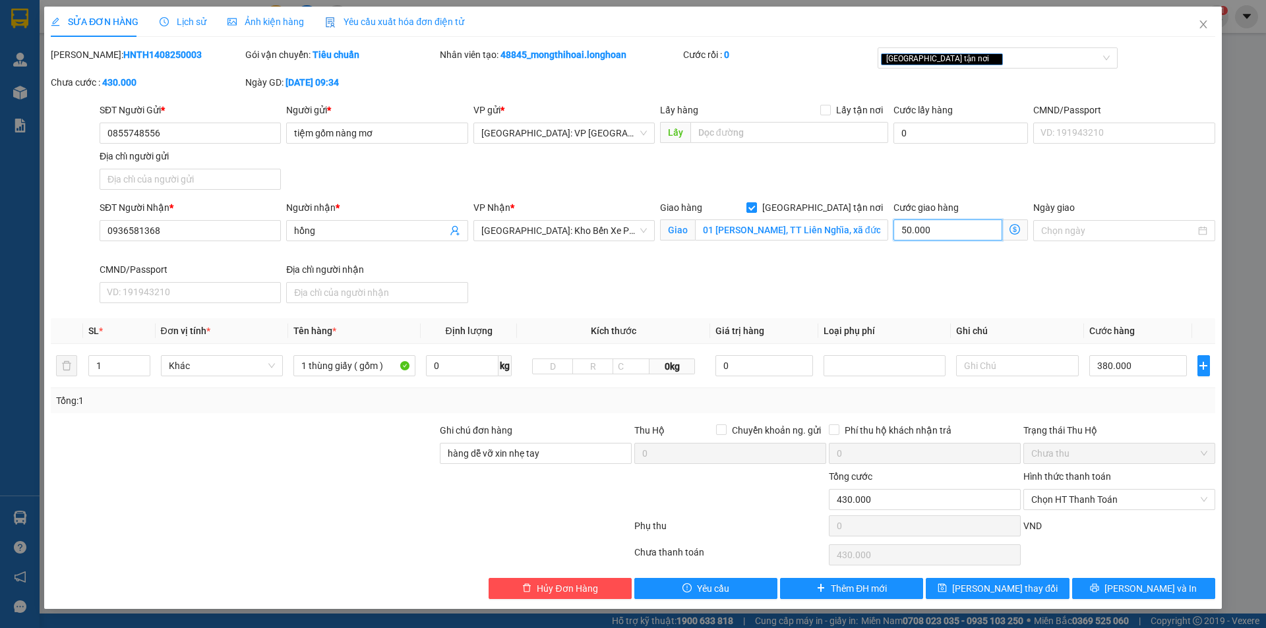
click at [946, 231] on input "50.000" at bounding box center [947, 230] width 109 height 21
type input "0"
type input "380.000"
type input "0"
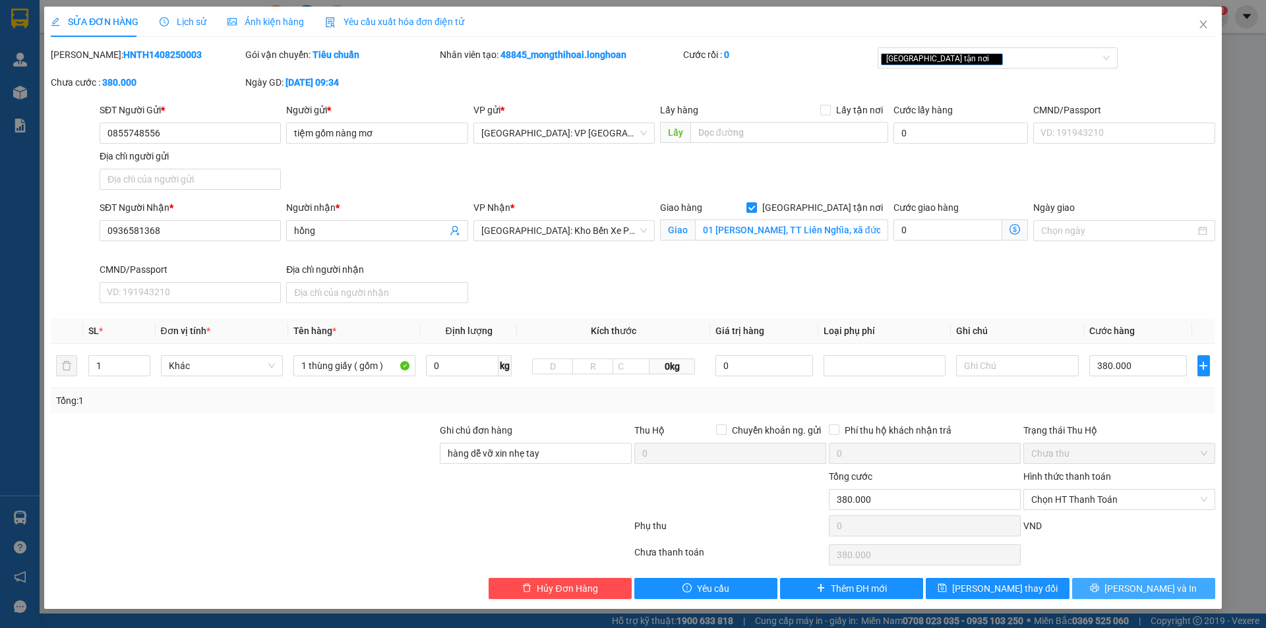
click at [1110, 585] on button "[PERSON_NAME] và In" at bounding box center [1143, 588] width 143 height 21
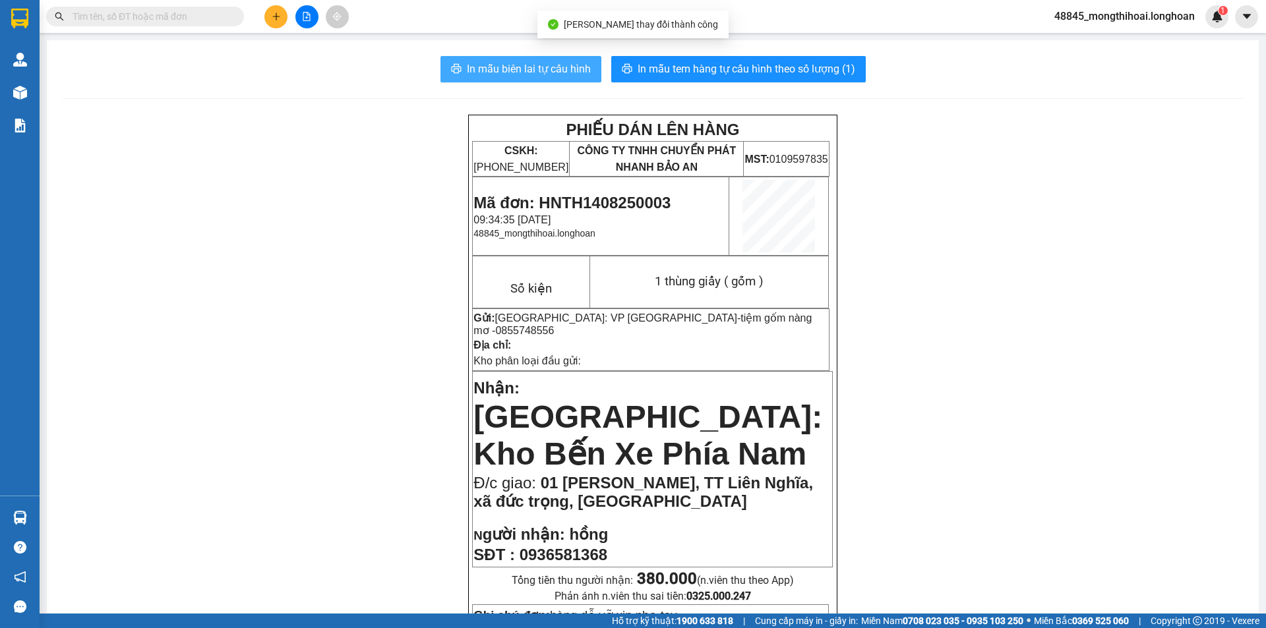
click at [514, 70] on span "In mẫu biên lai tự cấu hình" at bounding box center [529, 69] width 124 height 16
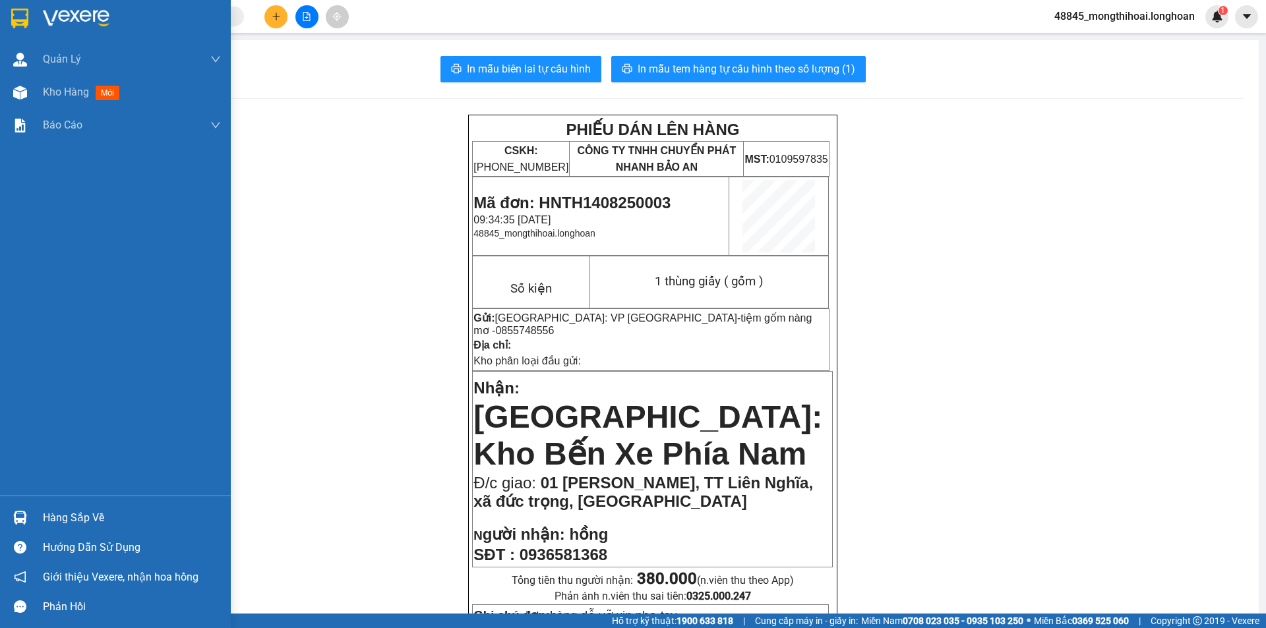
click at [0, 5] on div at bounding box center [115, 21] width 231 height 43
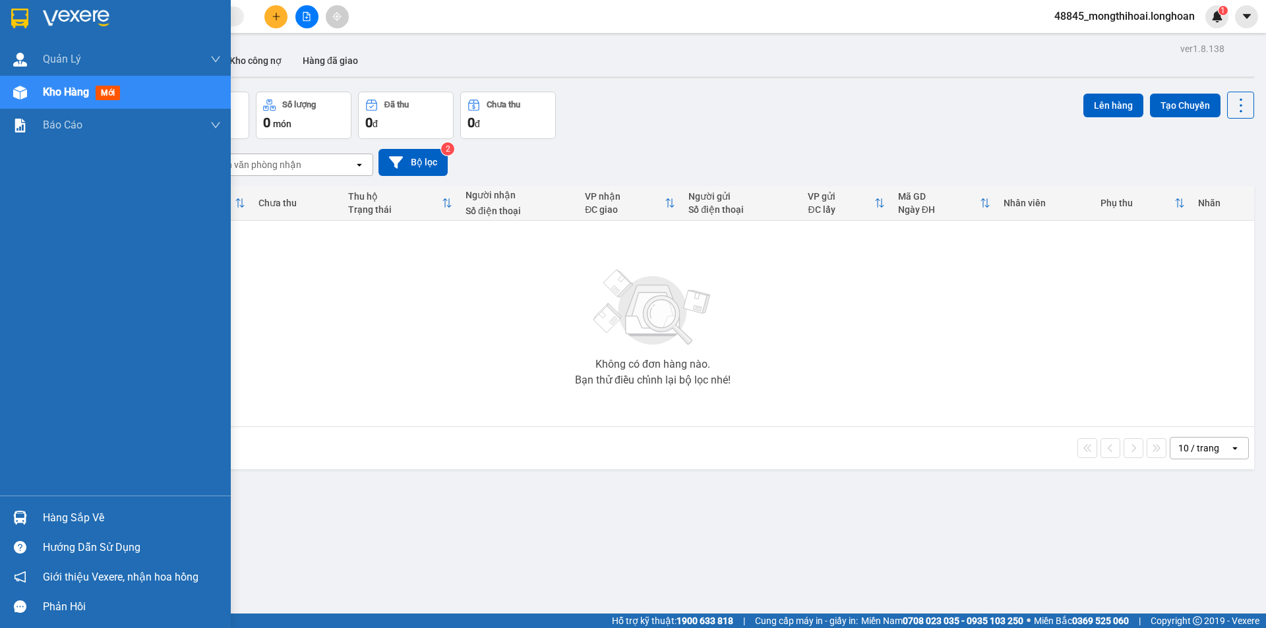
drag, startPoint x: 0, startPoint y: 16, endPoint x: 6, endPoint y: 1, distance: 16.3
click at [0, 12] on div at bounding box center [115, 21] width 231 height 43
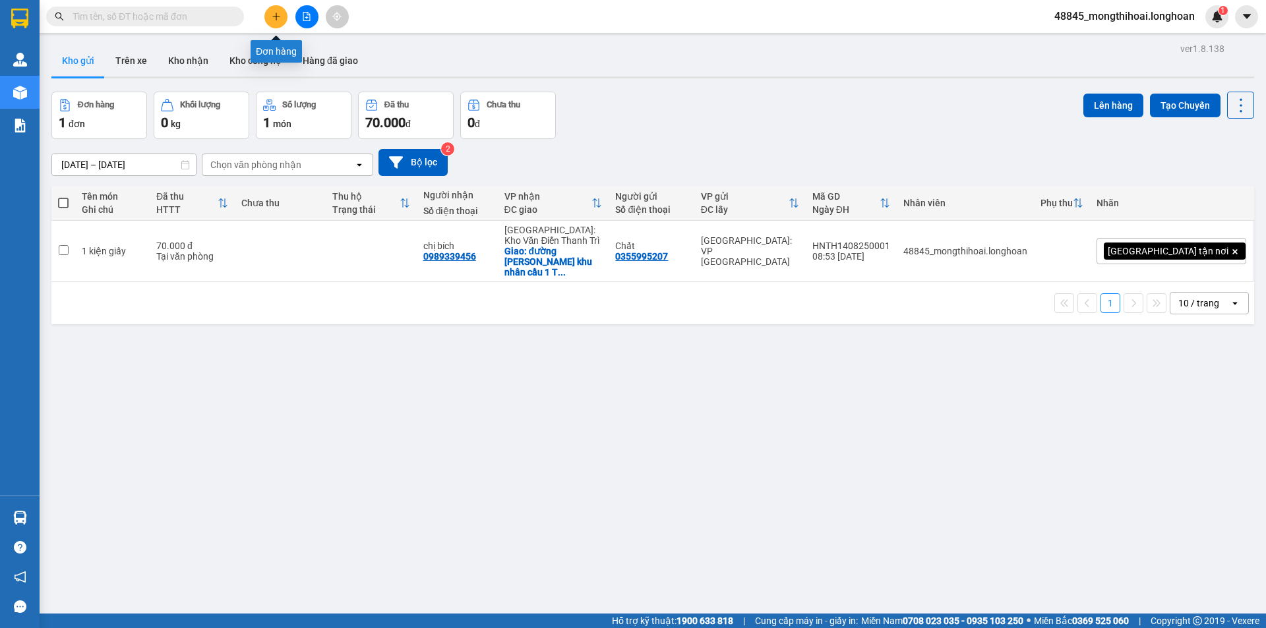
click at [266, 22] on button at bounding box center [275, 16] width 23 height 23
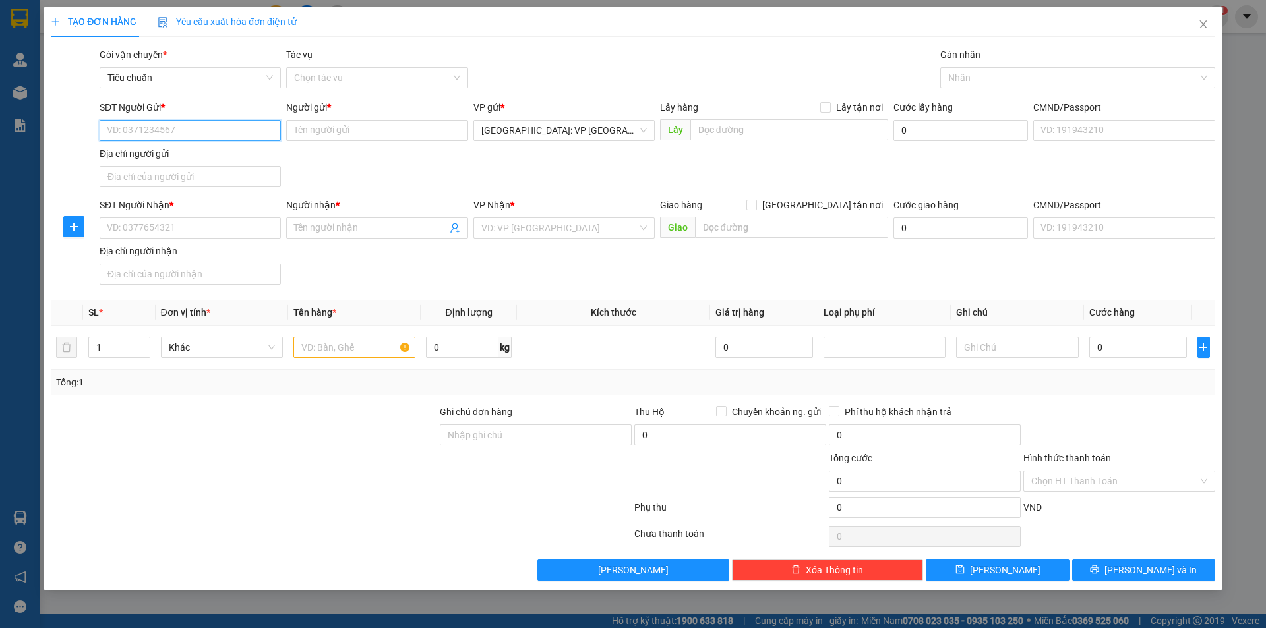
click at [214, 137] on input "SĐT Người Gửi *" at bounding box center [190, 130] width 181 height 21
click at [216, 137] on input "SĐT Người Gửi *" at bounding box center [190, 130] width 181 height 21
type input "0"
type input "0943927666"
click at [348, 127] on input "Người gửi *" at bounding box center [376, 130] width 181 height 21
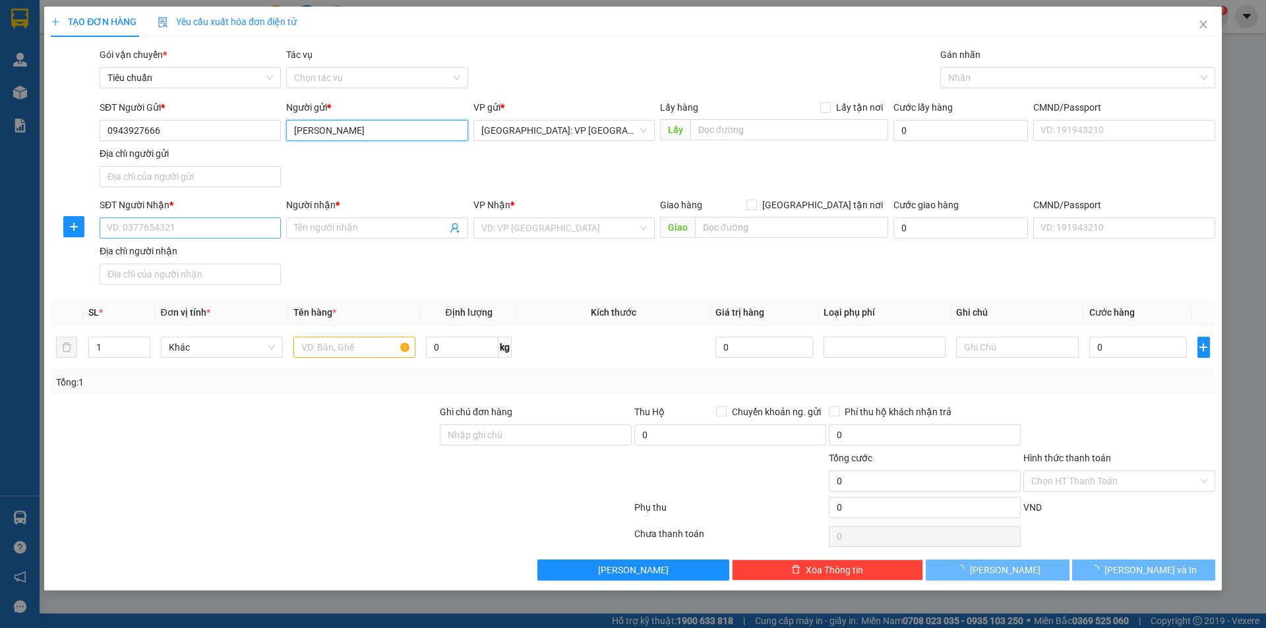
type input "[PERSON_NAME]"
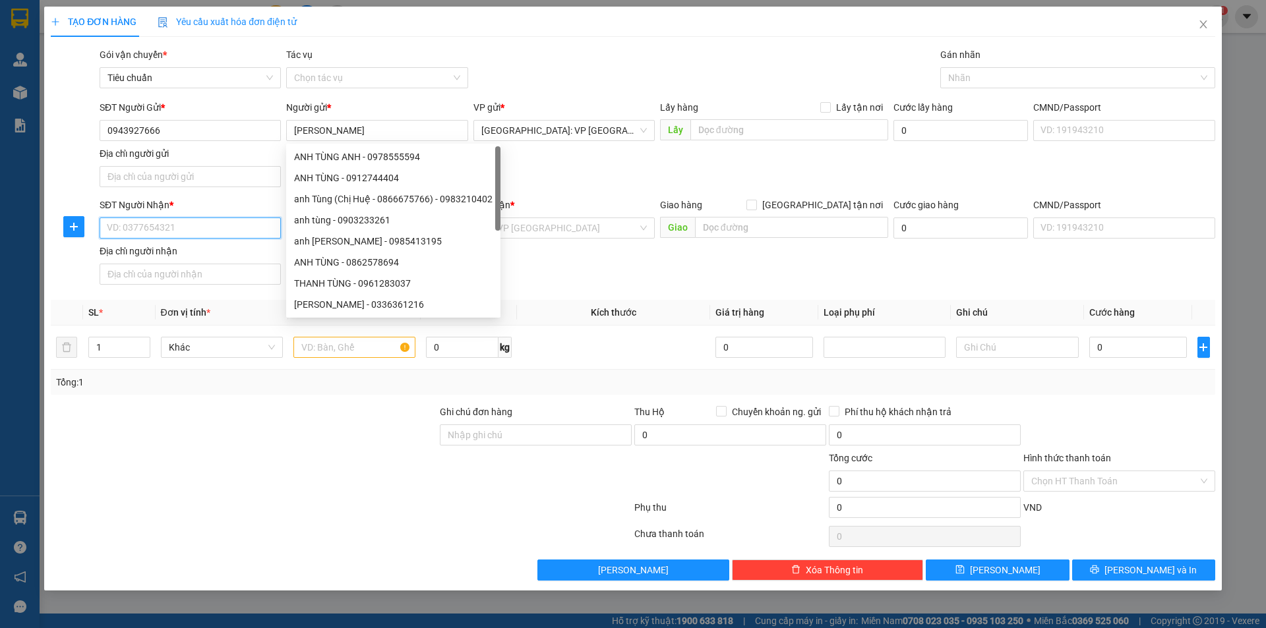
click at [208, 228] on input "SĐT Người Nhận *" at bounding box center [190, 228] width 181 height 21
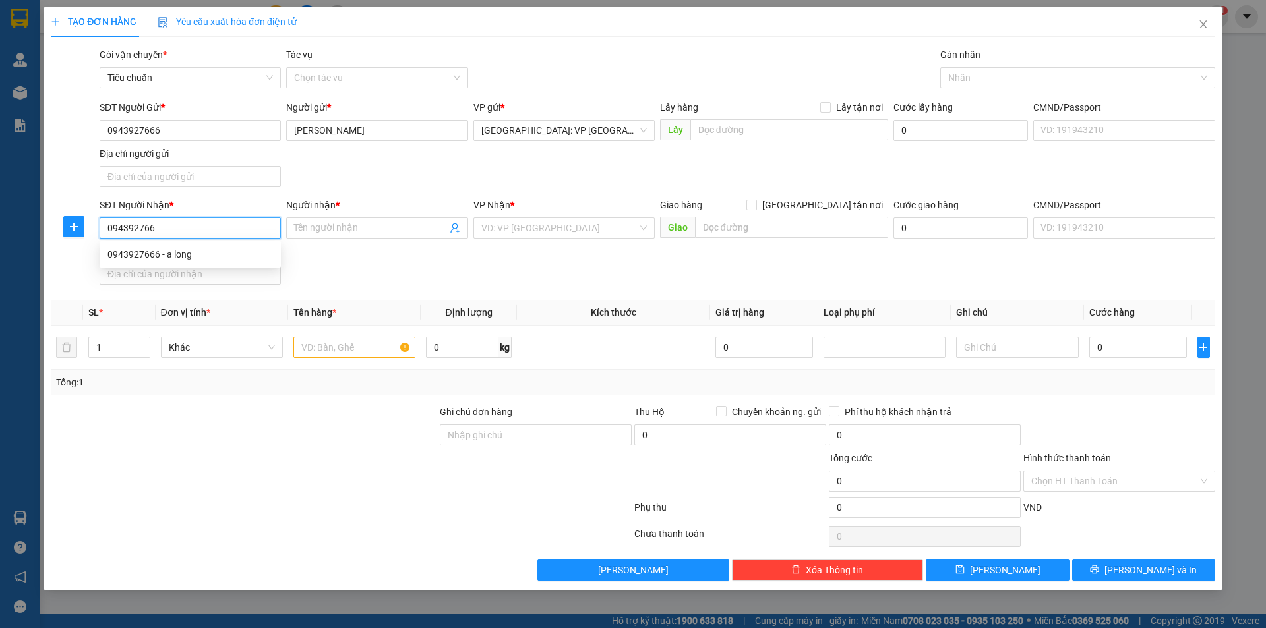
type input "0943927666"
click at [171, 258] on div "0943927666 - a long" at bounding box center [189, 254] width 165 height 15
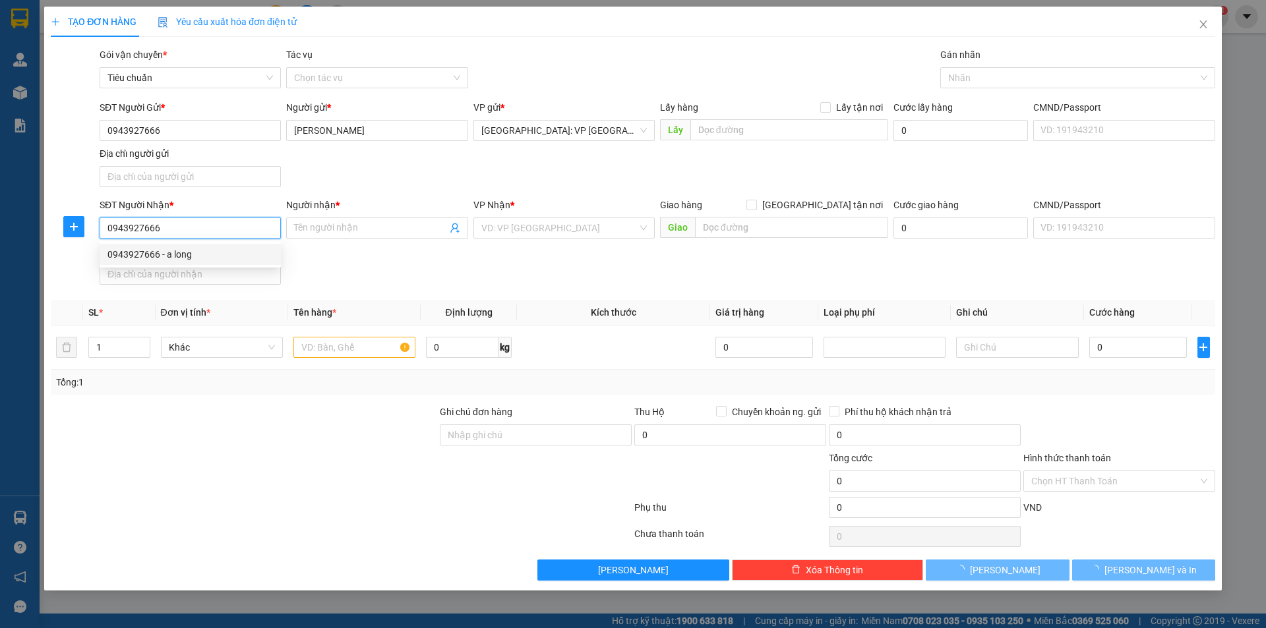
type input "a long"
checkbox input "true"
type input "(TTTM [GEOGRAPHIC_DATA] ) số 53 đường 23/10 phường [GEOGRAPHIC_DATA]"
checkbox input "true"
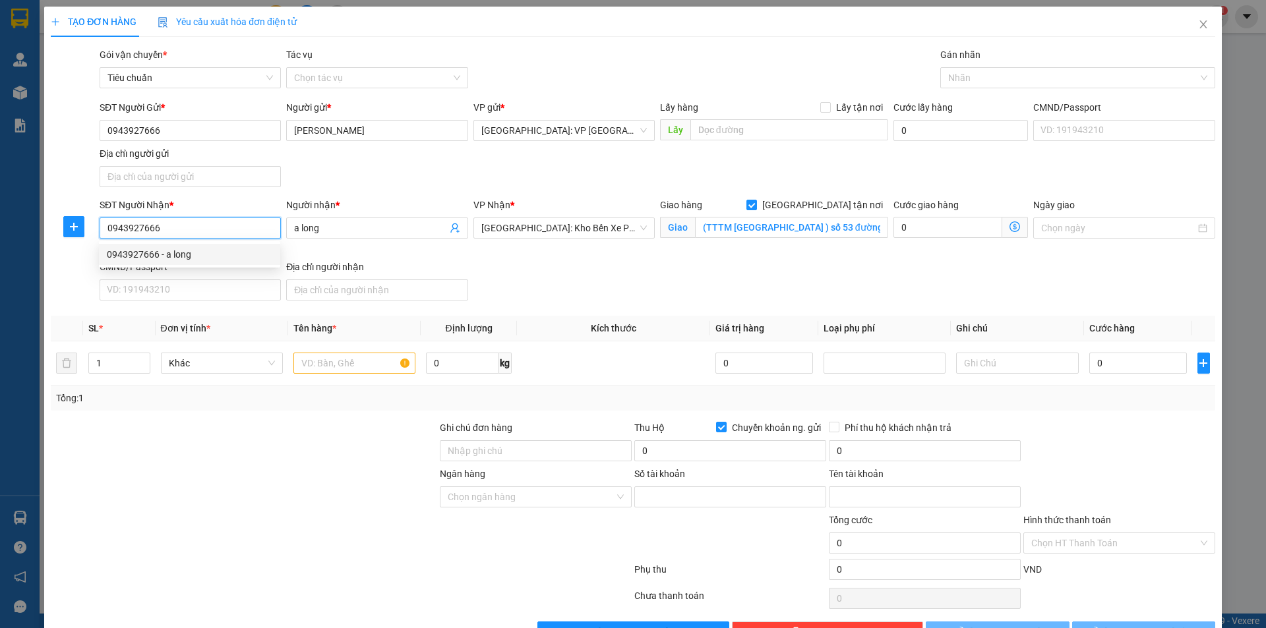
type input "0982834267"
type input "[PERSON_NAME]"
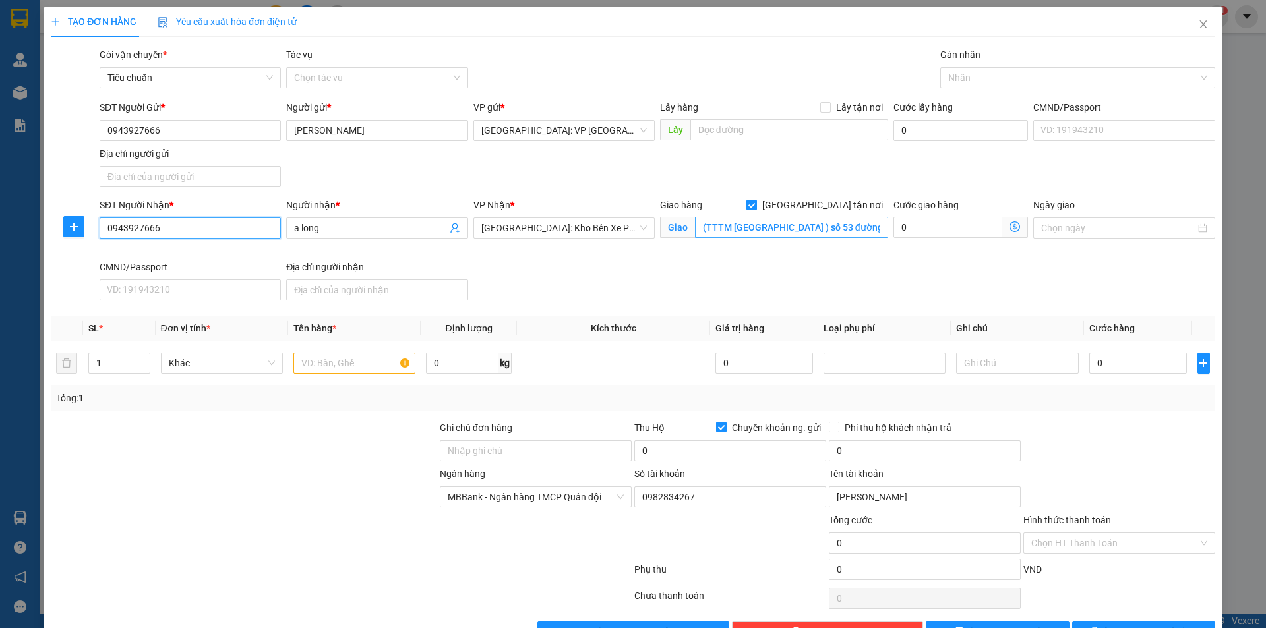
type input "0943927666"
click at [801, 228] on input "(TTTM [GEOGRAPHIC_DATA] ) số 53 đường 23/10 phường [GEOGRAPHIC_DATA]" at bounding box center [791, 227] width 193 height 21
click at [820, 231] on input "(TTTM [GEOGRAPHIC_DATA] ) số 53 đường 23/10 phường [GEOGRAPHIC_DATA]" at bounding box center [791, 227] width 193 height 21
click at [995, 86] on div "Nhãn" at bounding box center [1077, 77] width 275 height 21
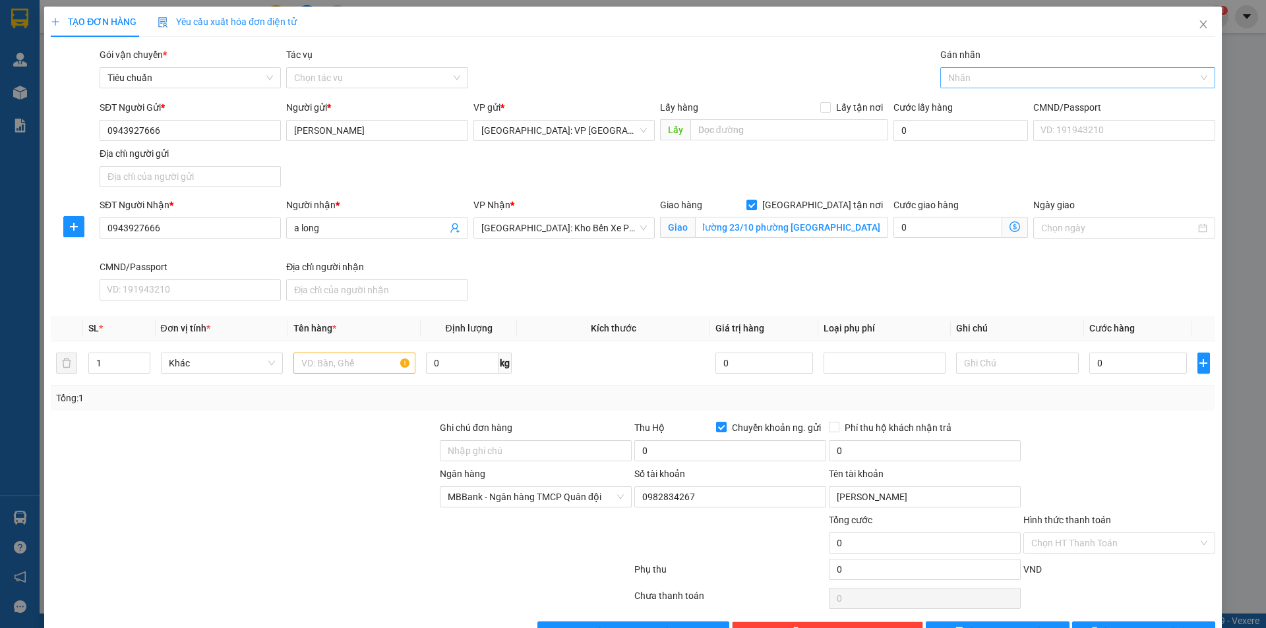
scroll to position [0, 0]
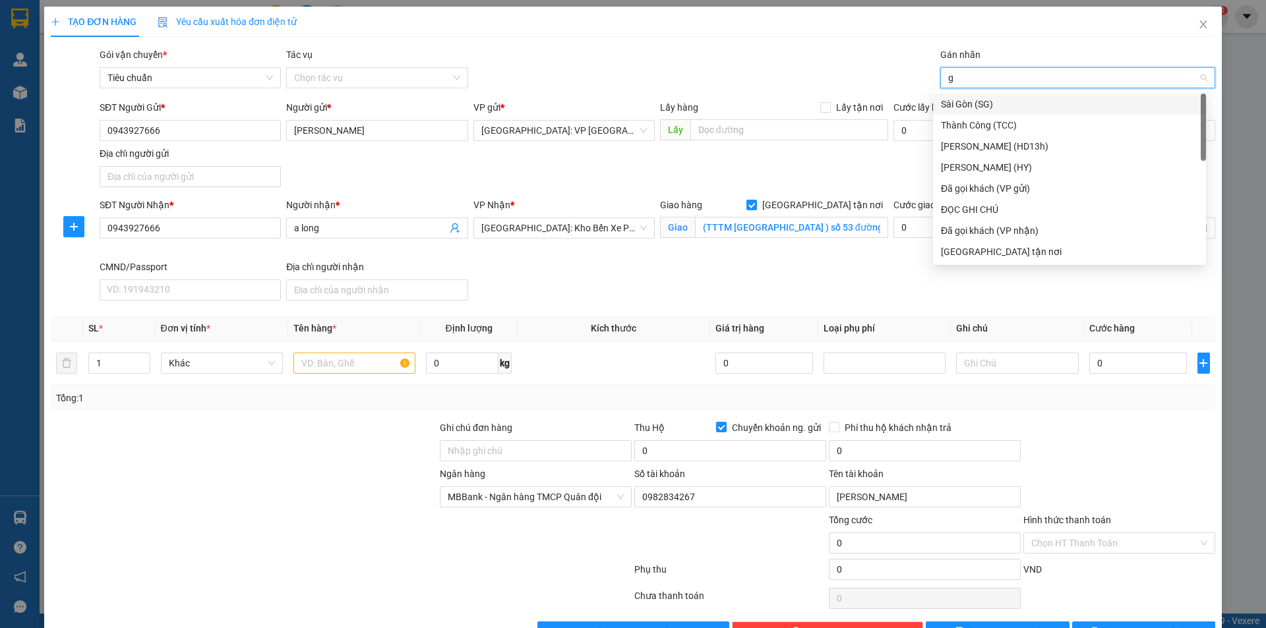
type input "gi"
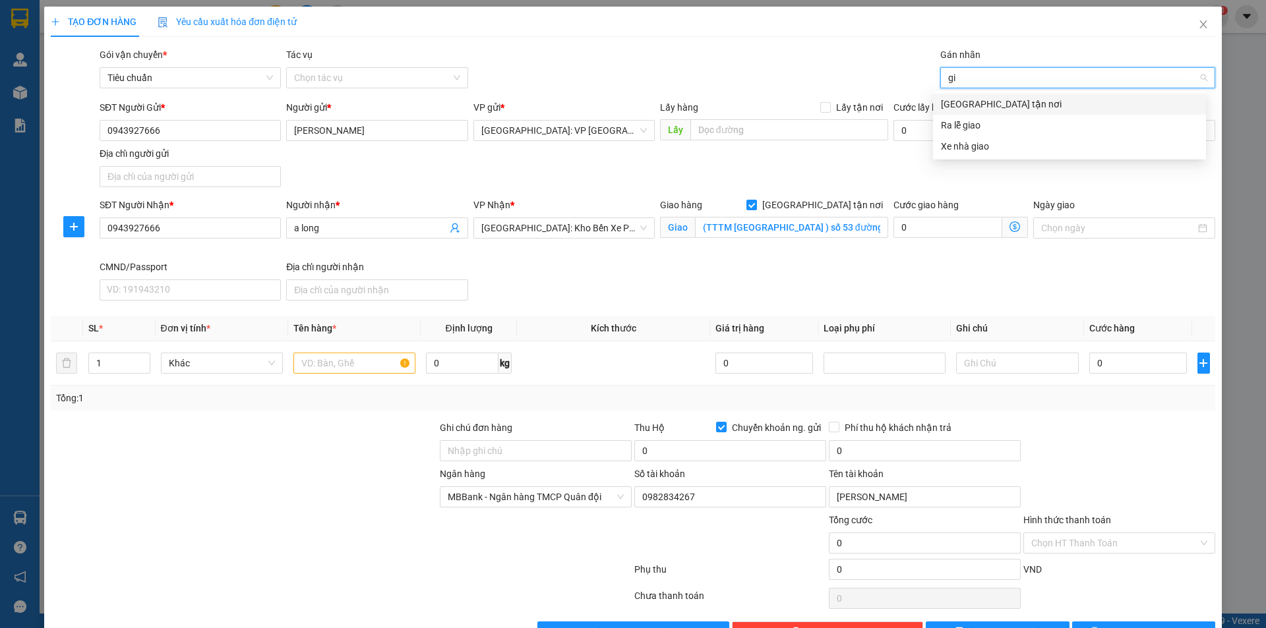
click at [976, 101] on div "[GEOGRAPHIC_DATA] tận nơi" at bounding box center [1069, 104] width 257 height 15
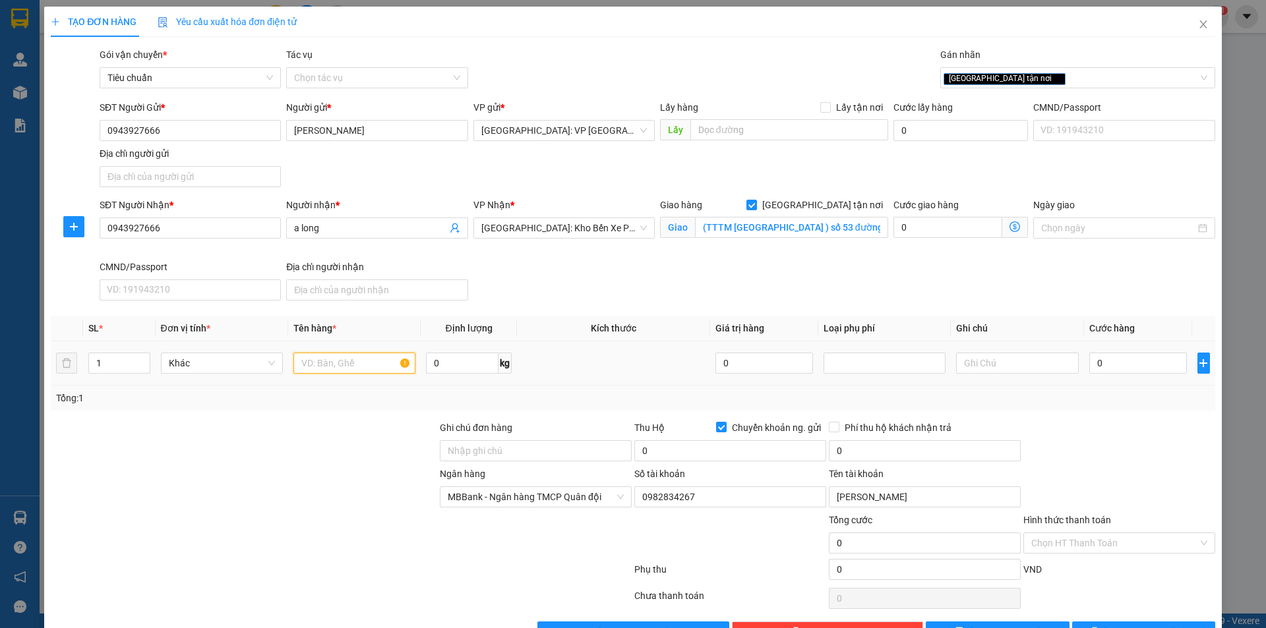
click at [347, 364] on input "text" at bounding box center [354, 363] width 122 height 21
type input "1 kiện giấy bọc be"
click at [704, 408] on div "Tổng: 1" at bounding box center [633, 398] width 1164 height 25
click at [727, 425] on span "Chuyển khoản ng. gửi" at bounding box center [777, 428] width 100 height 15
click at [721, 425] on input "Chuyển khoản ng. gửi" at bounding box center [720, 426] width 9 height 9
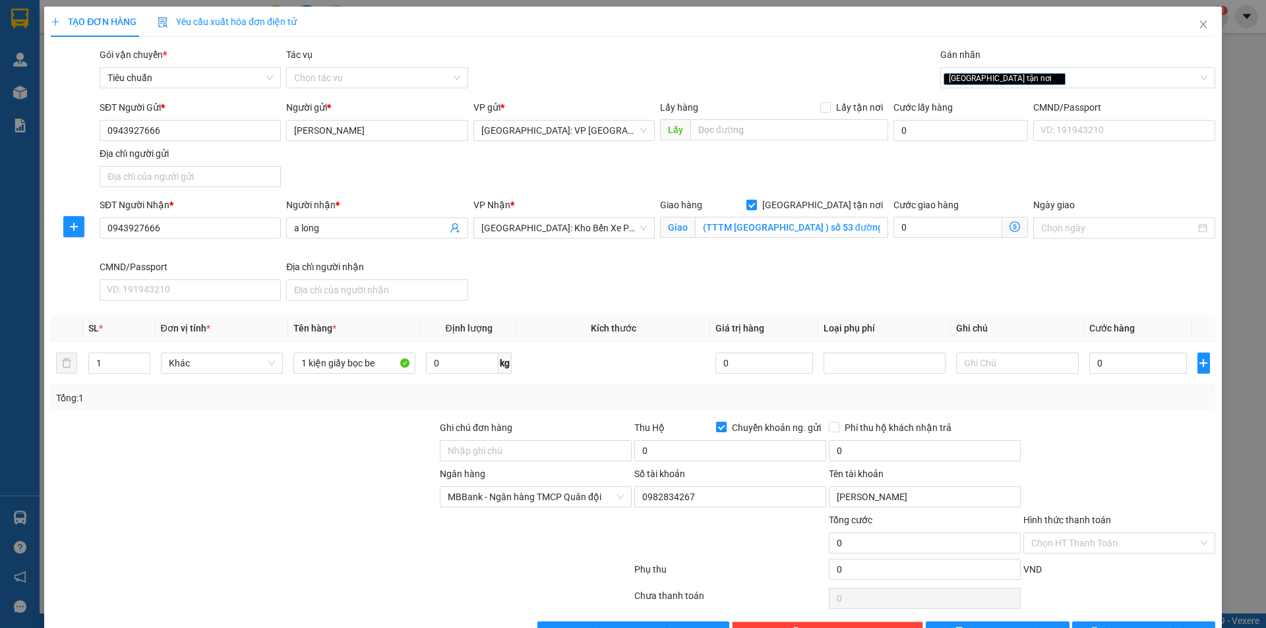
checkbox input "false"
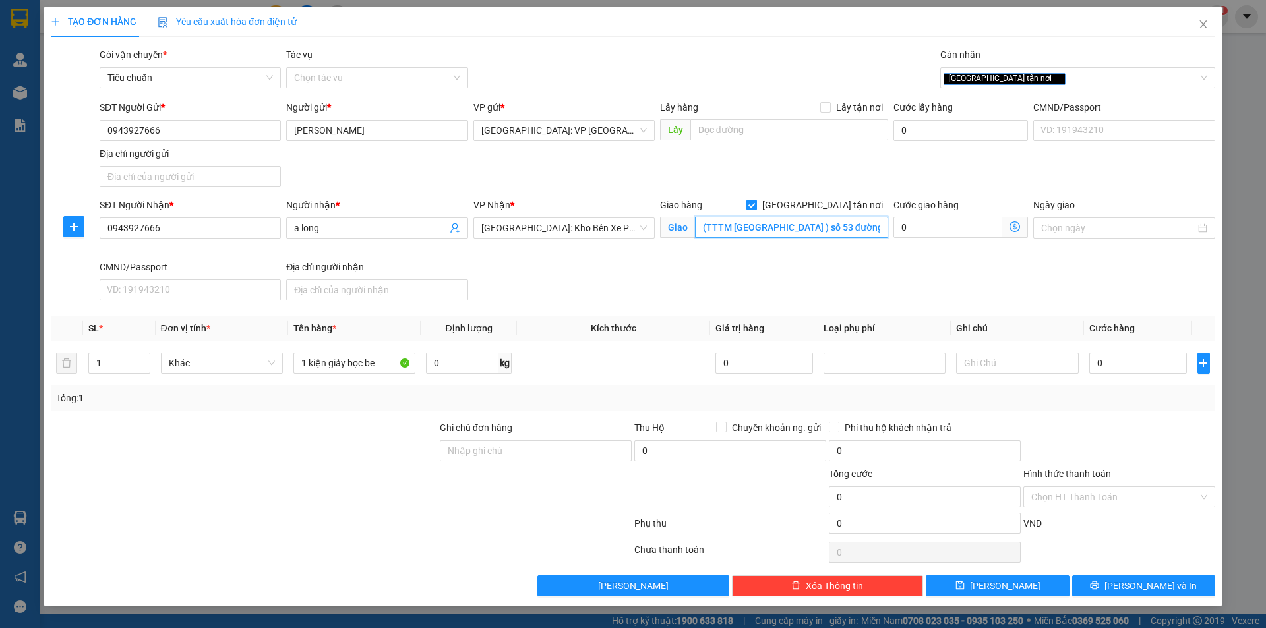
click at [840, 225] on input "(TTTM [GEOGRAPHIC_DATA] ) số 53 đường 23/10 phường [GEOGRAPHIC_DATA]" at bounding box center [791, 227] width 193 height 21
click at [845, 229] on input "(TTTM [GEOGRAPHIC_DATA] ) số 53 đường 23/10 phường [GEOGRAPHIC_DATA]" at bounding box center [791, 227] width 193 height 21
click at [766, 219] on input "(TTTM [GEOGRAPHIC_DATA] ) số 53 đường 23/10 phường [GEOGRAPHIC_DATA]" at bounding box center [791, 227] width 193 height 21
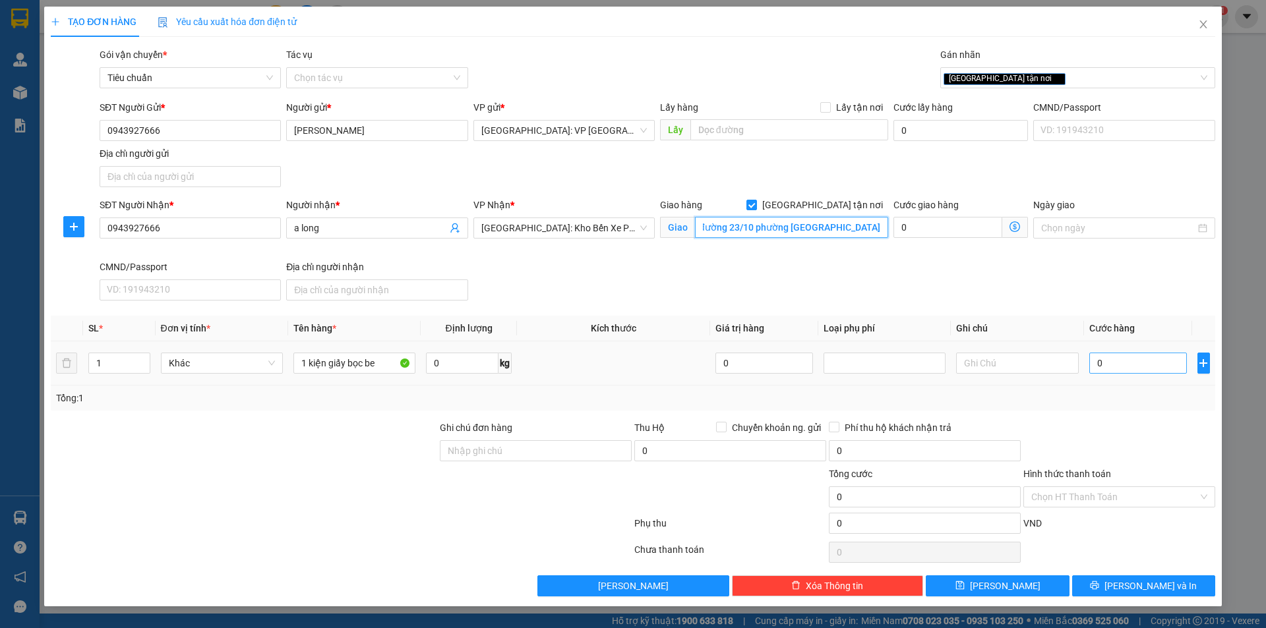
type input "(TTTM [GEOGRAPHIC_DATA] ) số 58 đường 23/10 phường [GEOGRAPHIC_DATA]"
click at [1147, 363] on input "0" at bounding box center [1138, 363] width 98 height 21
type input "2"
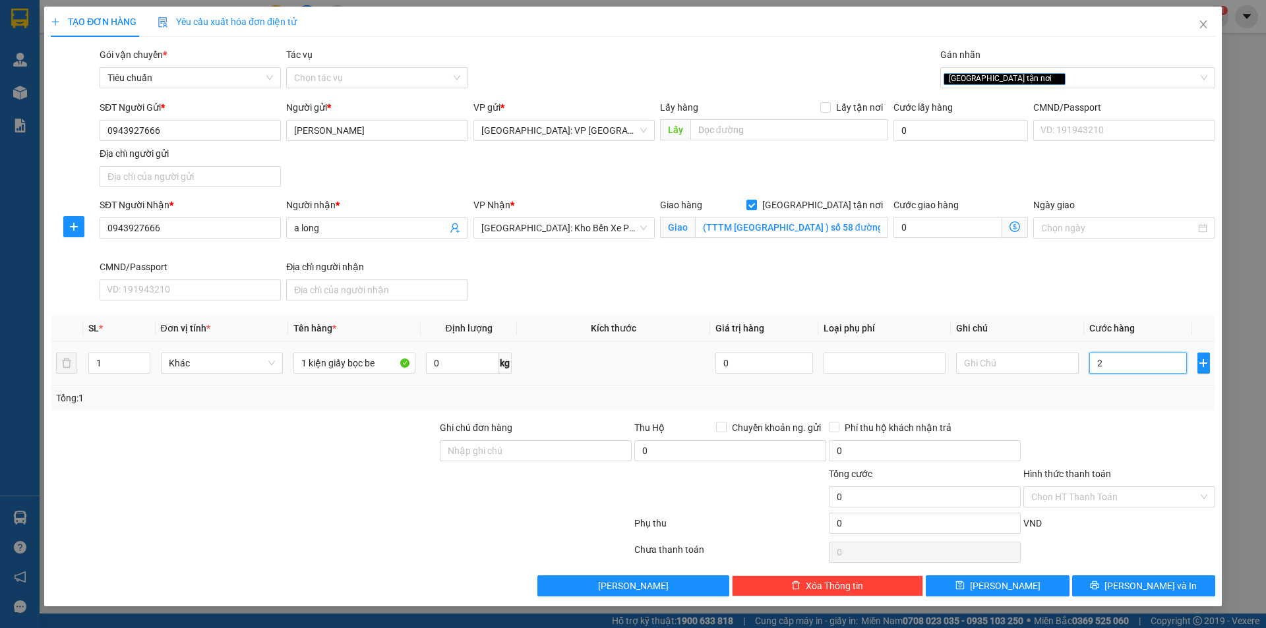
type input "2"
type input "20"
type input "200"
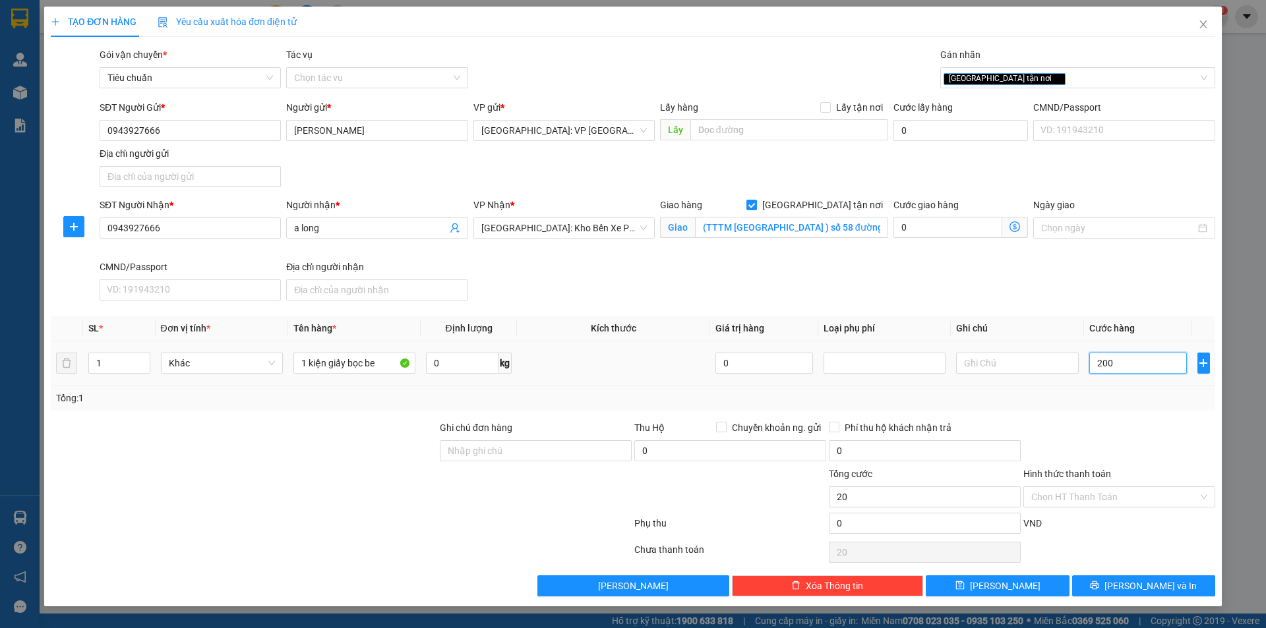
type input "200"
type input "2.000"
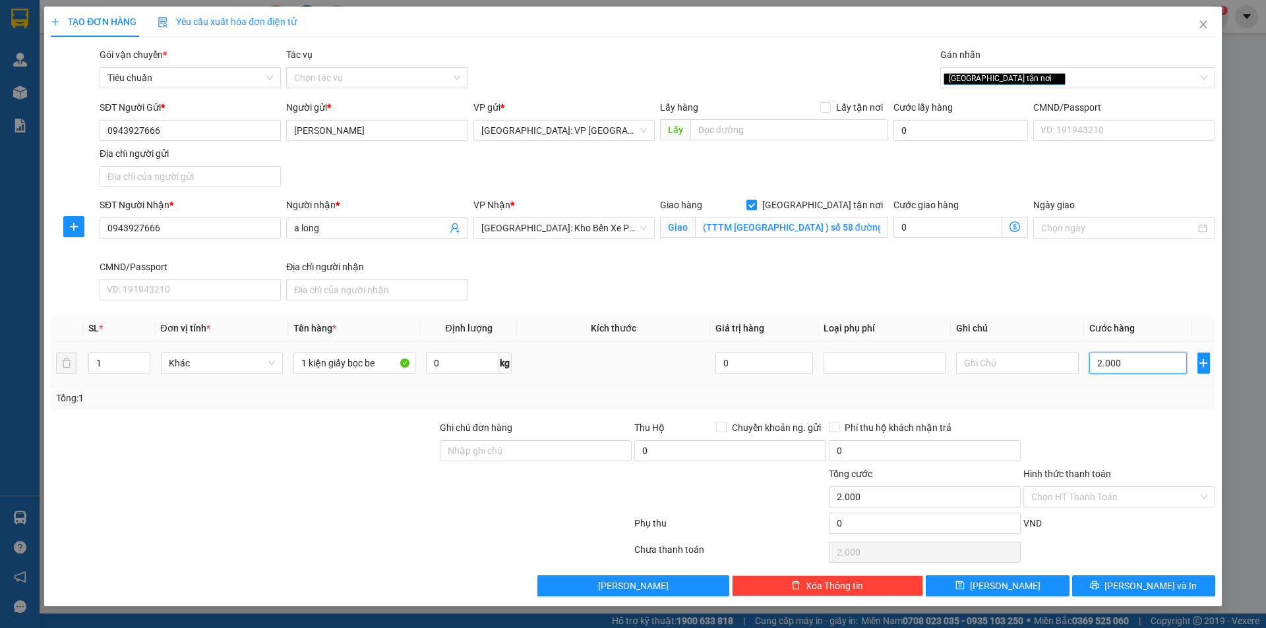
type input "20.000"
type input "200.000"
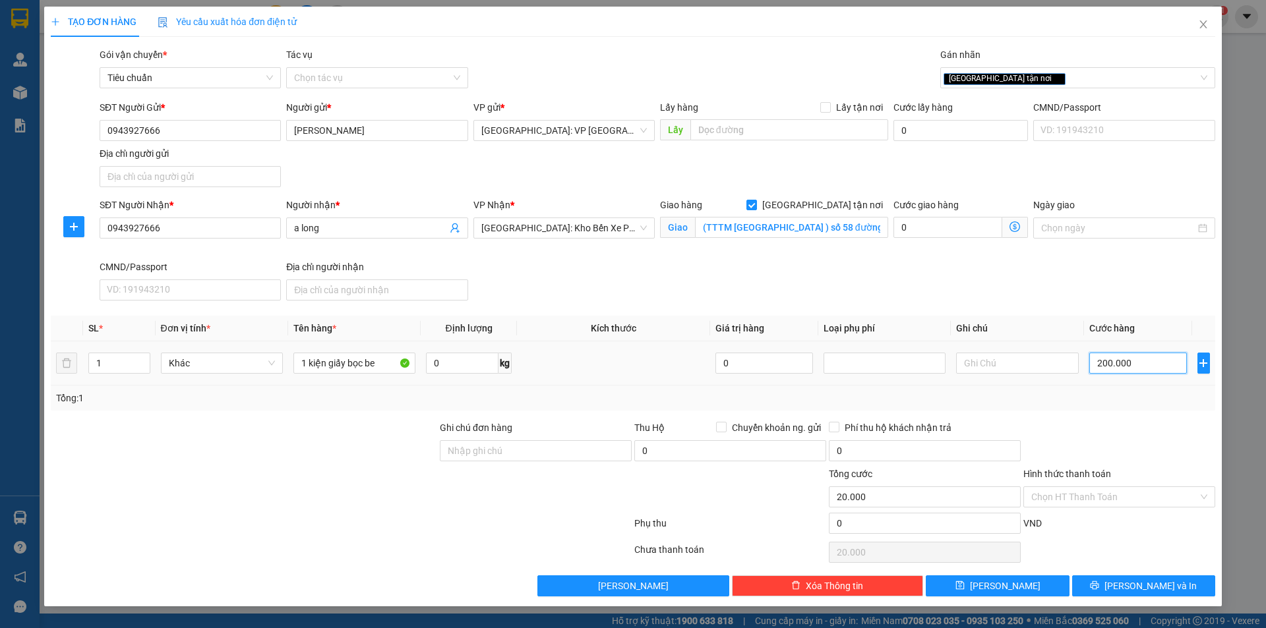
type input "200.000"
click at [1141, 590] on span "[PERSON_NAME] và In" at bounding box center [1150, 586] width 92 height 15
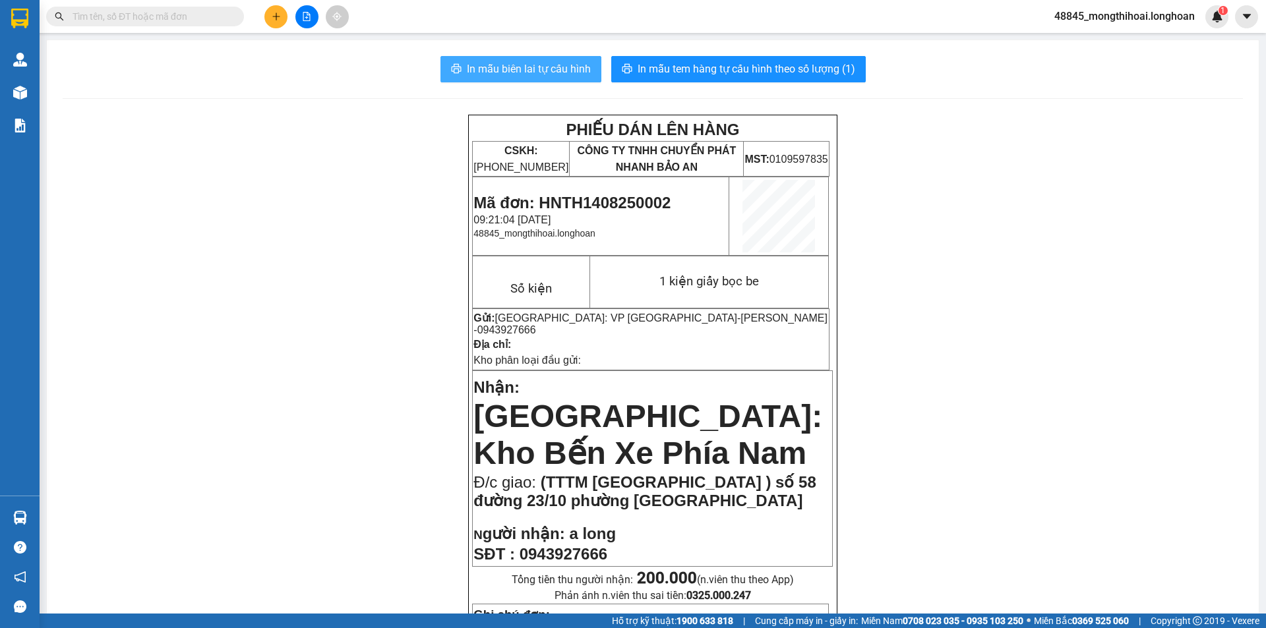
click at [533, 65] on span "In mẫu biên lai tự cấu hình" at bounding box center [529, 69] width 124 height 16
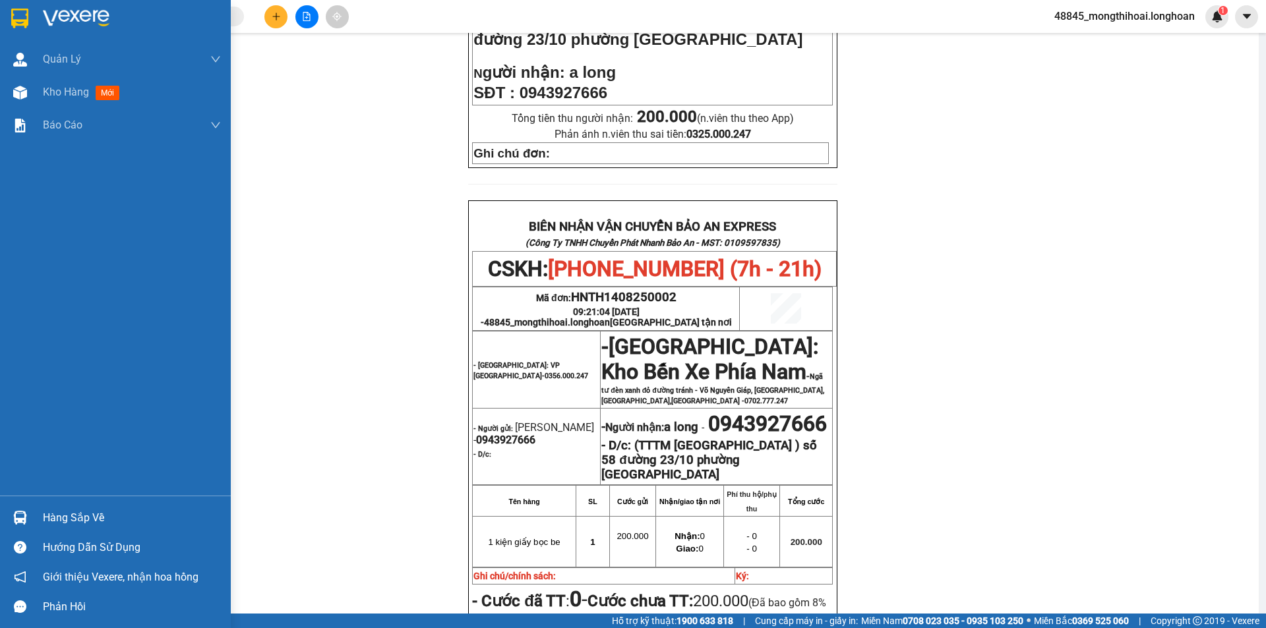
click at [12, 16] on img at bounding box center [19, 19] width 17 height 20
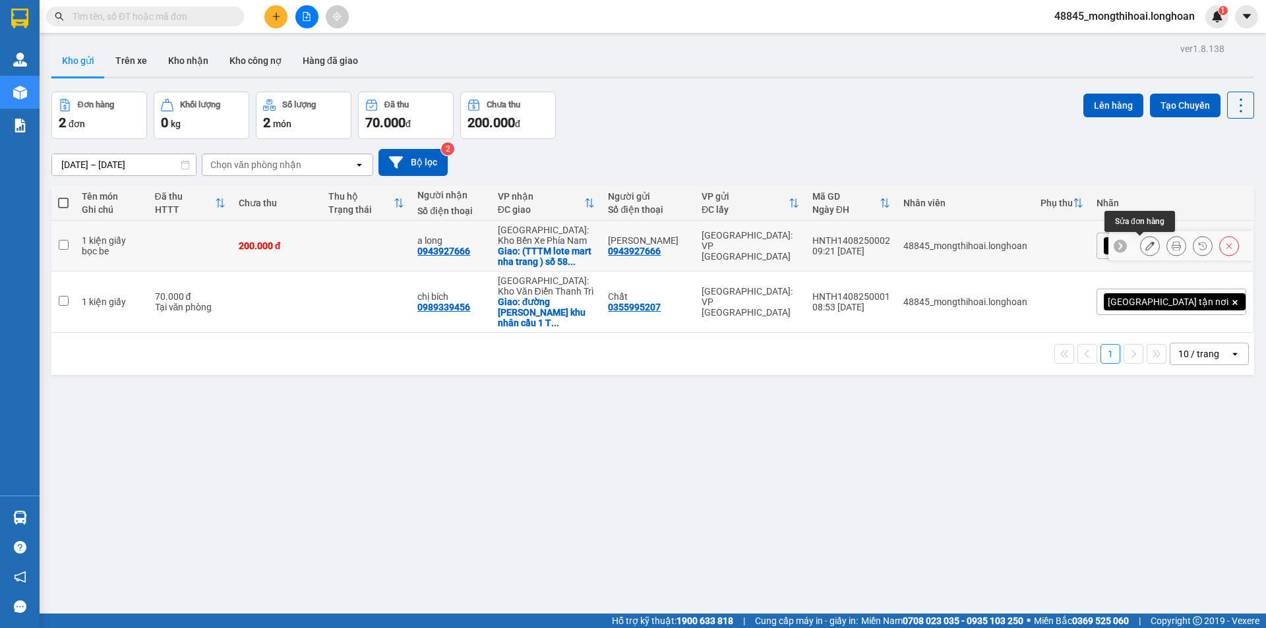
click at [1145, 247] on icon at bounding box center [1149, 245] width 9 height 9
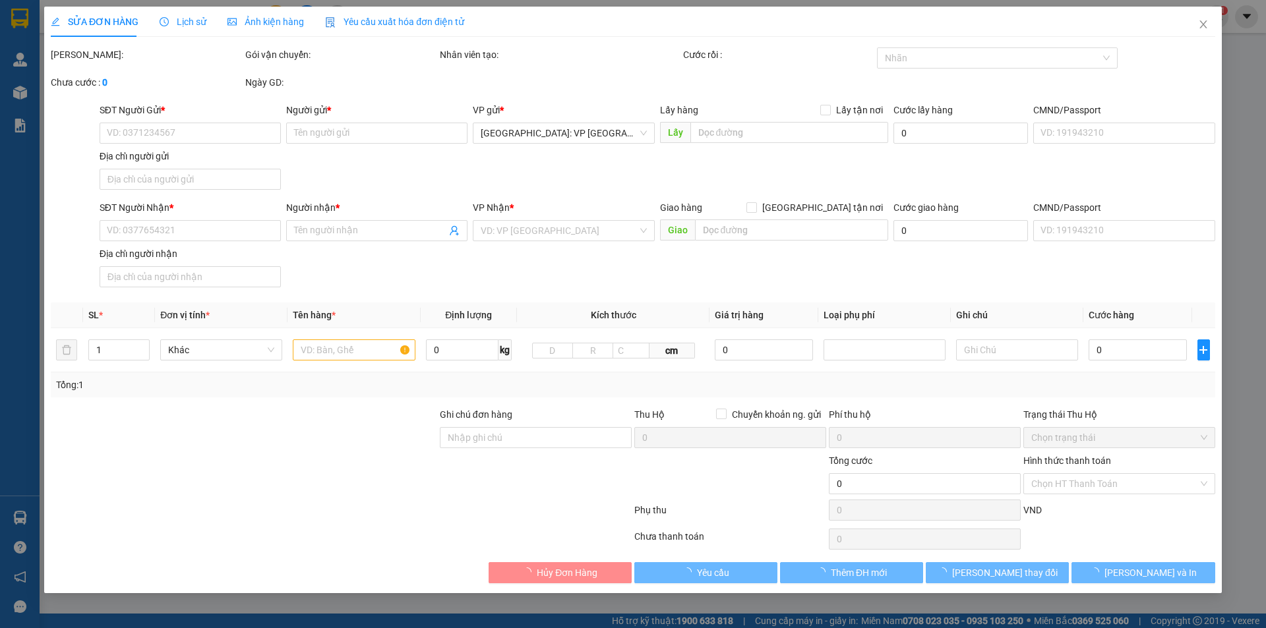
type input "0943927666"
type input "[PERSON_NAME]"
type input "0943927666"
type input "a long"
checkbox input "true"
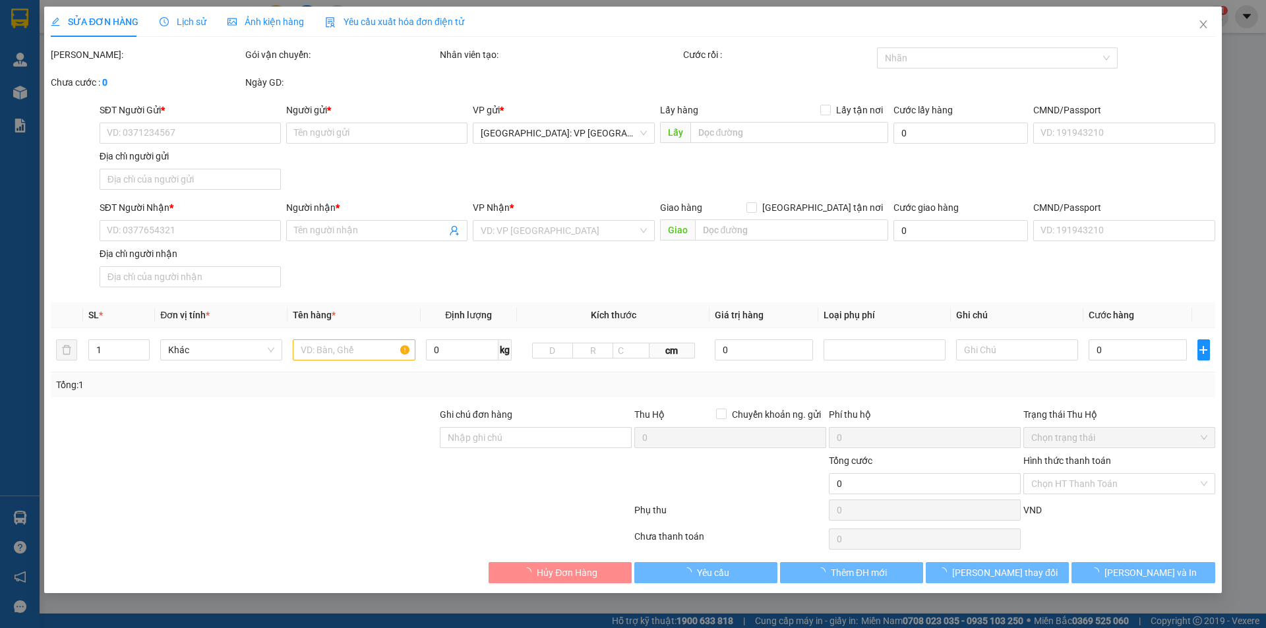
type input "(TTTM [GEOGRAPHIC_DATA] ) số 58 đường 23/10 phường [GEOGRAPHIC_DATA]"
type input "200.000"
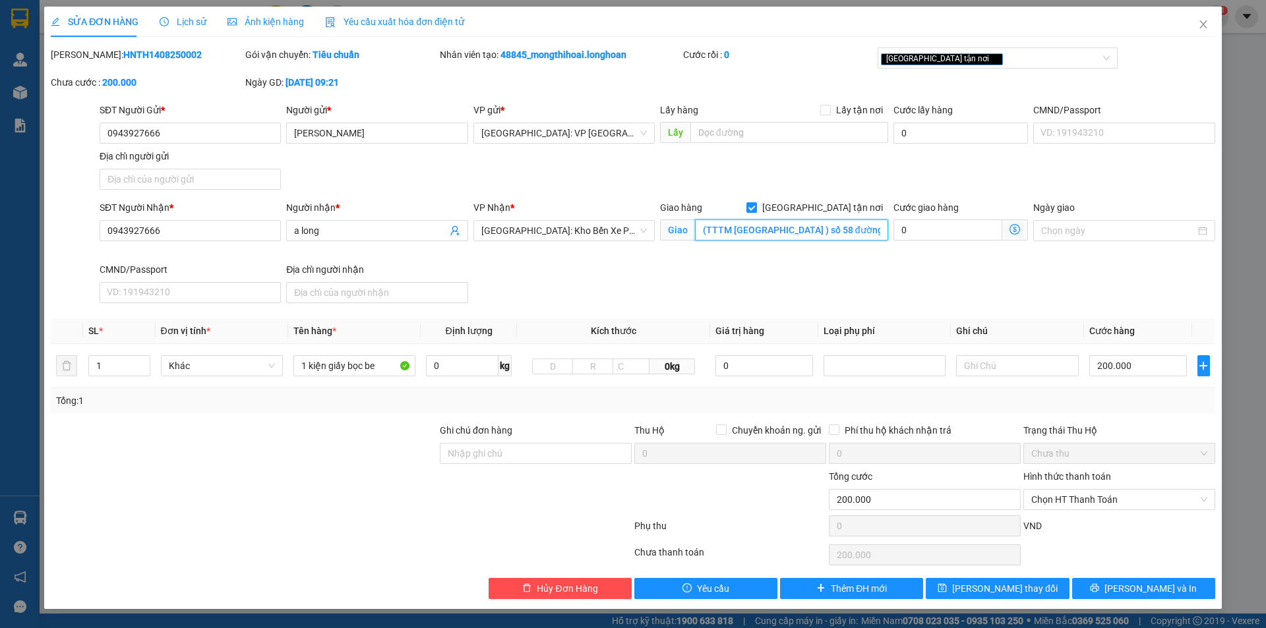
click at [843, 224] on input "(TTTM [GEOGRAPHIC_DATA] ) số 58 đường 23/10 phường [GEOGRAPHIC_DATA]" at bounding box center [791, 230] width 193 height 21
type input "(TTTM [GEOGRAPHIC_DATA] ) số 53 đường 23/10 phường [GEOGRAPHIC_DATA]"
click at [1135, 589] on span "[PERSON_NAME] và In" at bounding box center [1150, 588] width 92 height 15
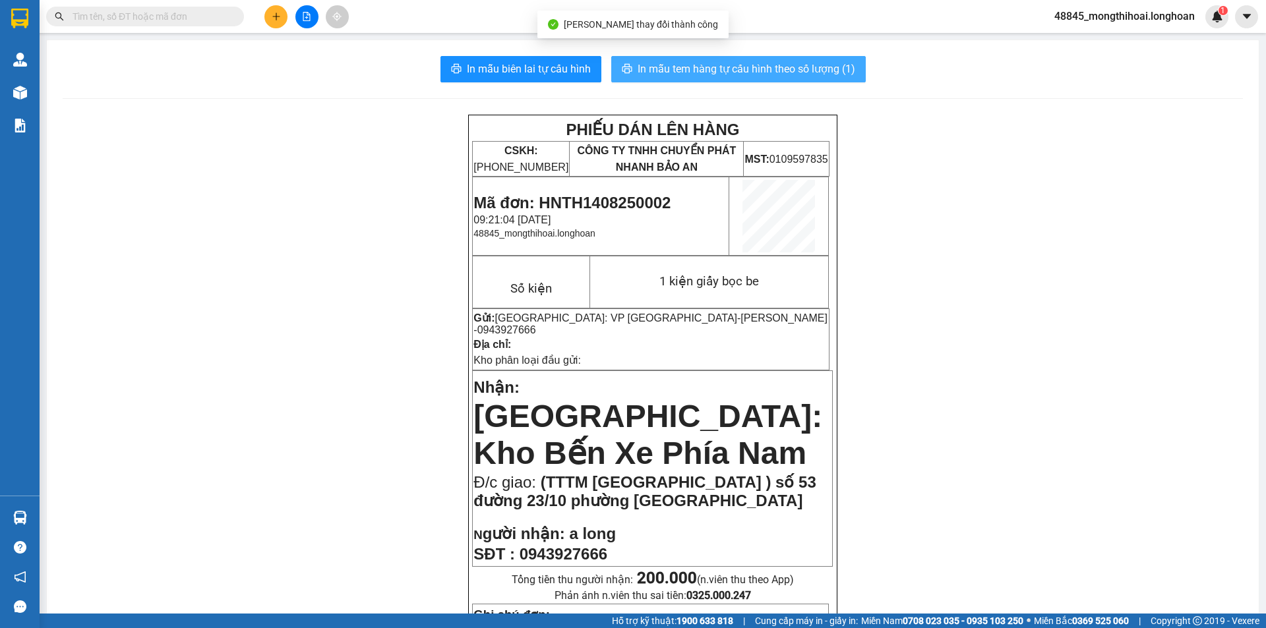
click at [719, 69] on span "In mẫu tem hàng tự cấu hình theo số lượng (1)" at bounding box center [747, 69] width 218 height 16
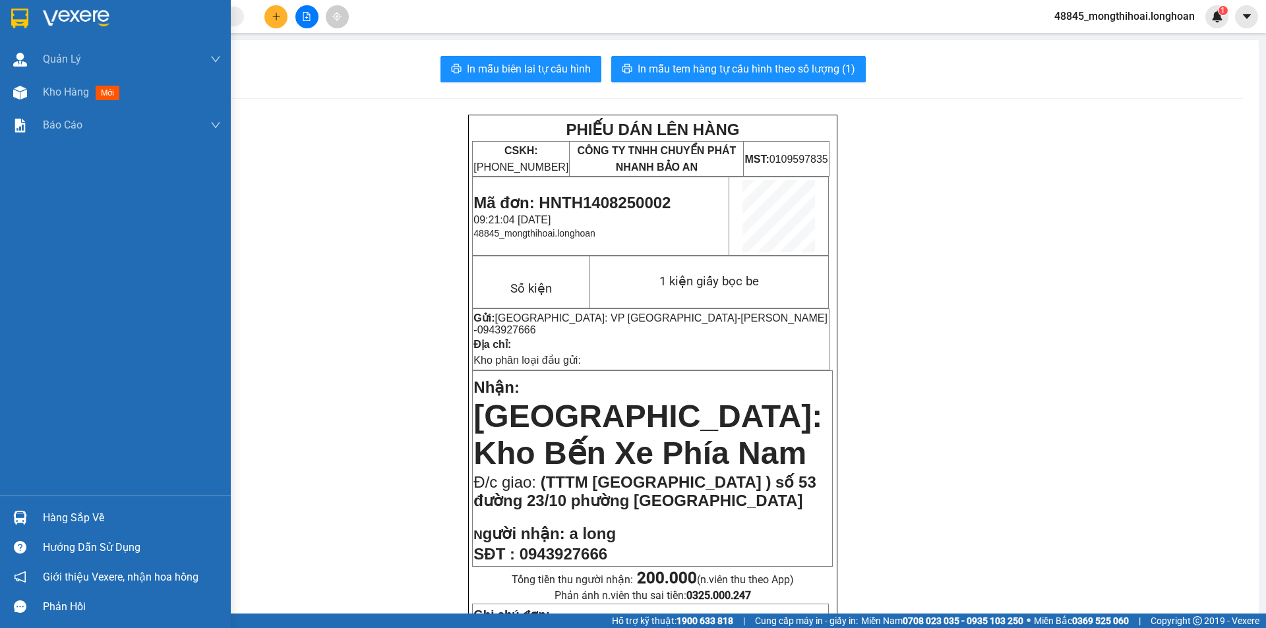
click at [9, 7] on div at bounding box center [20, 18] width 23 height 23
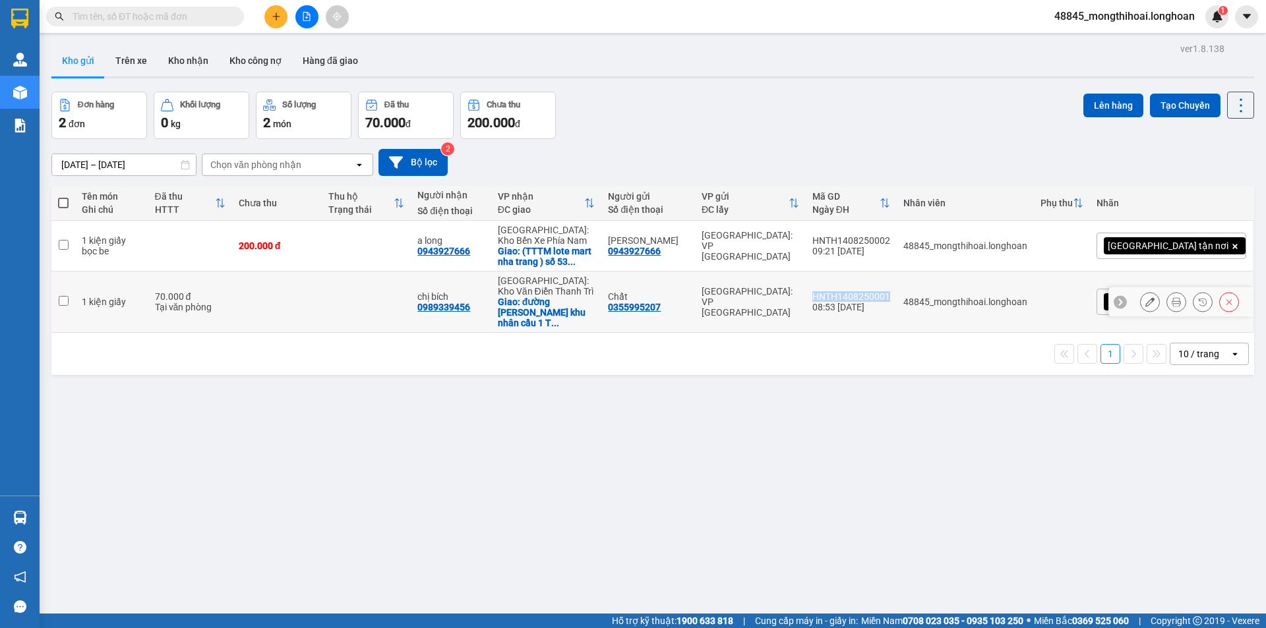
drag, startPoint x: 872, startPoint y: 287, endPoint x: 954, endPoint y: 293, distance: 81.9
click at [897, 293] on td "HNTH1408250001 08:53 [DATE]" at bounding box center [851, 302] width 91 height 61
checkbox input "true"
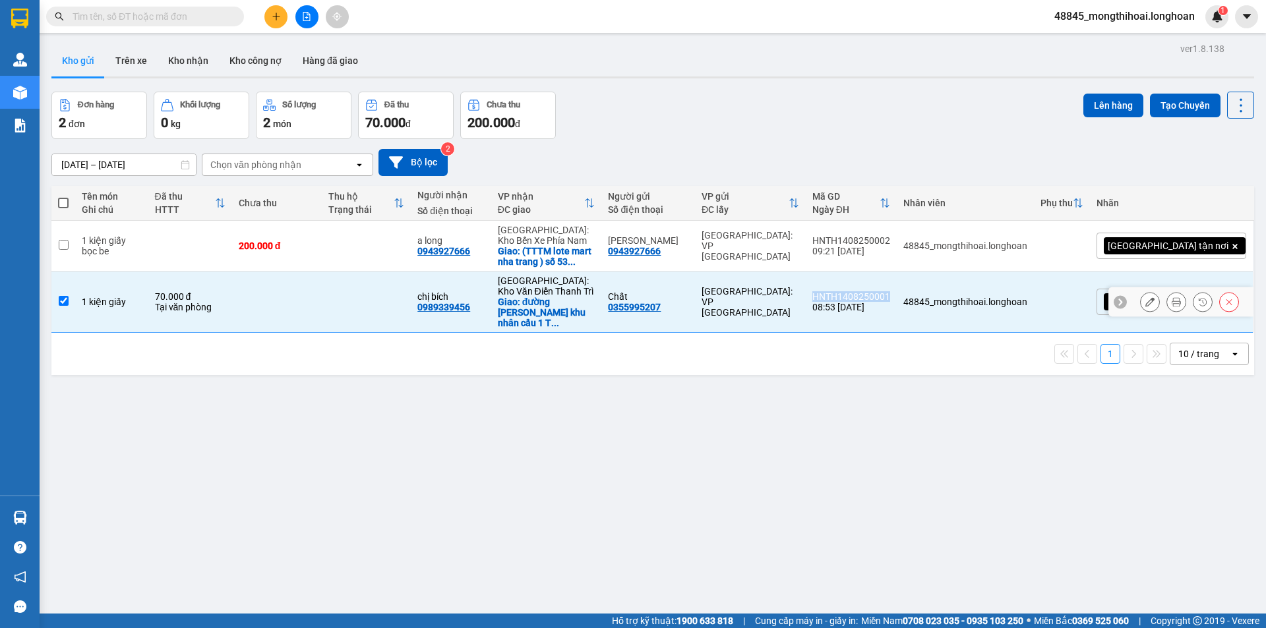
copy div "HNTH1408250001"
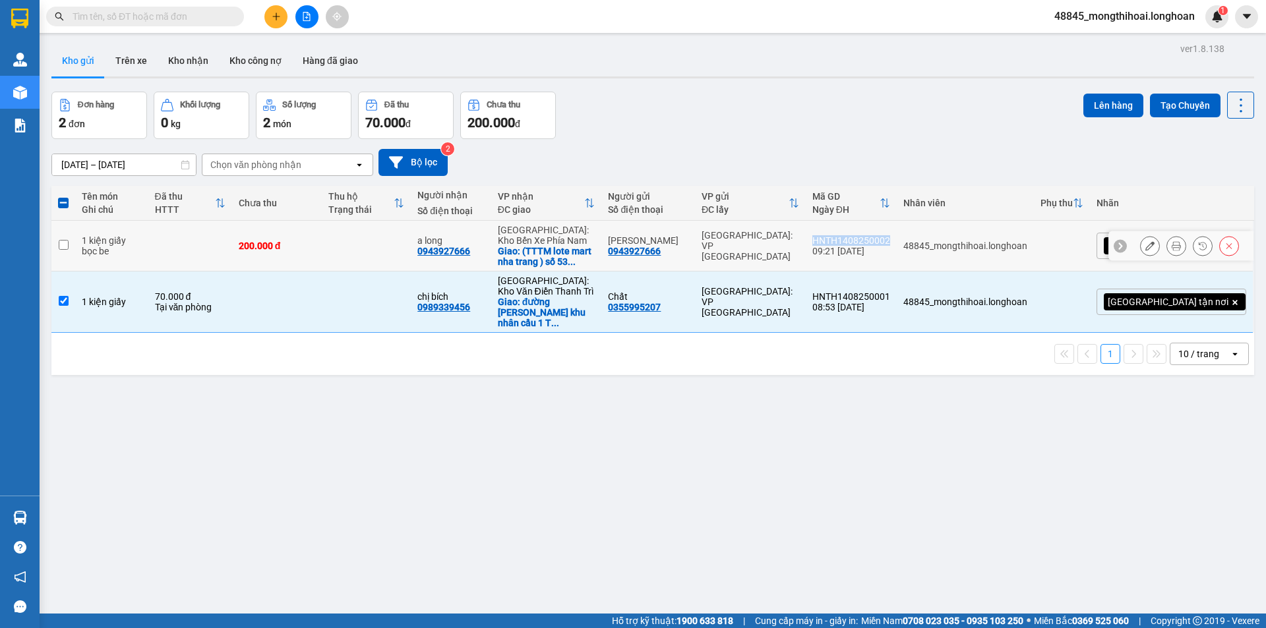
drag, startPoint x: 878, startPoint y: 232, endPoint x: 955, endPoint y: 241, distance: 78.3
click at [897, 241] on td "HNTH1408250002 09:21 [DATE]" at bounding box center [851, 246] width 91 height 51
checkbox input "true"
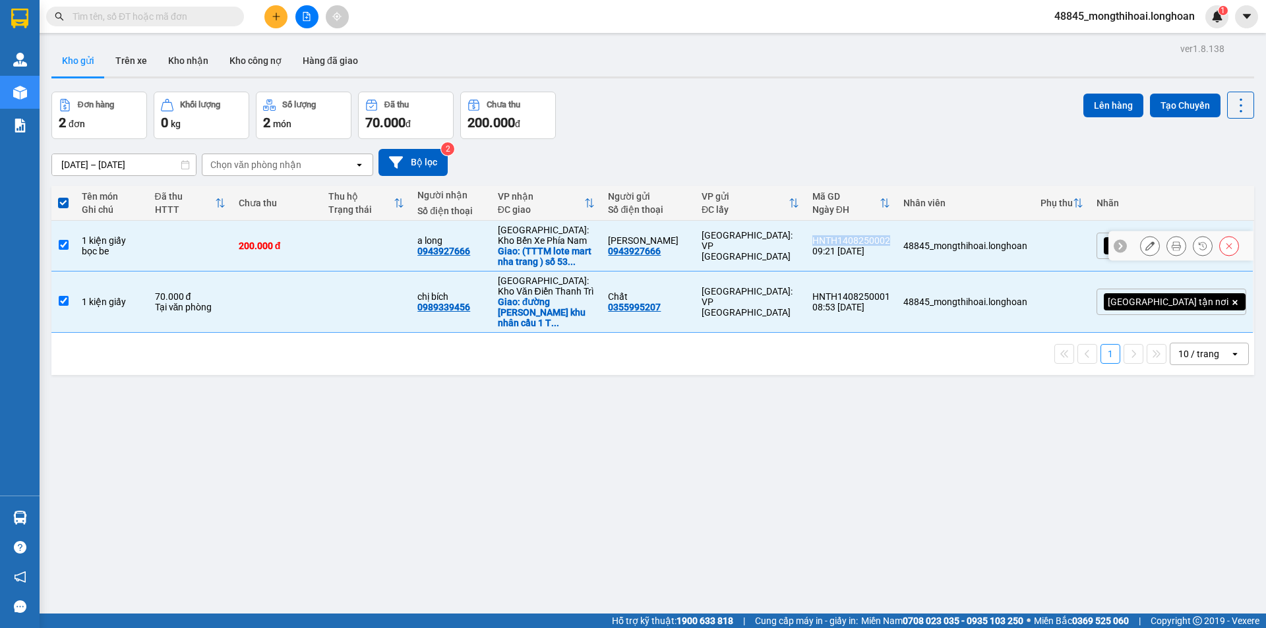
copy div "HNTH1408250002"
